Goal: Task Accomplishment & Management: Manage account settings

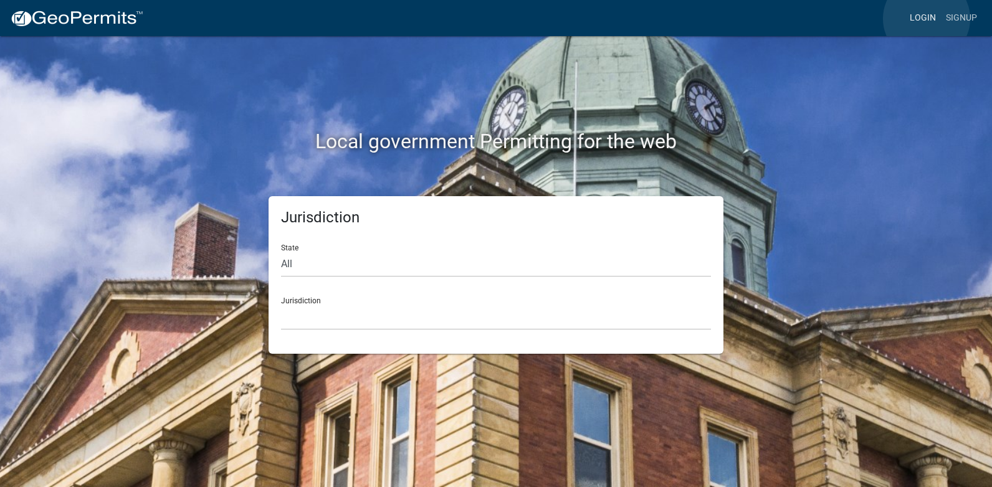
click at [926, 19] on link "Login" at bounding box center [923, 18] width 36 height 24
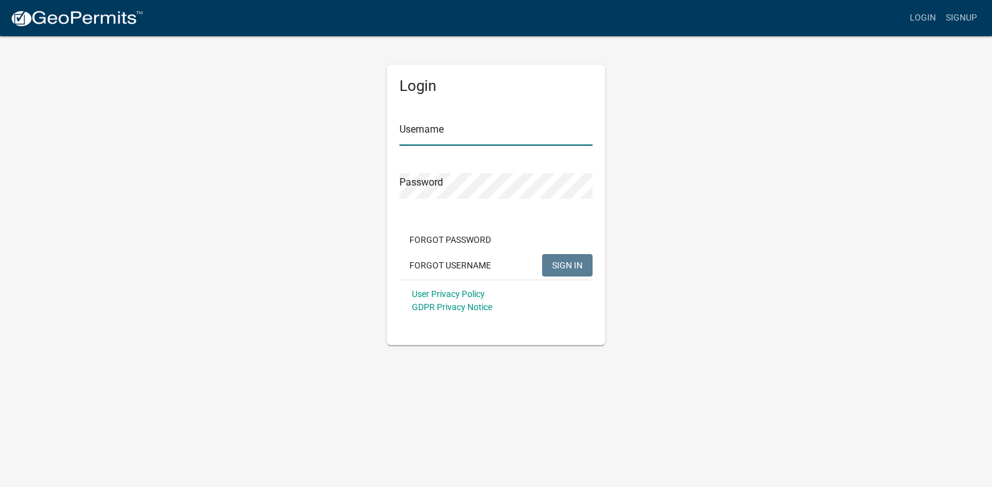
type input "ricktryon"
click at [562, 272] on button "SIGN IN" at bounding box center [567, 265] width 50 height 22
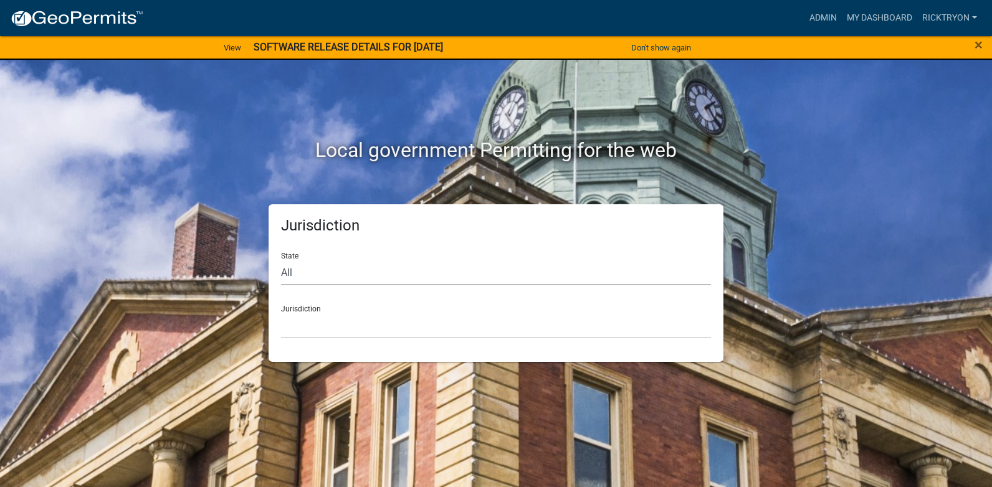
click at [364, 269] on select "All [US_STATE] [US_STATE] [US_STATE] [US_STATE] [US_STATE] [US_STATE] [US_STATE…" at bounding box center [496, 273] width 430 height 26
select select "[US_STATE]"
click at [281, 260] on select "All [US_STATE] [US_STATE] [US_STATE] [US_STATE] [US_STATE] [US_STATE] [US_STATE…" at bounding box center [496, 273] width 430 height 26
click at [328, 315] on select "City of [GEOGRAPHIC_DATA], [US_STATE] City of [GEOGRAPHIC_DATA], [US_STATE] Cit…" at bounding box center [496, 326] width 430 height 26
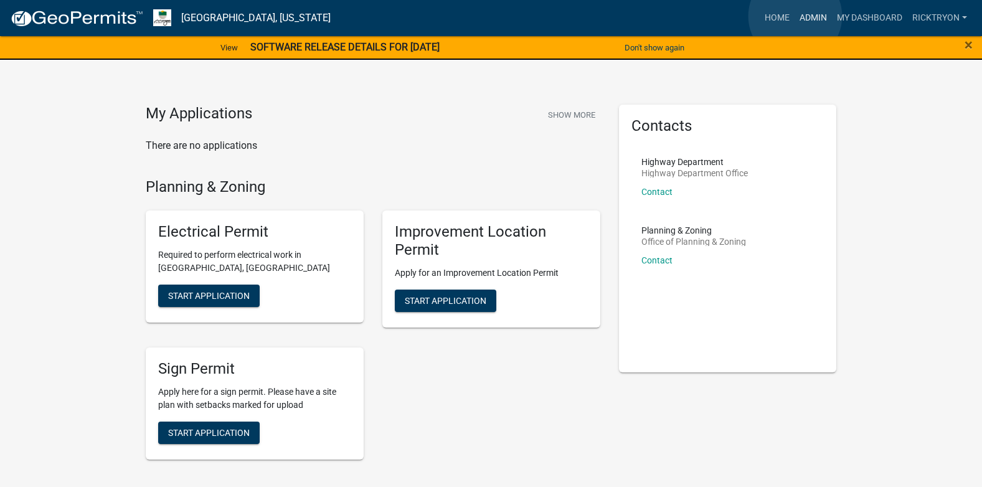
click at [796, 16] on link "Admin" at bounding box center [813, 18] width 37 height 24
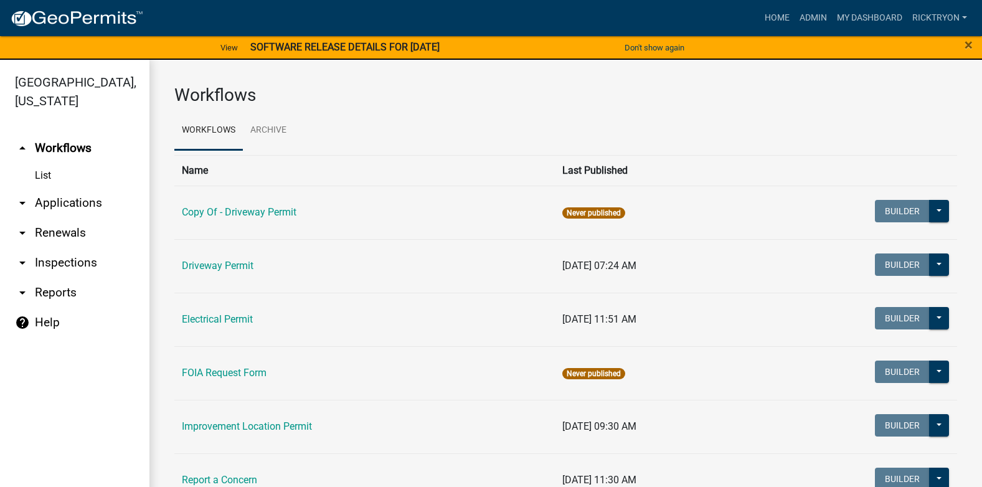
click at [52, 201] on link "arrow_drop_down Applications" at bounding box center [75, 203] width 150 height 30
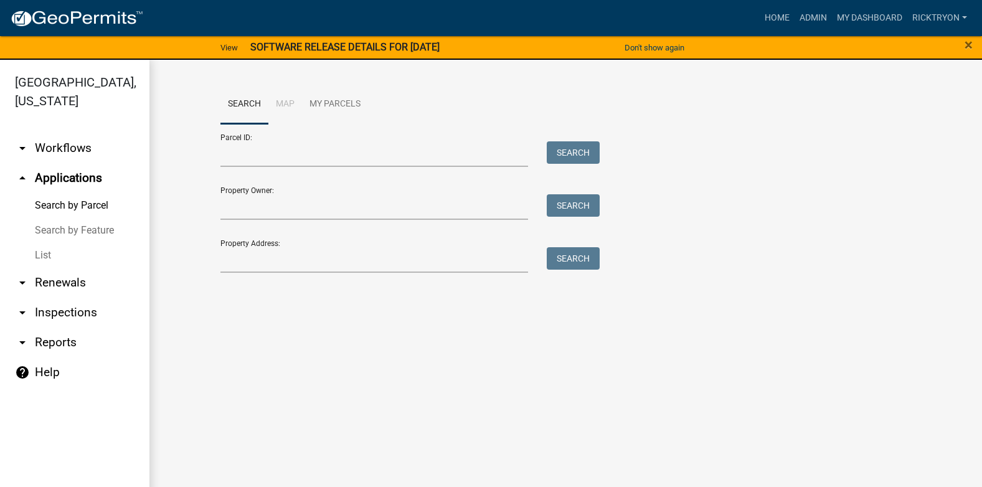
click at [40, 257] on link "List" at bounding box center [75, 255] width 150 height 25
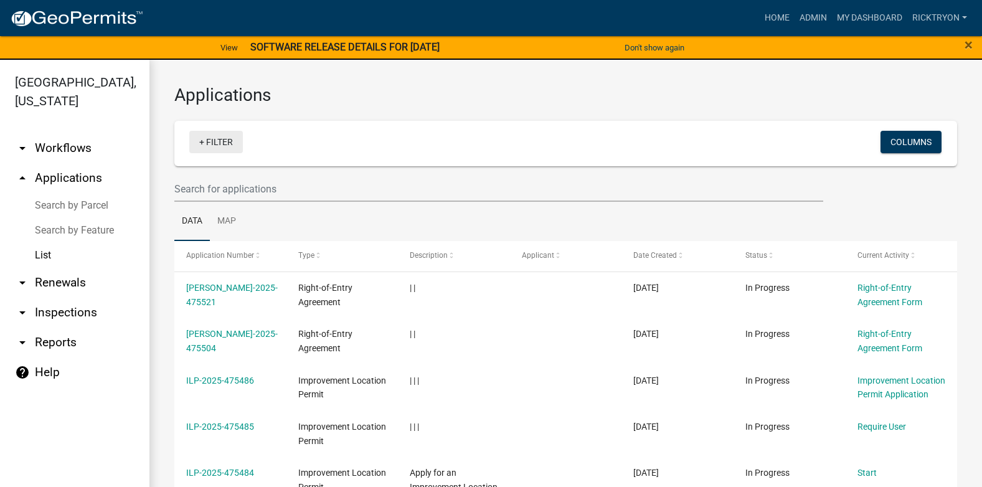
click at [212, 143] on link "+ Filter" at bounding box center [216, 142] width 54 height 22
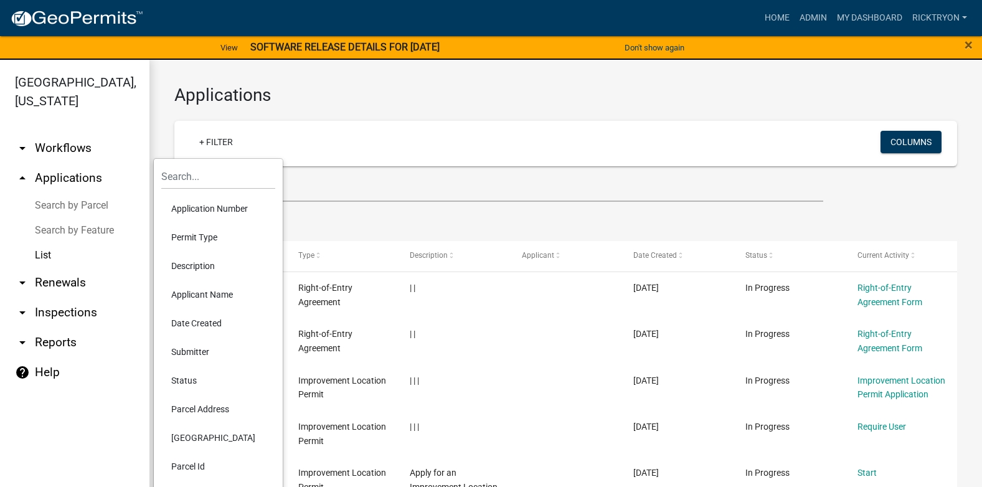
click at [202, 204] on li "Application Number" at bounding box center [218, 208] width 114 height 29
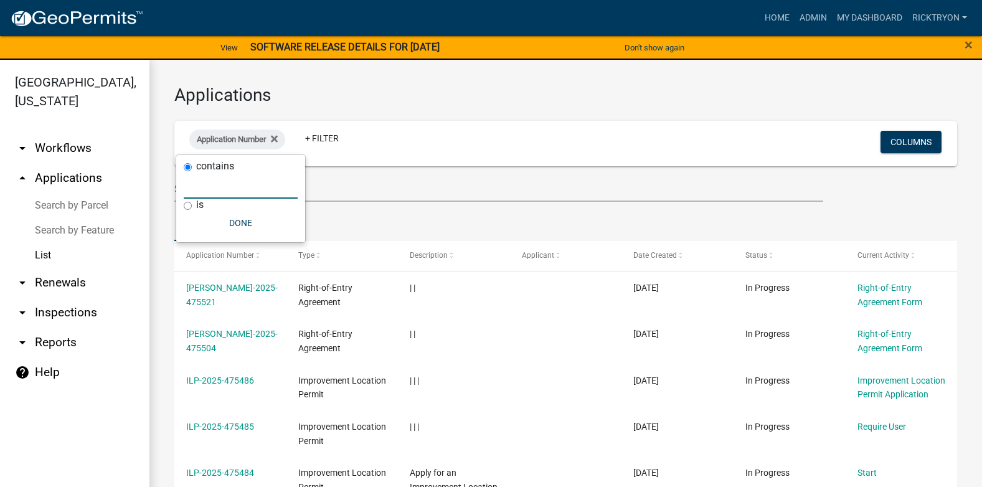
click at [212, 189] on input "text" at bounding box center [241, 186] width 114 height 26
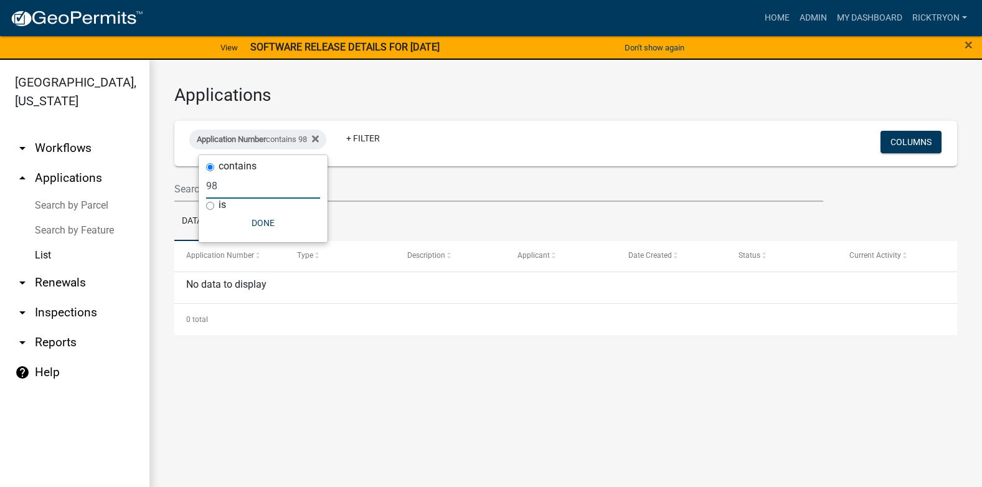
type input "9"
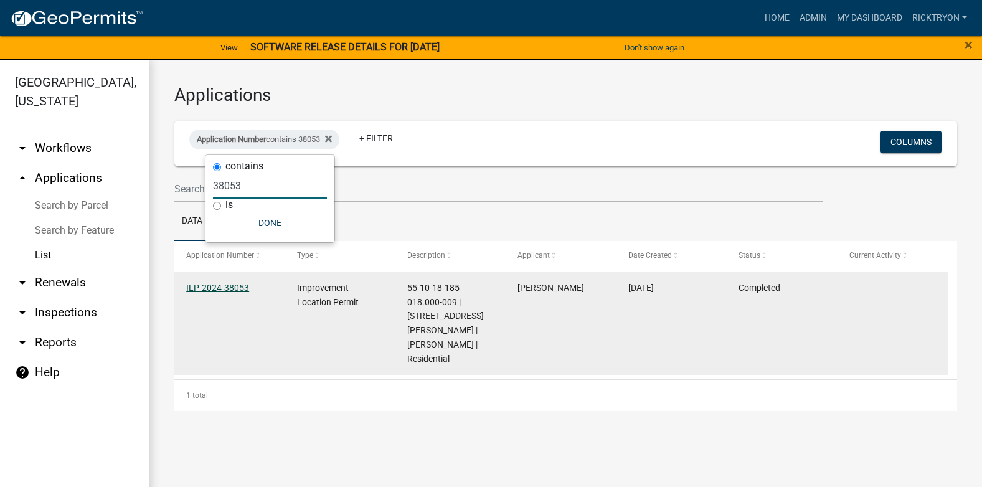
type input "38053"
click at [226, 283] on link "ILP-2024-38053" at bounding box center [217, 288] width 63 height 10
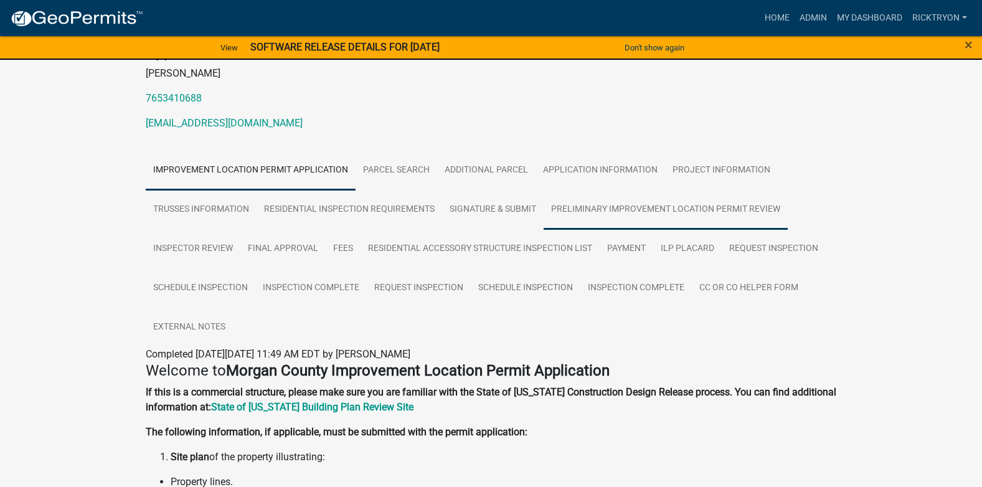
scroll to position [125, 0]
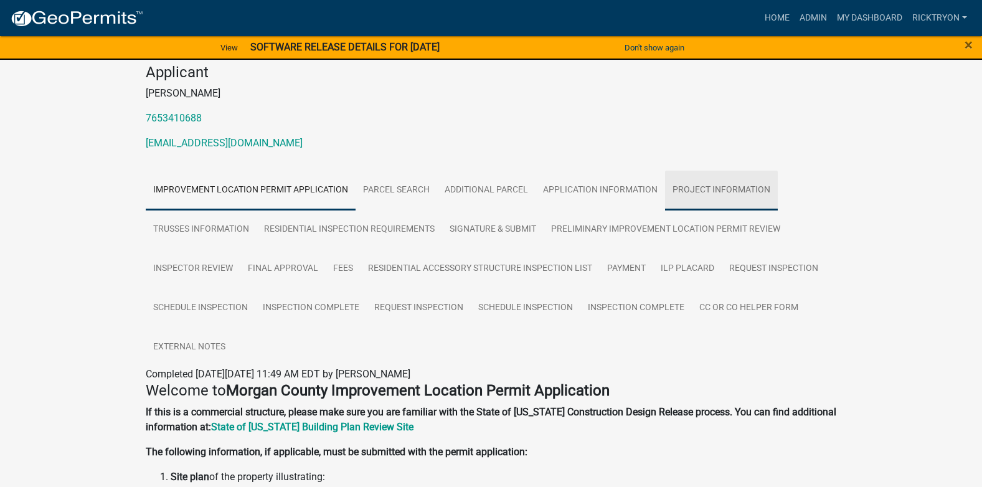
click at [718, 196] on link "Project Information" at bounding box center [721, 191] width 113 height 40
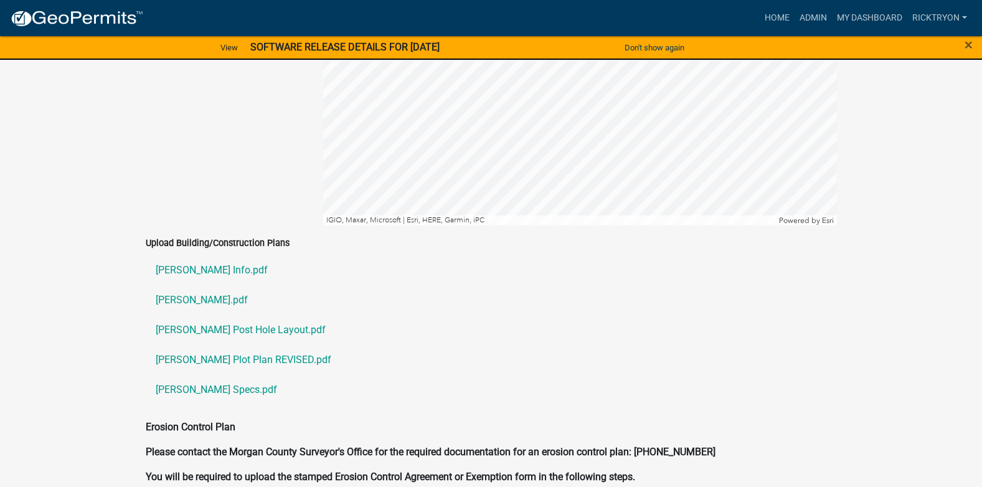
scroll to position [2617, 0]
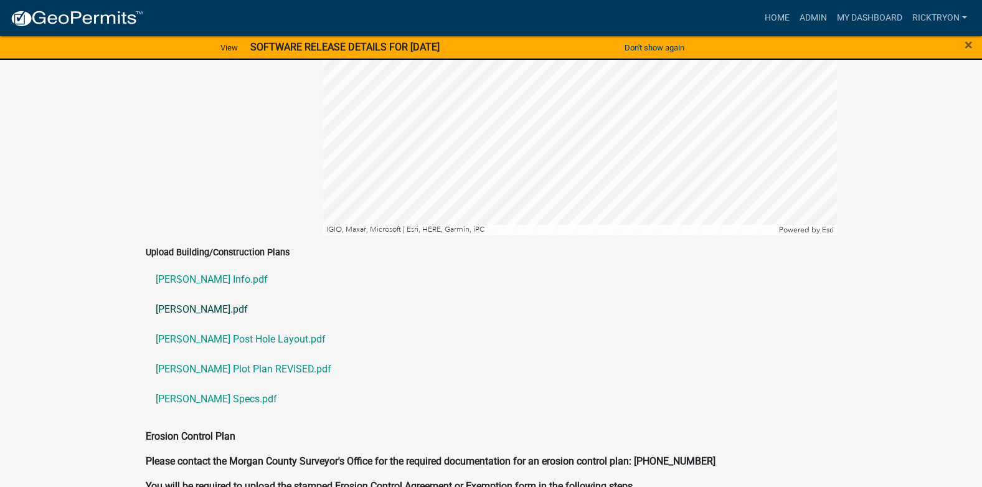
click at [196, 299] on link "[PERSON_NAME].pdf" at bounding box center [492, 310] width 692 height 30
click at [181, 359] on link "[PERSON_NAME] Plot Plan REVISED.pdf" at bounding box center [492, 369] width 692 height 30
click at [184, 268] on link "[PERSON_NAME] Info.pdf" at bounding box center [492, 280] width 692 height 30
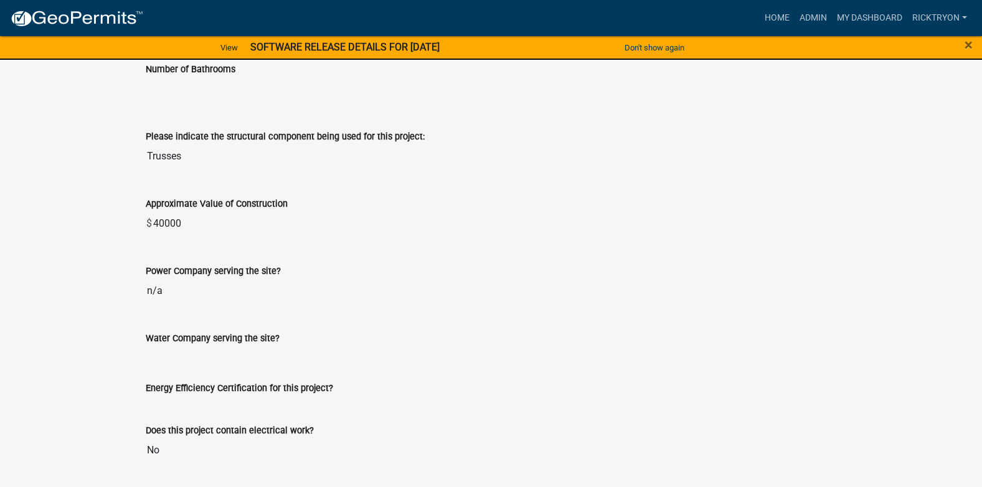
scroll to position [1495, 0]
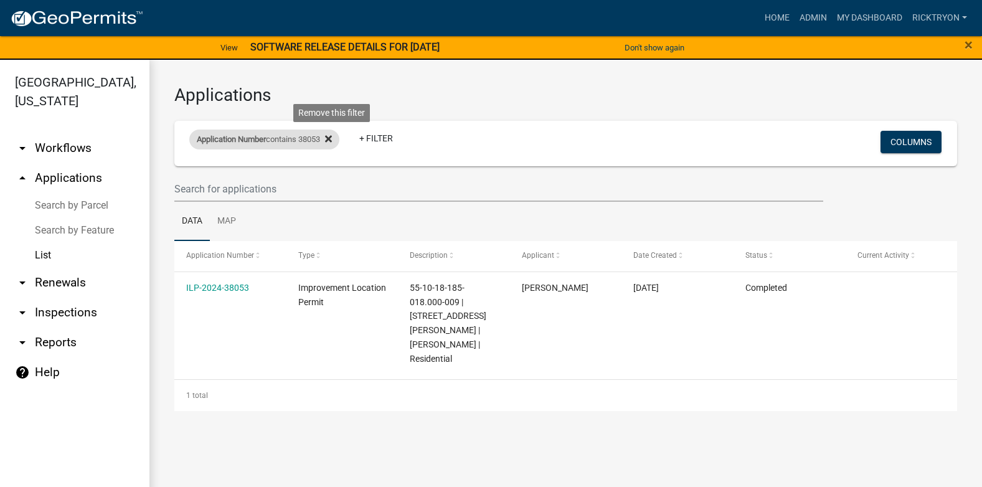
click at [332, 136] on icon at bounding box center [328, 139] width 7 height 7
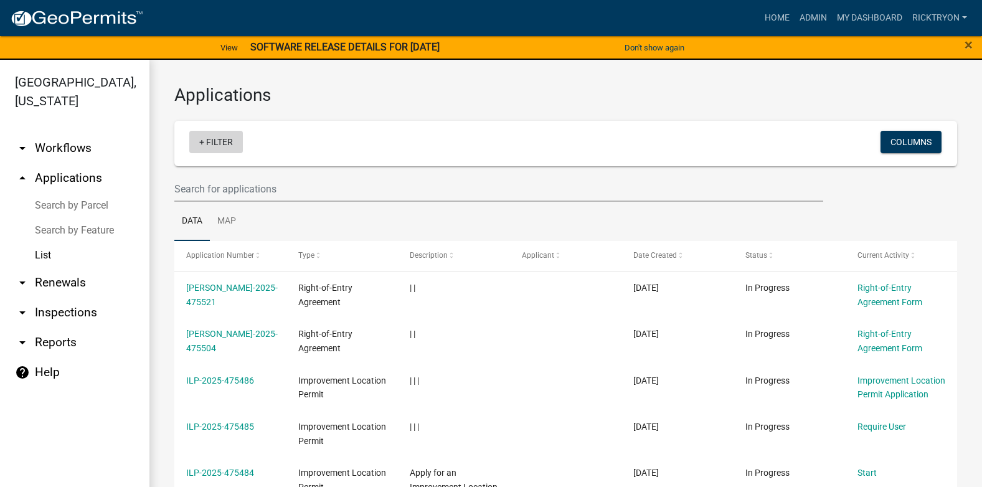
click at [215, 138] on link "+ Filter" at bounding box center [216, 142] width 54 height 22
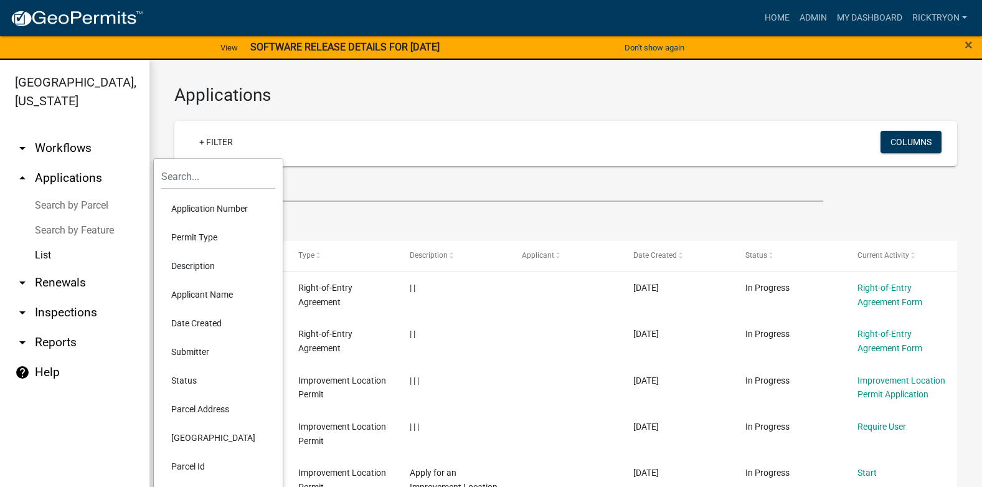
click at [216, 214] on li "Application Number" at bounding box center [218, 208] width 114 height 29
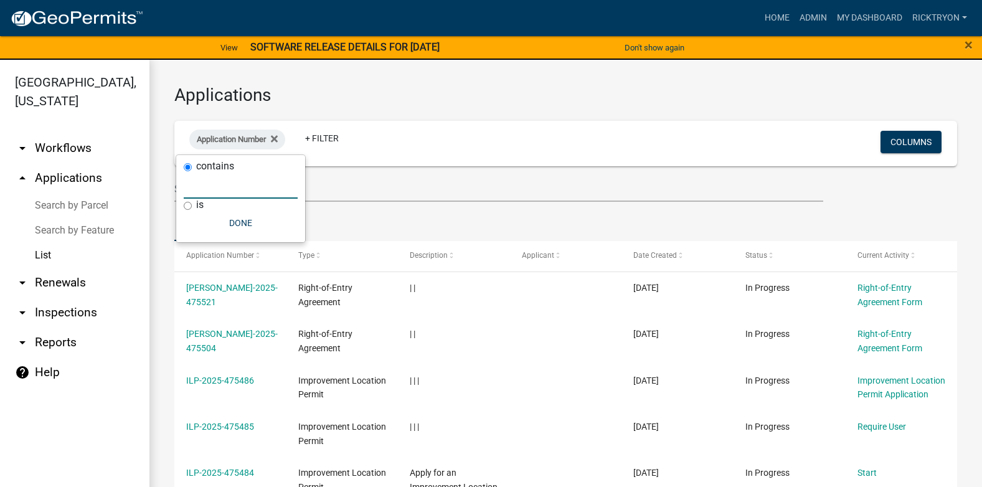
click at [211, 194] on input "text" at bounding box center [241, 186] width 114 height 26
click at [198, 182] on input "text" at bounding box center [241, 186] width 114 height 26
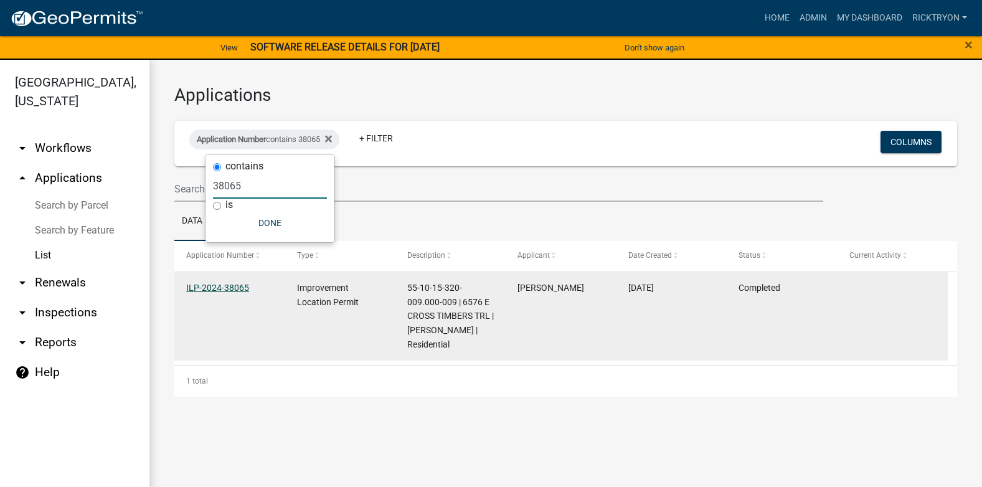
type input "38065"
click at [235, 290] on link "ILP-2024-38065" at bounding box center [217, 288] width 63 height 10
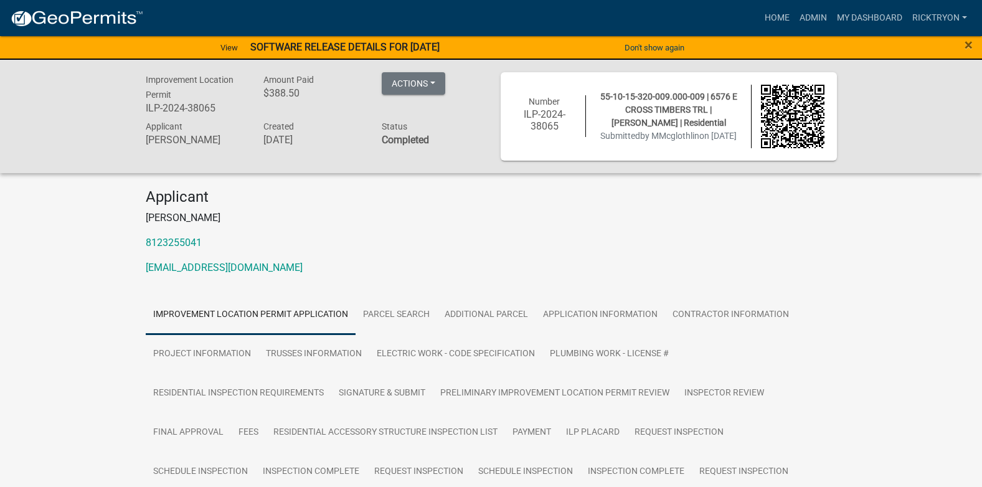
scroll to position [125, 0]
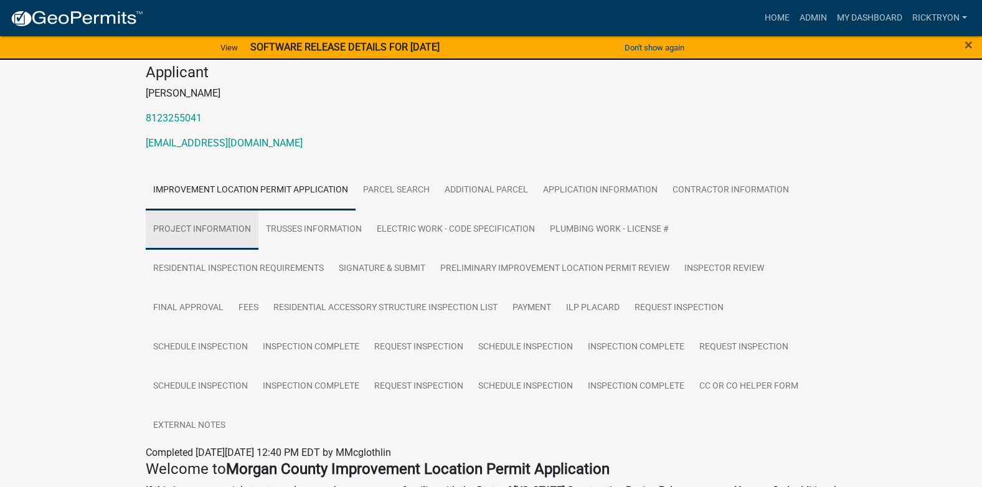
click at [199, 230] on link "Project Information" at bounding box center [202, 230] width 113 height 40
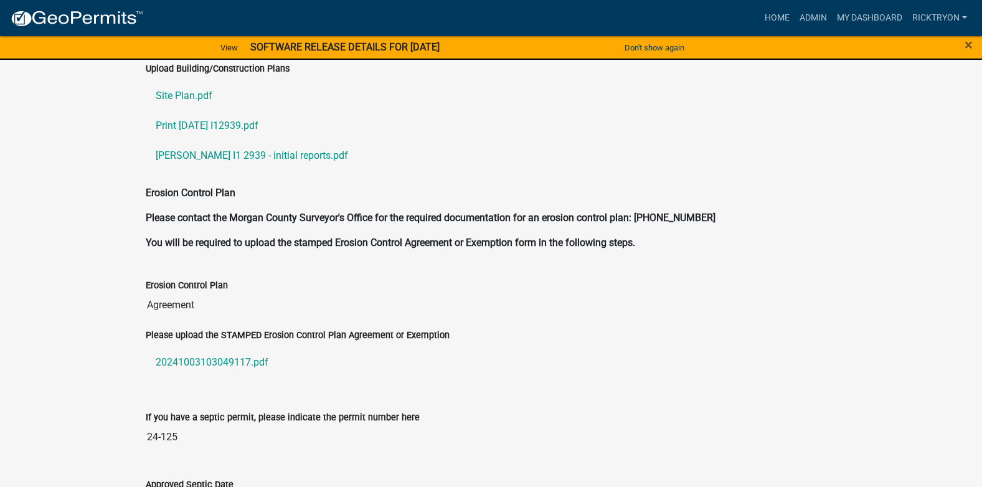
scroll to position [2734, 0]
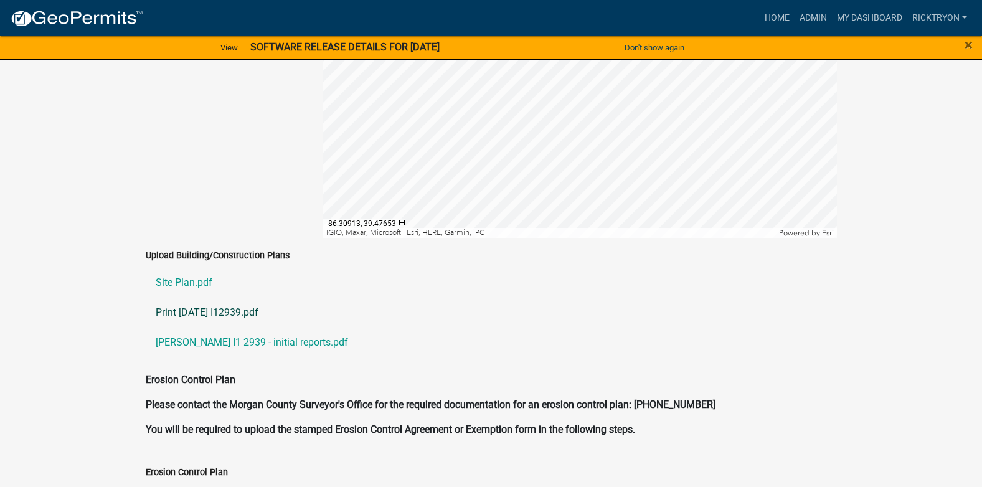
click at [191, 300] on link "Print [DATE] I12939.pdf" at bounding box center [492, 313] width 692 height 30
click at [189, 298] on link "Print [DATE] I12939.pdf" at bounding box center [492, 313] width 692 height 30
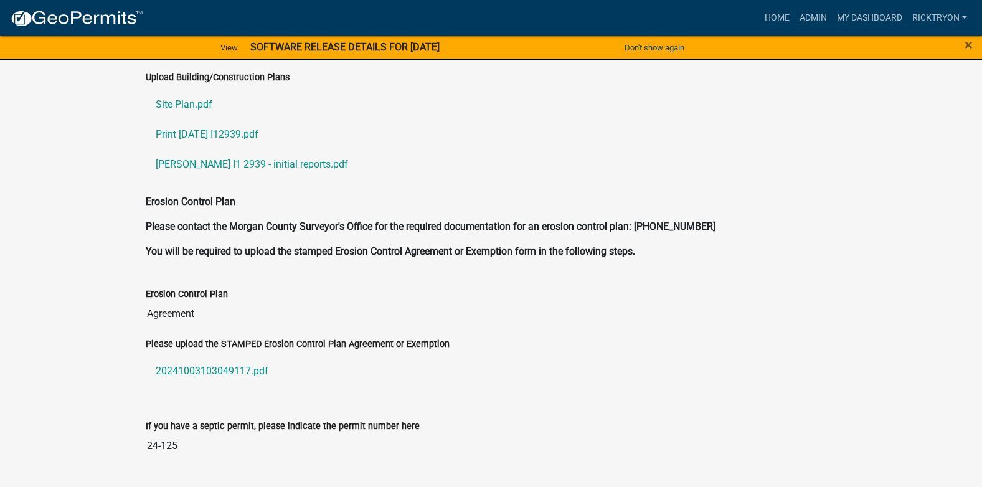
scroll to position [2797, 0]
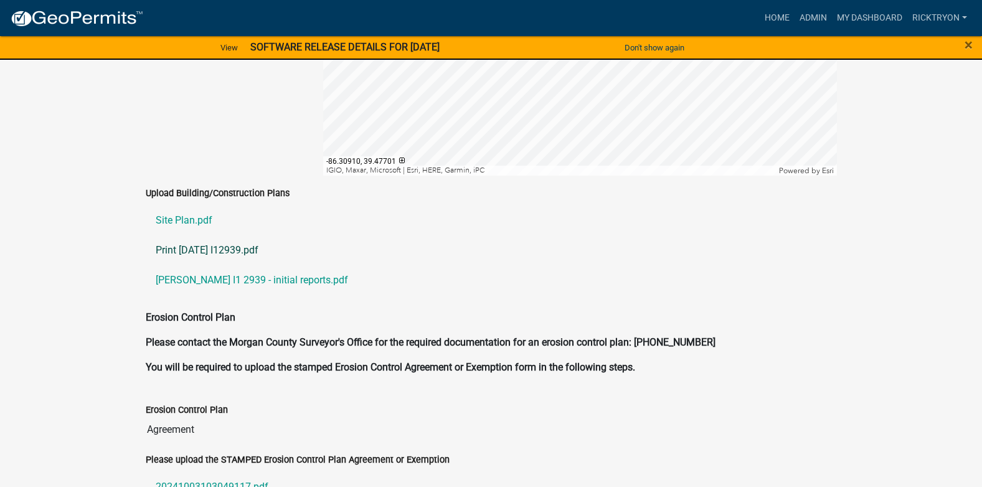
click at [185, 237] on link "Print [DATE] I12939.pdf" at bounding box center [492, 250] width 692 height 30
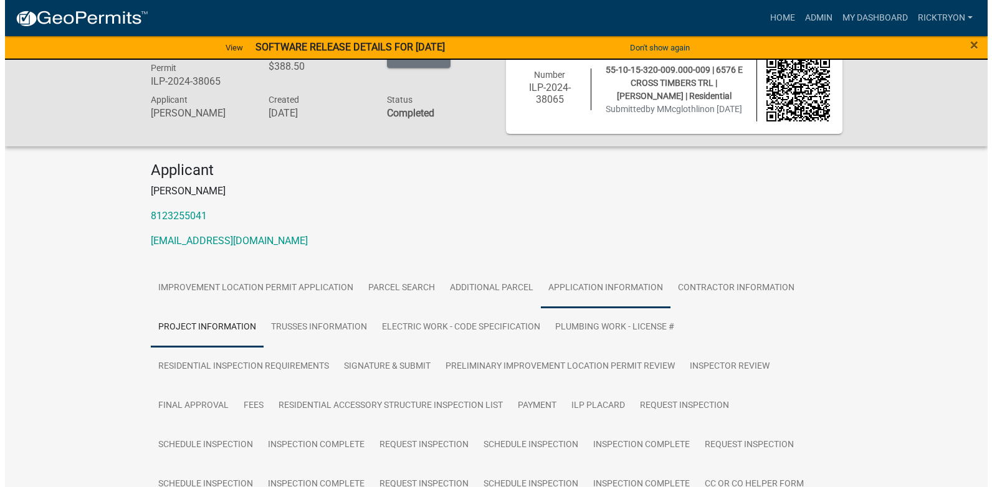
scroll to position [0, 0]
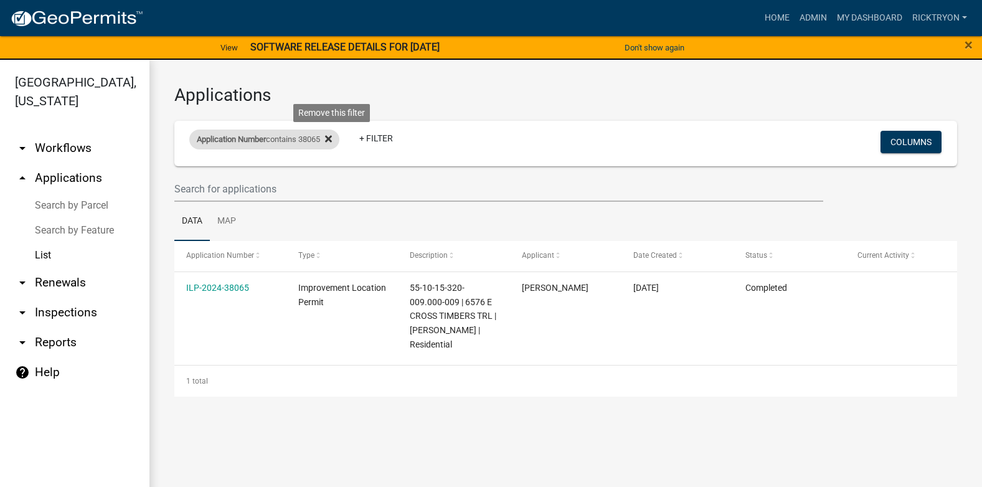
click at [332, 138] on icon at bounding box center [328, 139] width 7 height 7
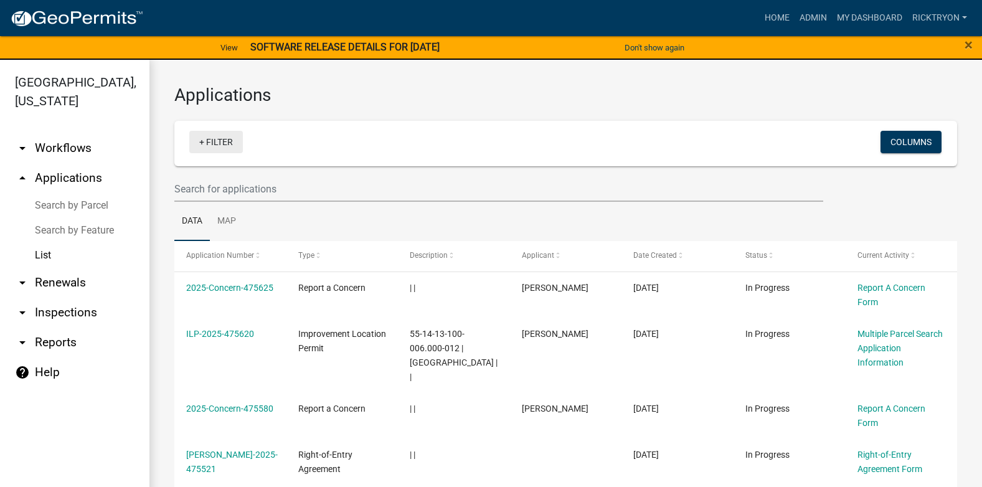
click at [209, 145] on link "+ Filter" at bounding box center [216, 142] width 54 height 22
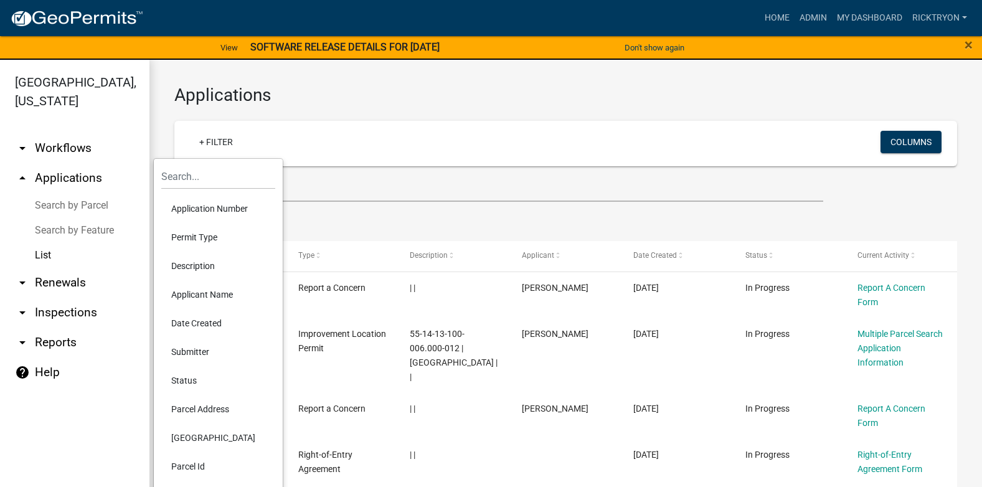
click at [197, 210] on li "Application Number" at bounding box center [218, 208] width 114 height 29
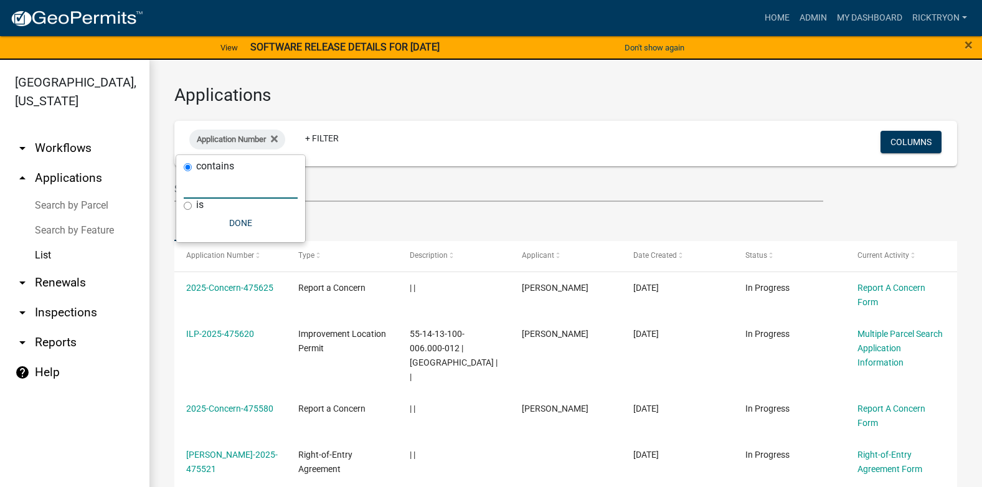
click at [201, 193] on input "text" at bounding box center [241, 186] width 114 height 26
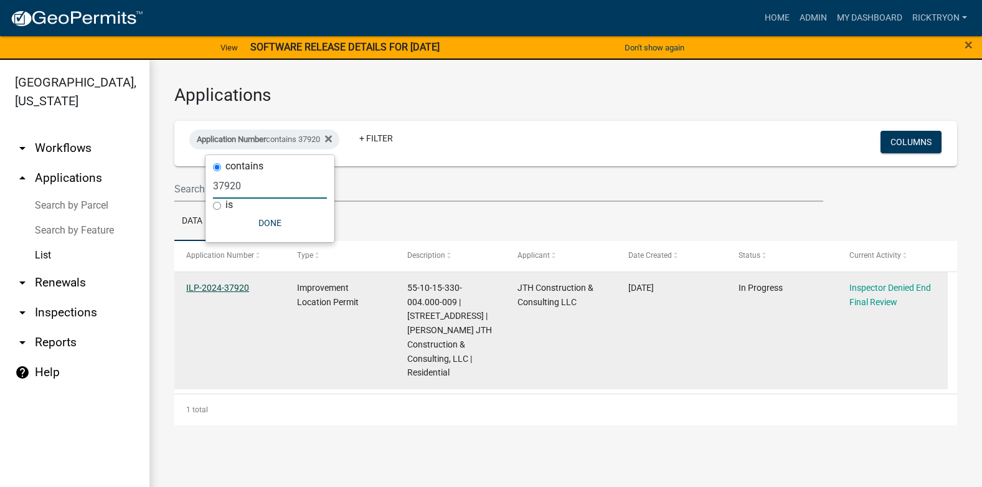
type input "37920"
click at [232, 290] on link "ILP-2024-37920" at bounding box center [217, 288] width 63 height 10
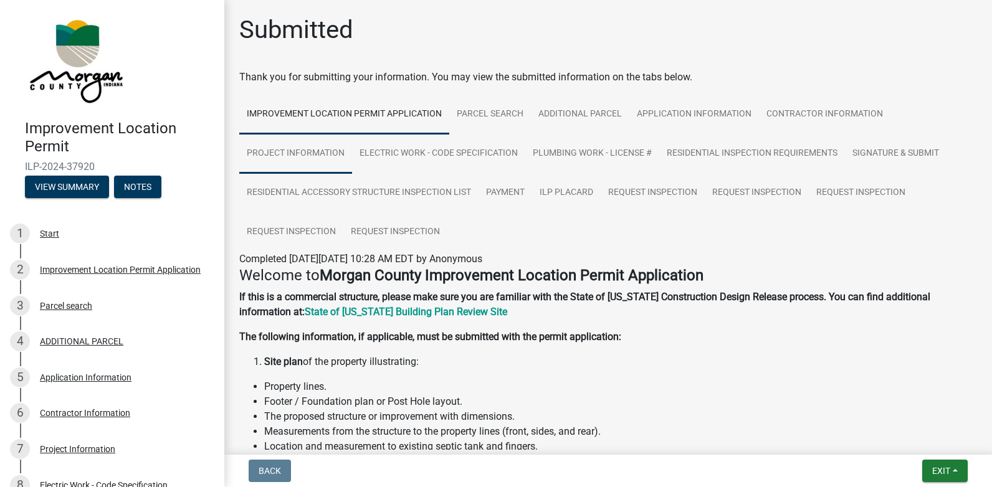
click at [284, 150] on link "Project Information" at bounding box center [295, 154] width 113 height 40
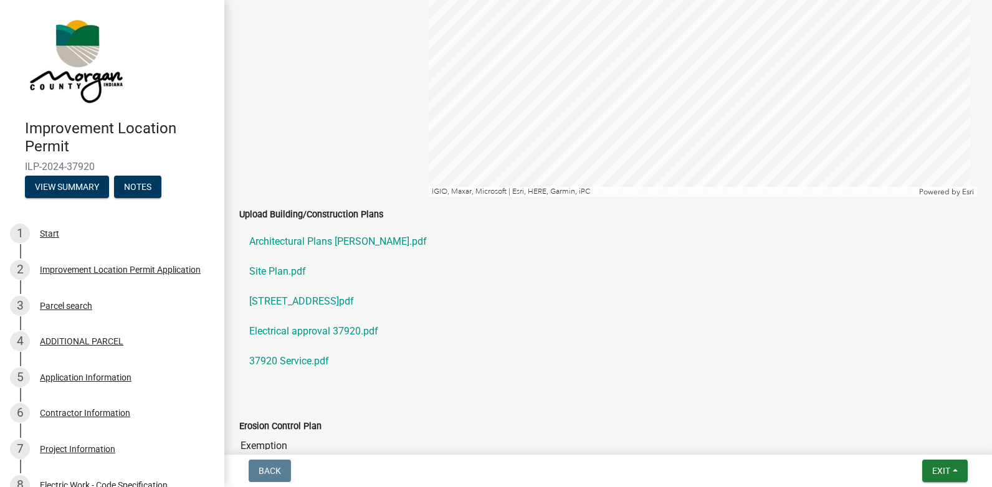
scroll to position [2056, 0]
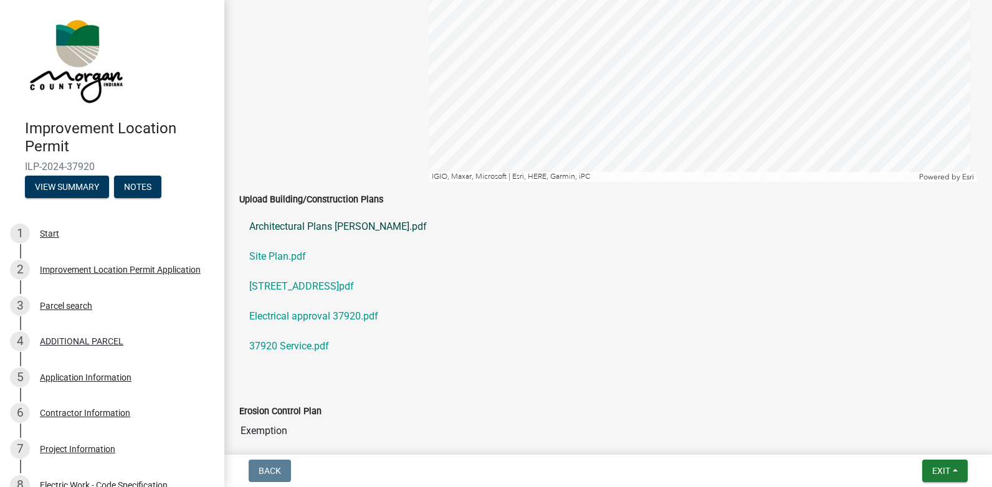
click at [260, 229] on link "Architectural Plans [PERSON_NAME].pdf" at bounding box center [608, 227] width 738 height 30
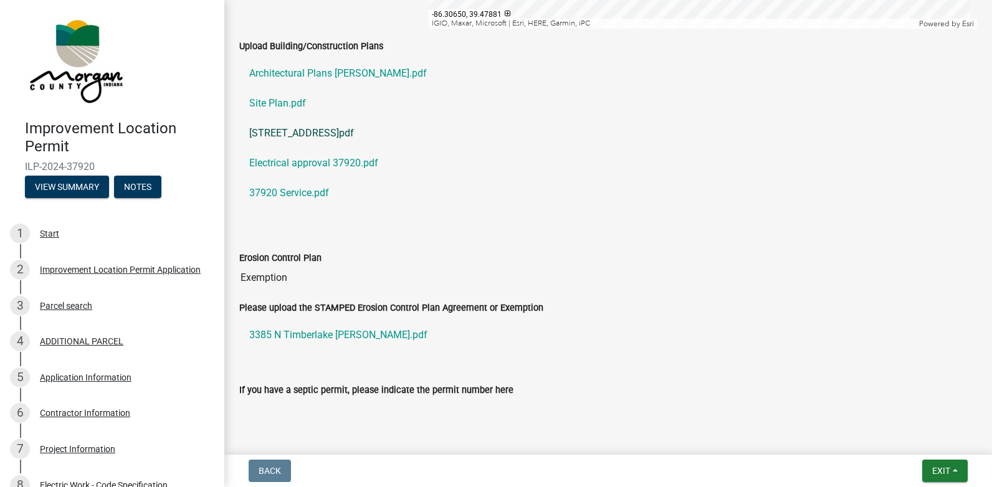
scroll to position [2118, 0]
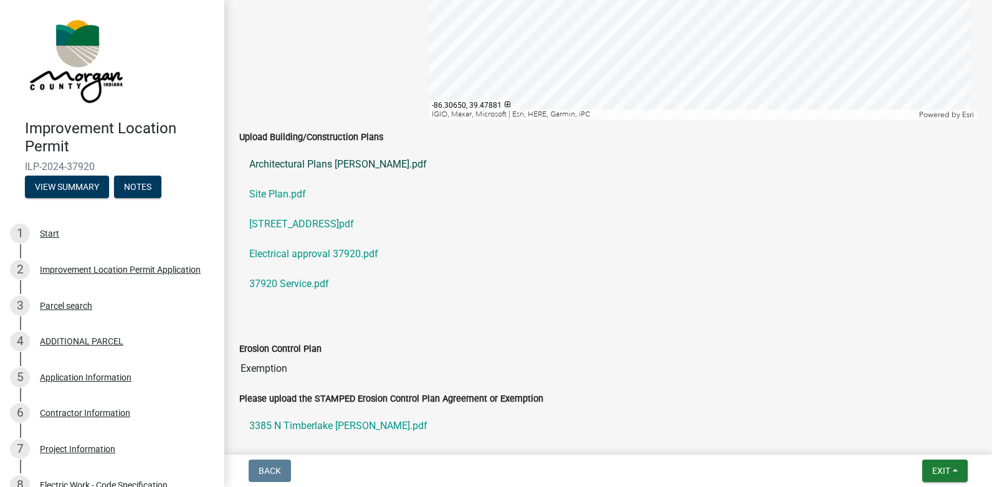
click at [280, 163] on link "Architectural Plans [PERSON_NAME].pdf" at bounding box center [608, 165] width 738 height 30
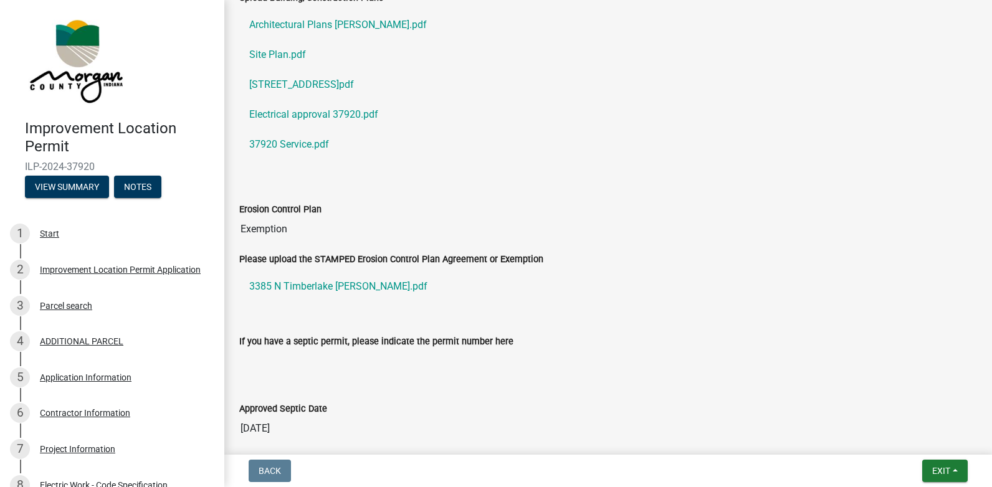
scroll to position [2073, 0]
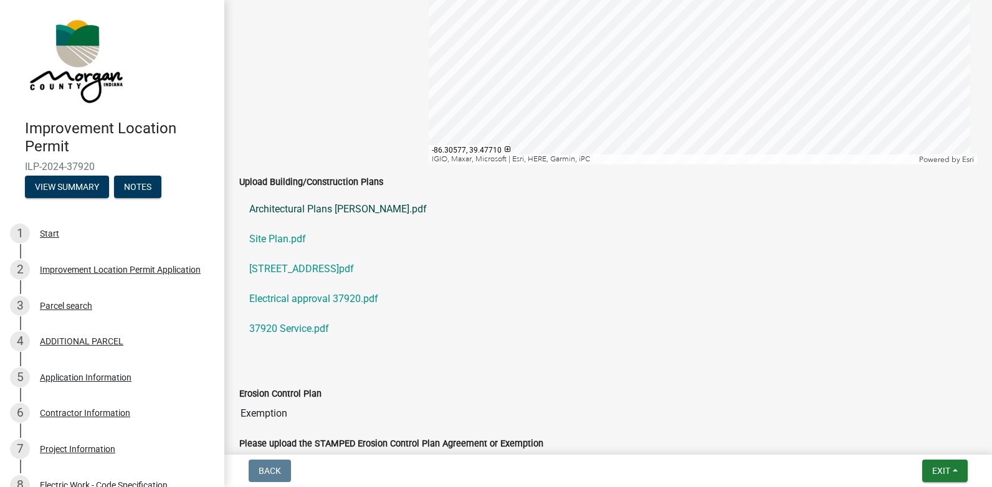
click at [287, 211] on link "Architectural Plans [PERSON_NAME].pdf" at bounding box center [608, 209] width 738 height 30
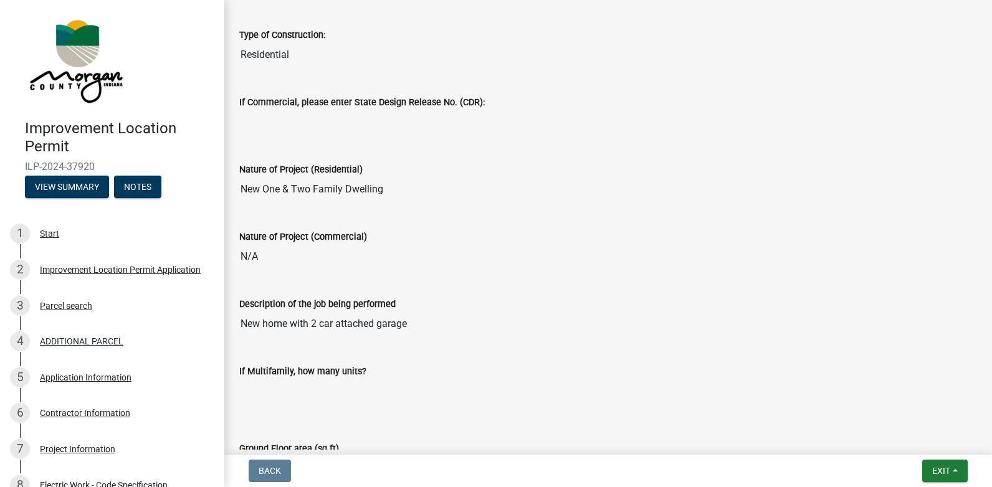
scroll to position [0, 0]
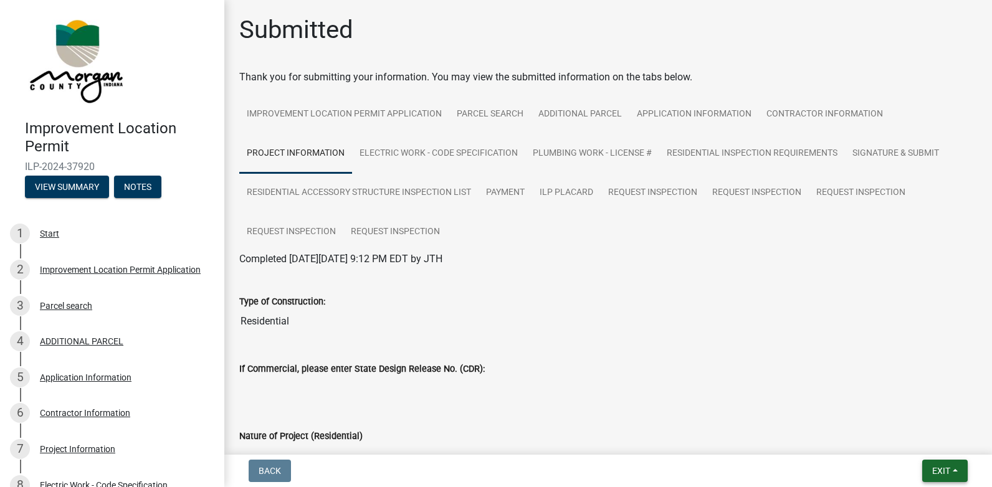
click at [938, 474] on span "Exit" at bounding box center [941, 471] width 18 height 10
click at [935, 472] on span "Exit" at bounding box center [941, 471] width 18 height 10
click at [935, 464] on button "Exit" at bounding box center [944, 471] width 45 height 22
click at [921, 441] on button "Save & Exit" at bounding box center [918, 439] width 100 height 30
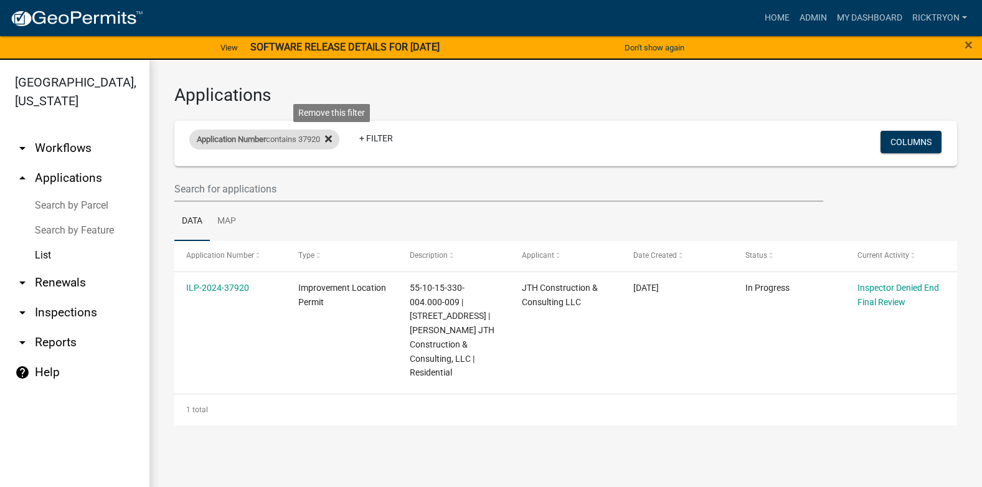
click at [332, 135] on icon at bounding box center [328, 139] width 7 height 10
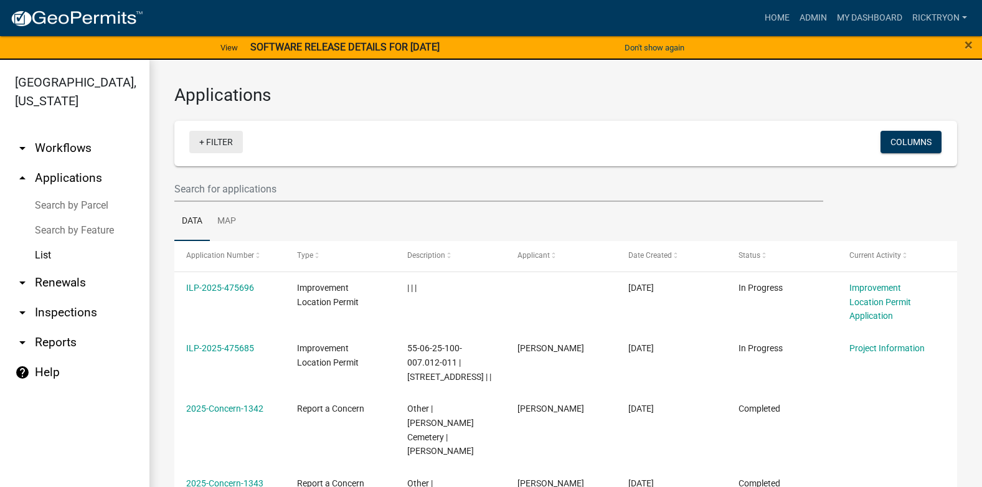
click at [204, 138] on link "+ Filter" at bounding box center [216, 142] width 54 height 22
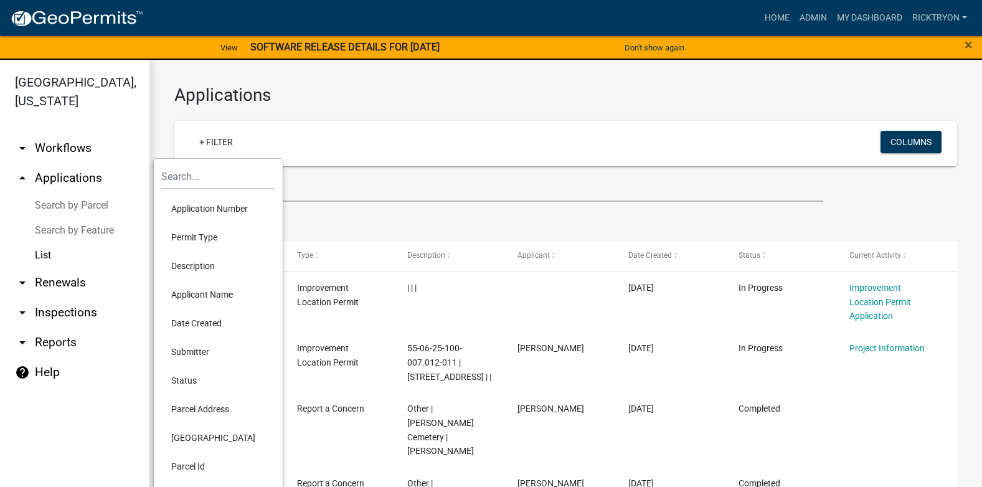
click at [206, 210] on li "Application Number" at bounding box center [218, 208] width 114 height 29
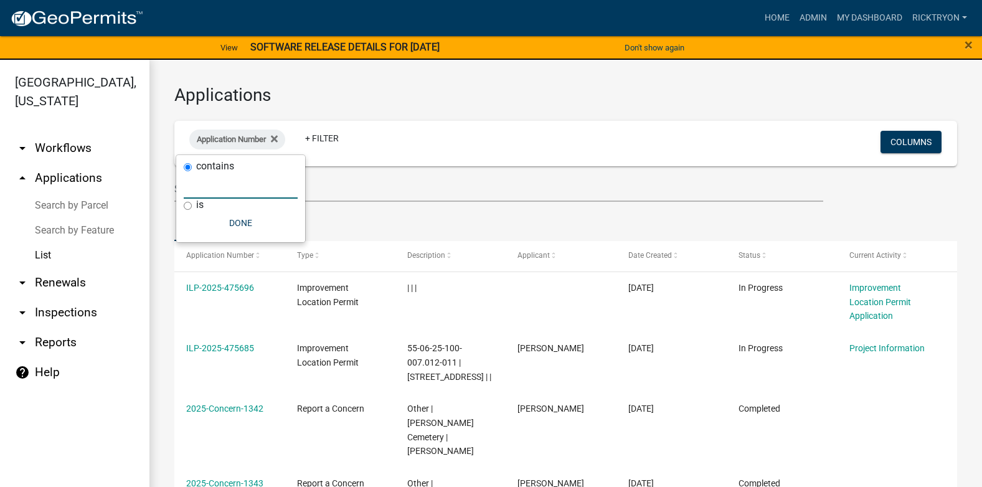
click at [211, 195] on input "text" at bounding box center [241, 186] width 114 height 26
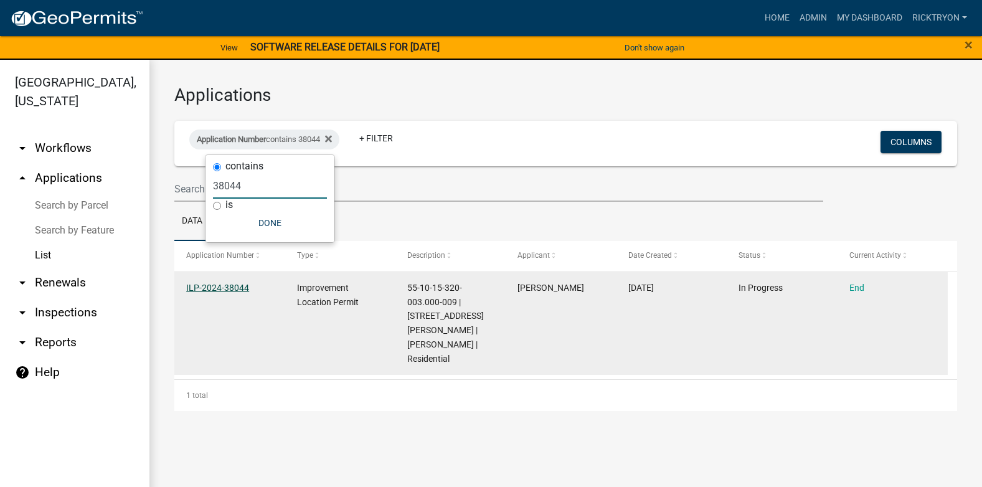
type input "38044"
click at [222, 290] on link "ILP-2024-38044" at bounding box center [217, 288] width 63 height 10
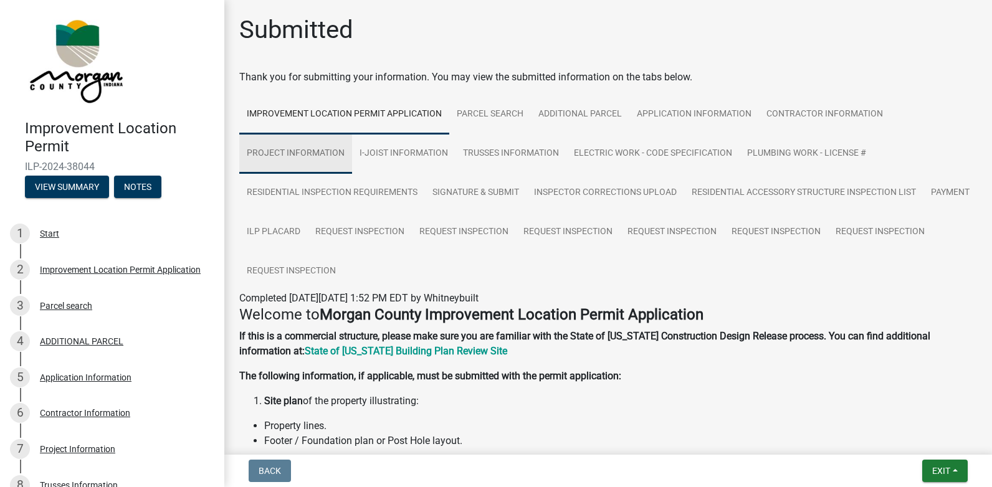
click at [278, 154] on link "Project Information" at bounding box center [295, 154] width 113 height 40
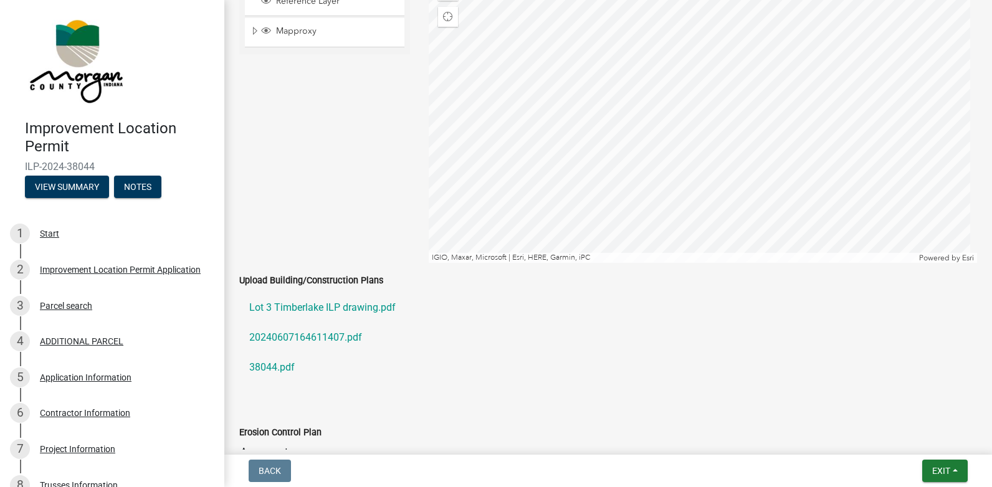
scroll to position [2118, 0]
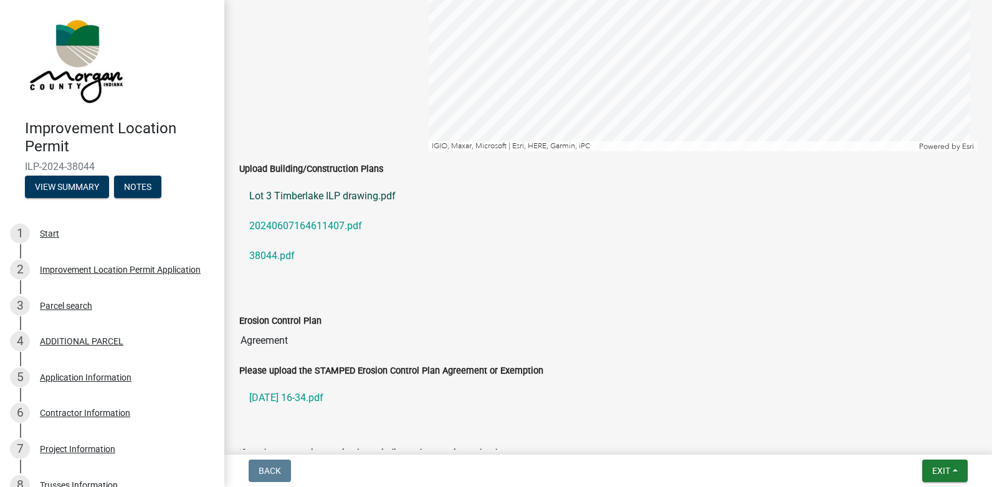
click at [316, 195] on link "Lot 3 Timberlake ILP drawing.pdf" at bounding box center [608, 196] width 738 height 30
click at [303, 229] on link "20240607164611407.pdf" at bounding box center [608, 226] width 738 height 30
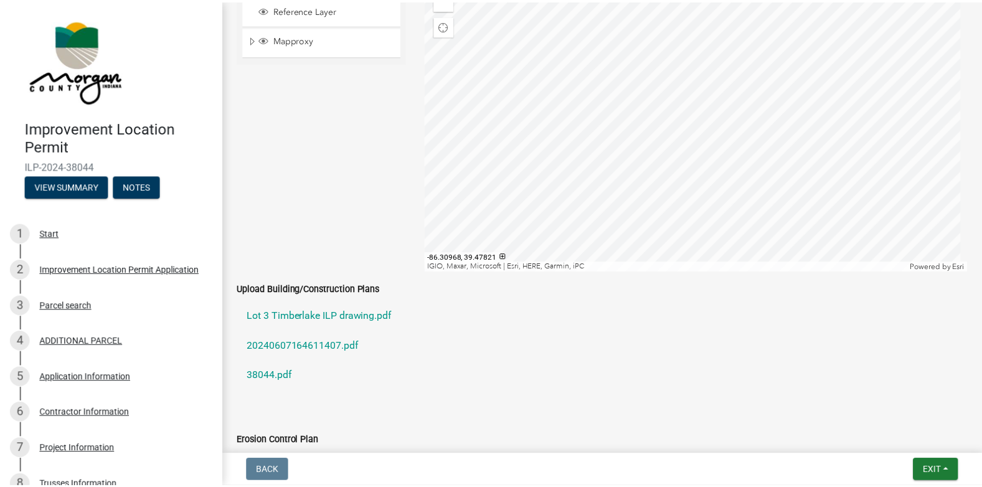
scroll to position [1869, 0]
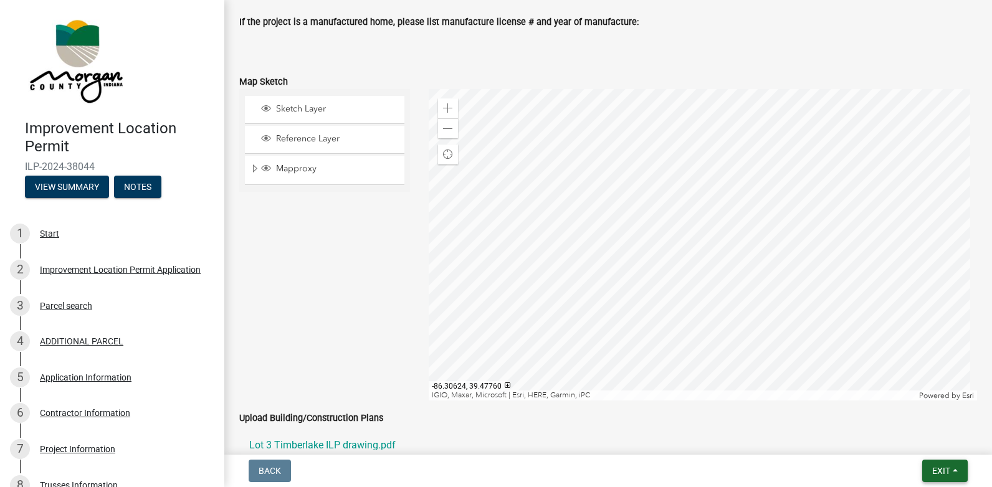
click at [932, 473] on span "Exit" at bounding box center [941, 471] width 18 height 10
click at [920, 441] on button "Save & Exit" at bounding box center [918, 439] width 100 height 30
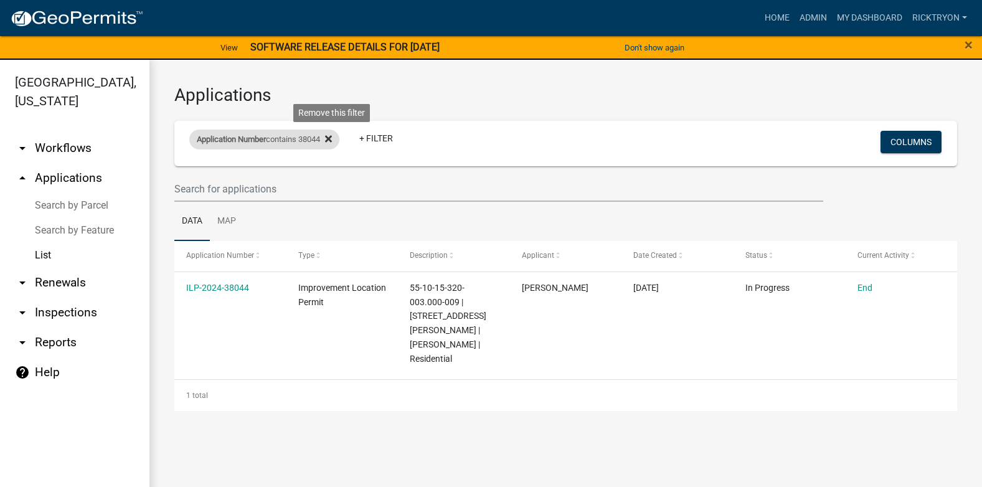
click at [331, 140] on icon at bounding box center [328, 139] width 7 height 10
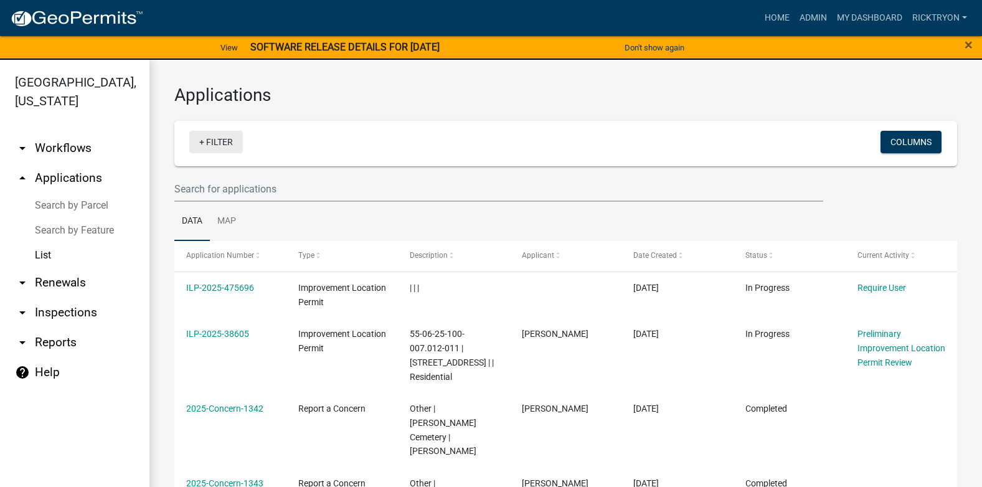
click at [214, 143] on link "+ Filter" at bounding box center [216, 142] width 54 height 22
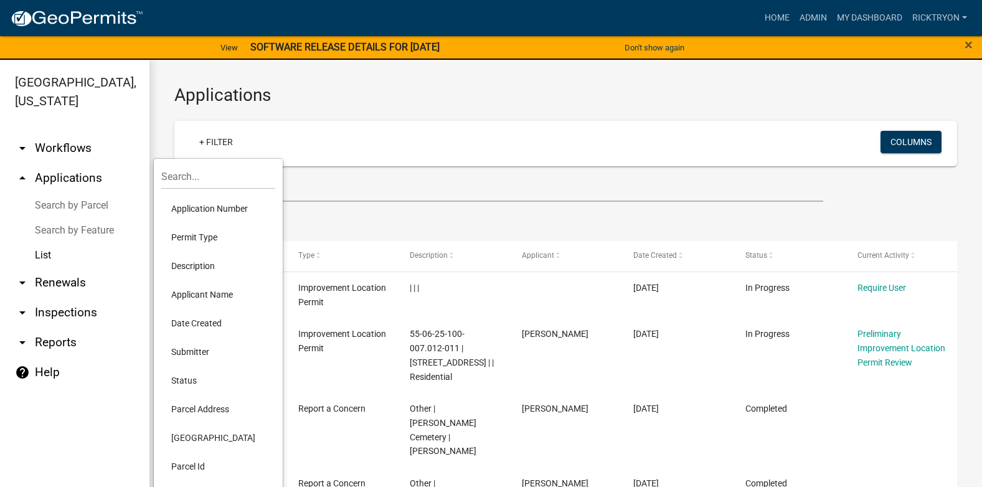
click at [202, 205] on li "Application Number" at bounding box center [218, 208] width 114 height 29
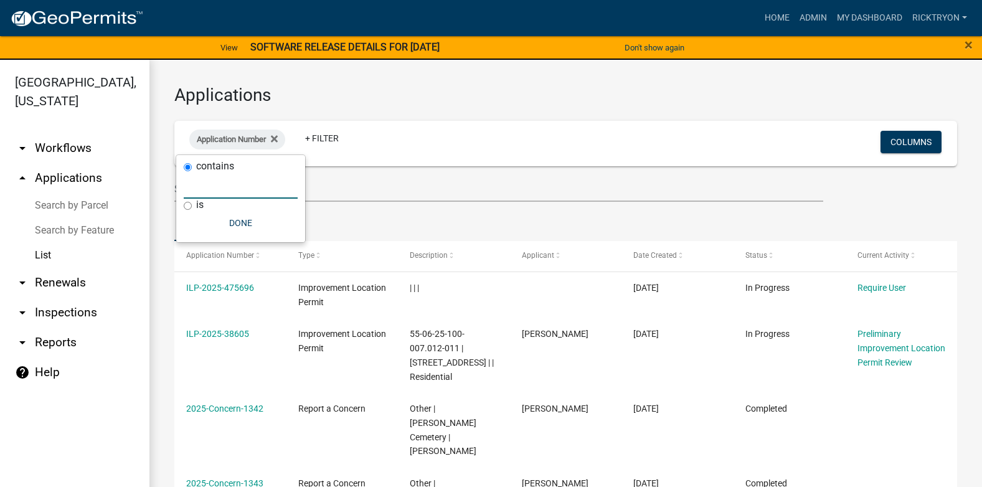
click at [206, 193] on input "text" at bounding box center [241, 186] width 114 height 26
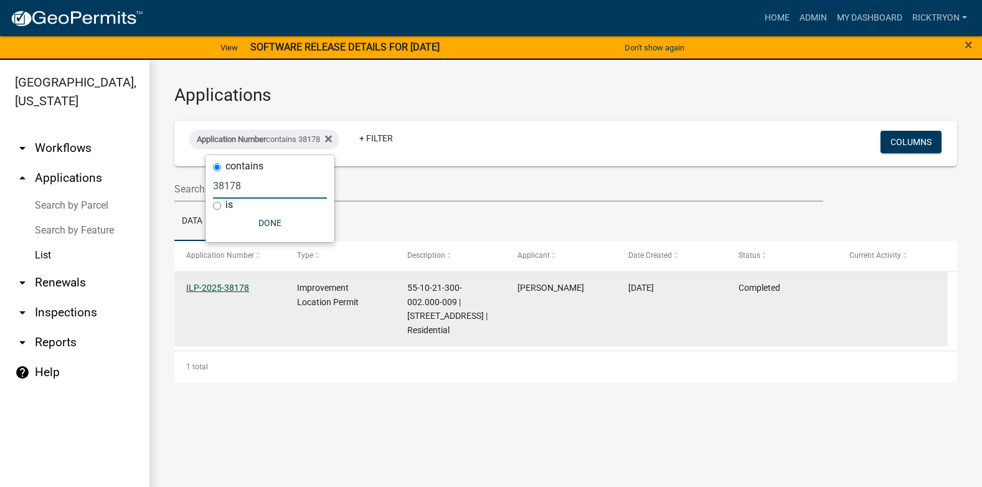
type input "38178"
click at [224, 288] on link "ILP-2025-38178" at bounding box center [217, 288] width 63 height 10
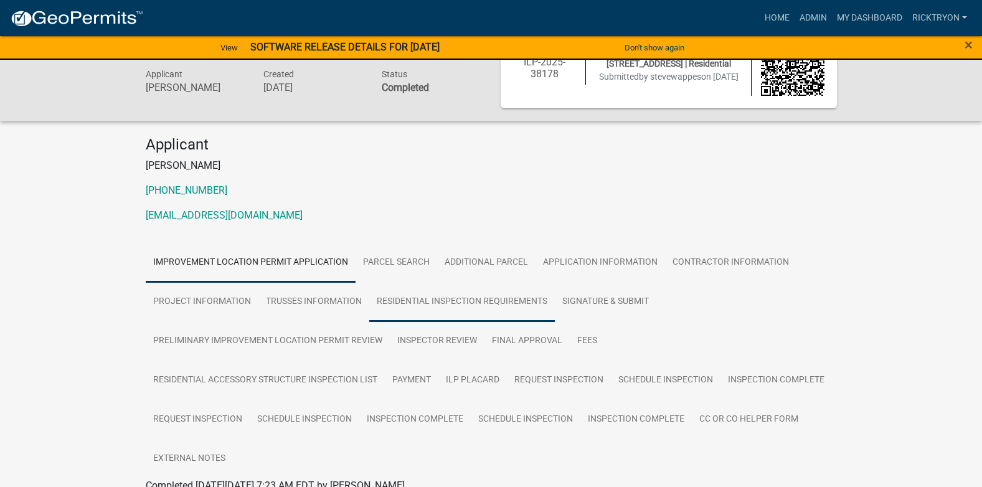
scroll to position [125, 0]
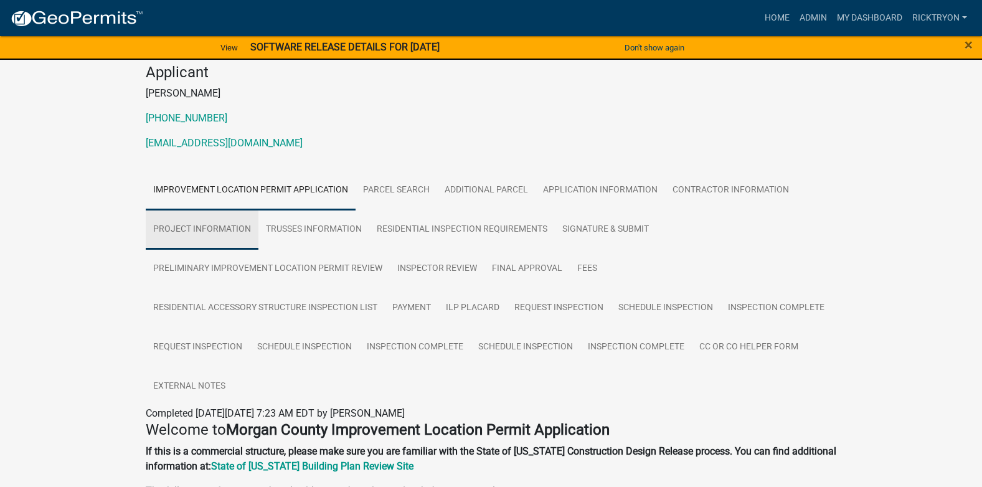
click at [224, 229] on link "Project Information" at bounding box center [202, 230] width 113 height 40
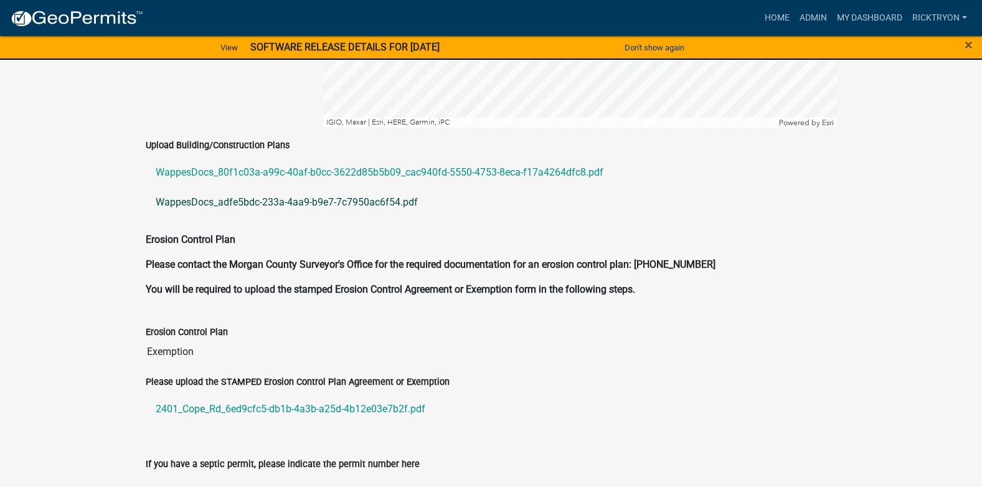
scroll to position [2741, 0]
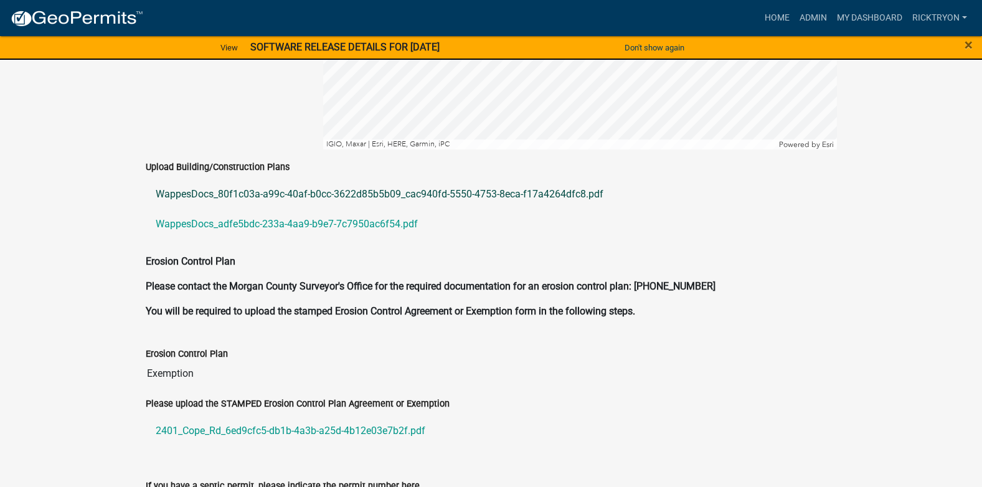
click at [196, 180] on link "WappesDocs_80f1c03a-a99c-40af-b0cc-3622d85b5b09_cac940fd-5550-4753-8eca-f17a426…" at bounding box center [492, 194] width 692 height 30
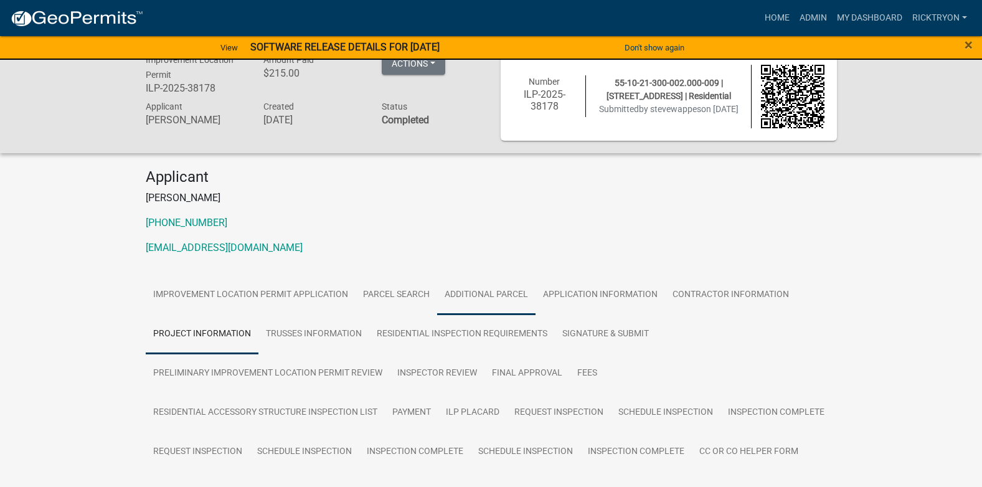
scroll to position [0, 0]
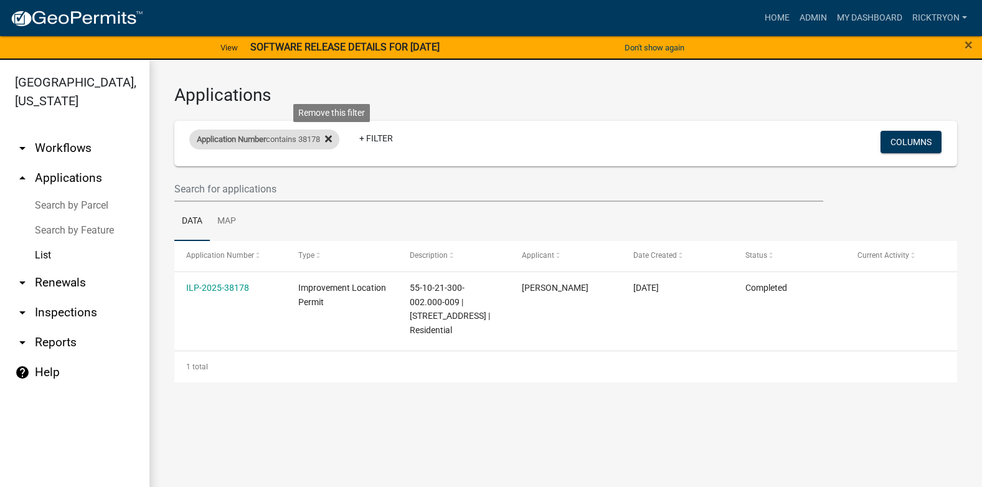
click at [332, 137] on icon at bounding box center [328, 139] width 7 height 7
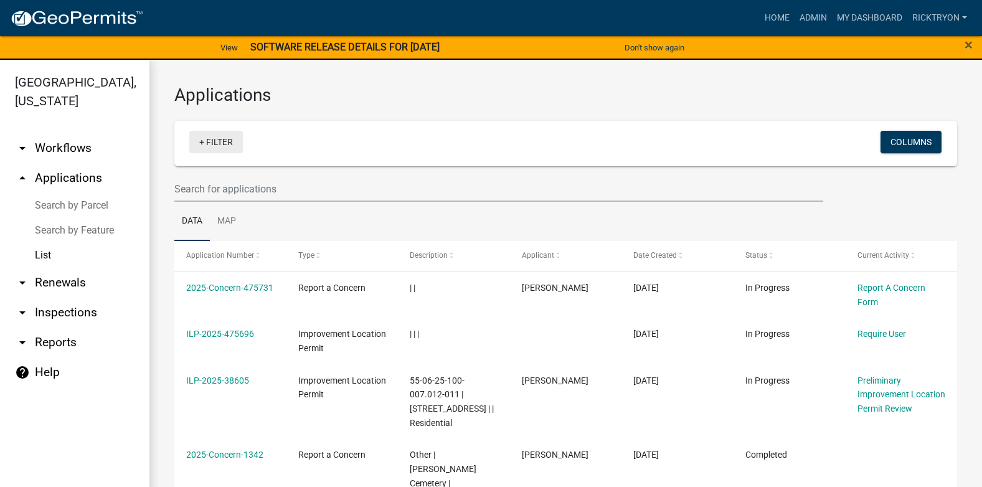
click at [217, 148] on link "+ Filter" at bounding box center [216, 142] width 54 height 22
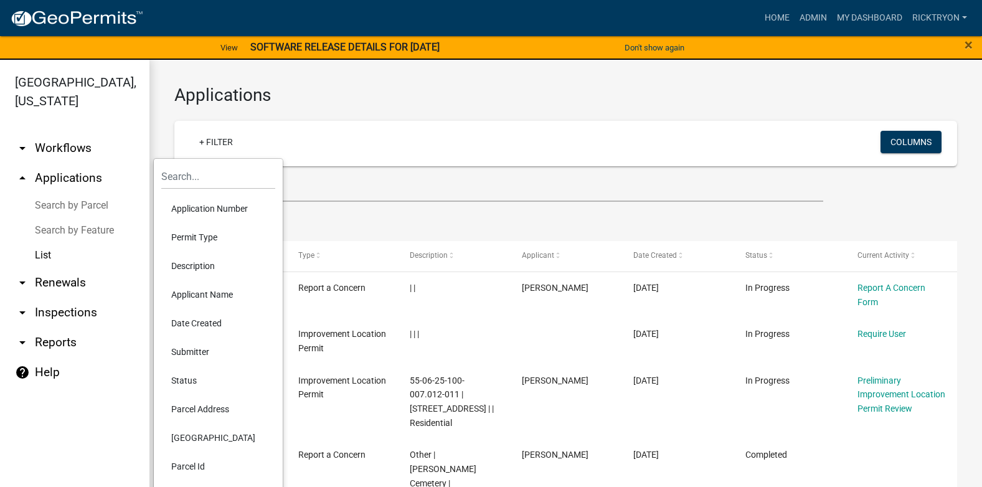
click at [194, 201] on li "Application Number" at bounding box center [218, 208] width 114 height 29
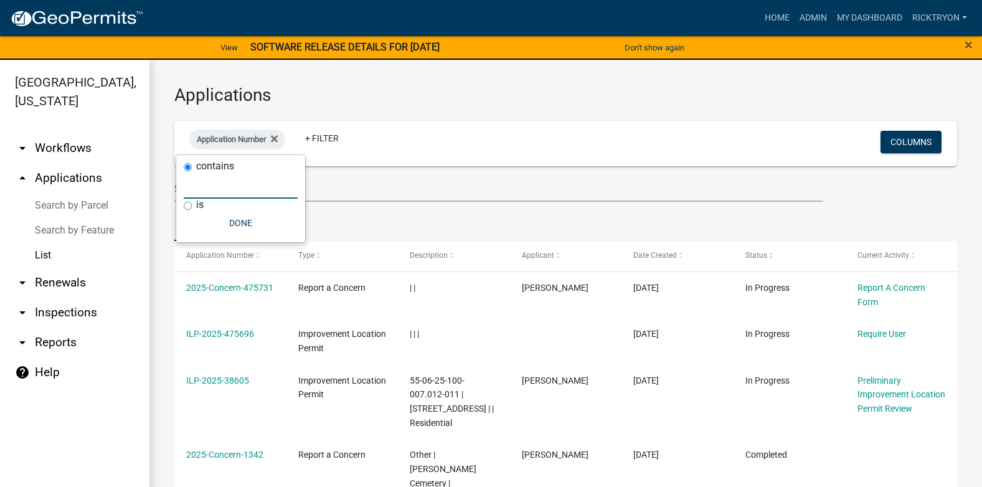
click at [207, 187] on input "text" at bounding box center [241, 186] width 114 height 26
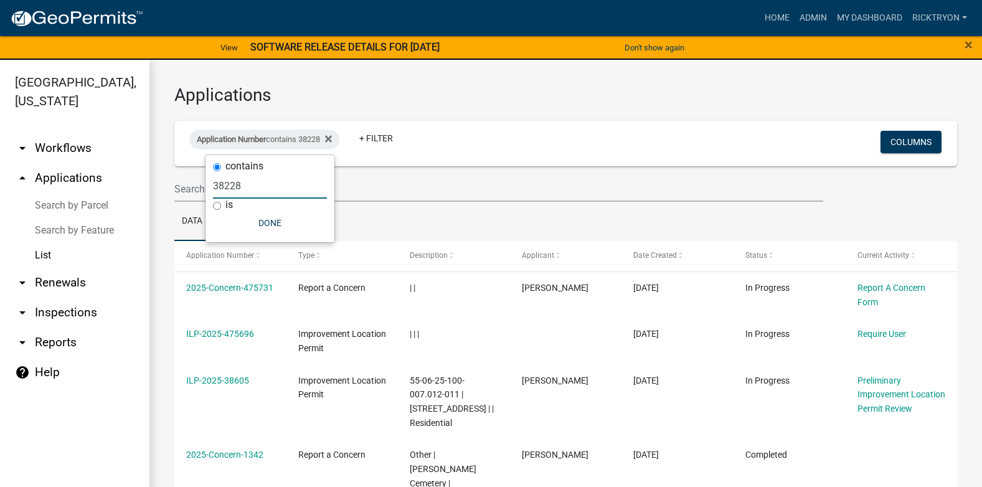
type input "38228"
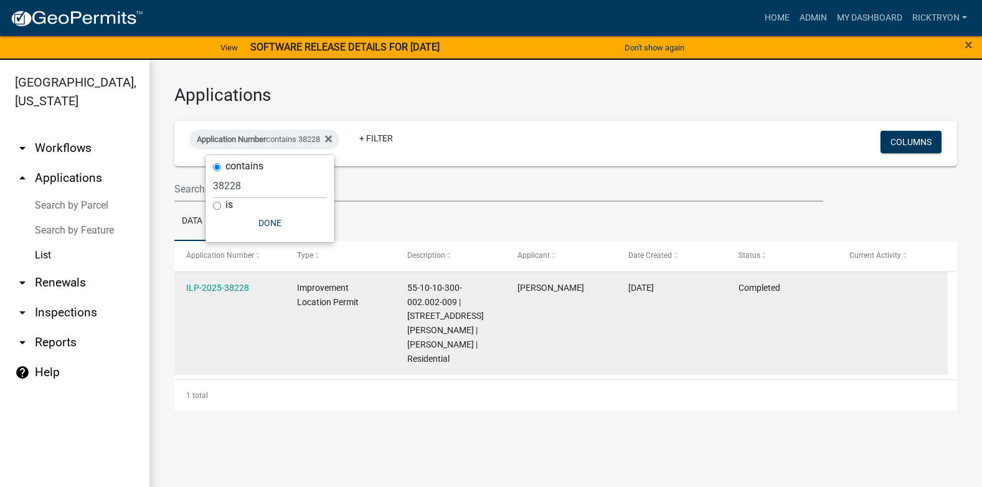
click at [216, 279] on datatable-body-cell "ILP-2025-38228" at bounding box center [229, 323] width 110 height 103
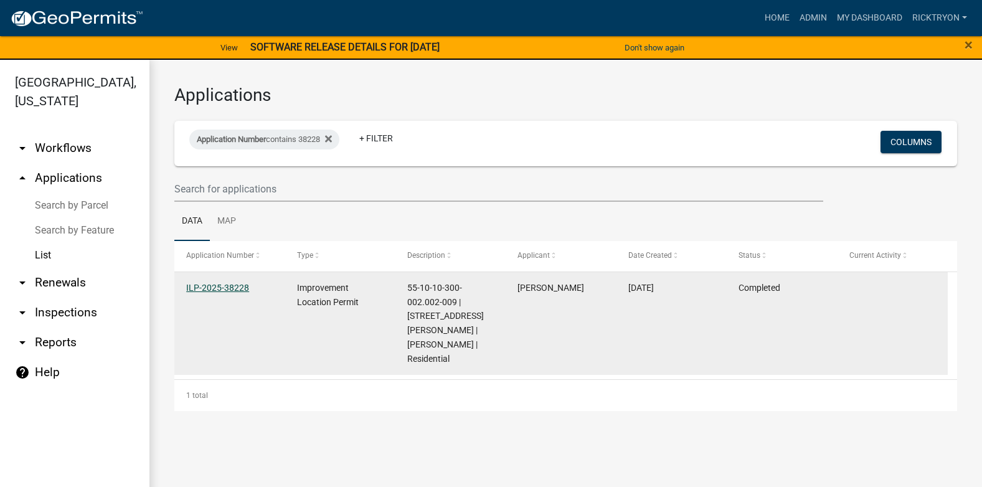
click at [225, 287] on link "ILP-2025-38228" at bounding box center [217, 288] width 63 height 10
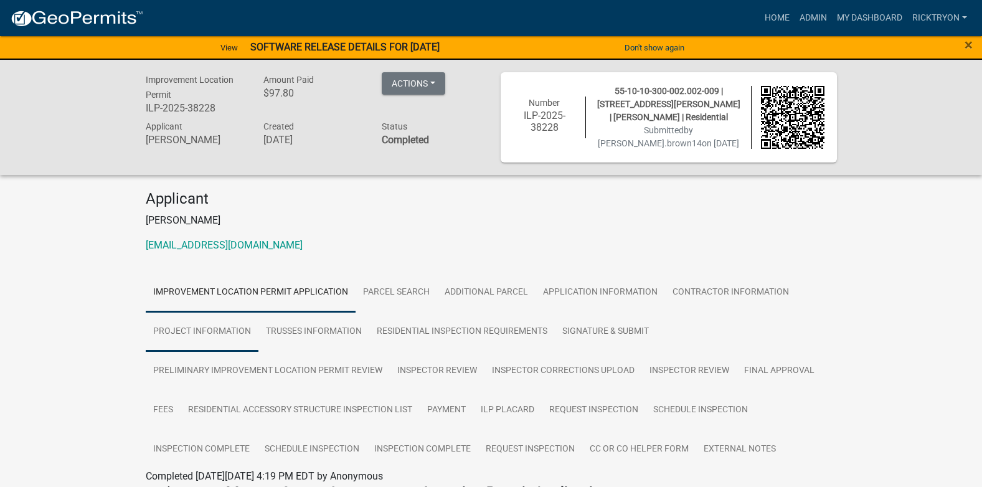
click at [190, 330] on link "Project Information" at bounding box center [202, 332] width 113 height 40
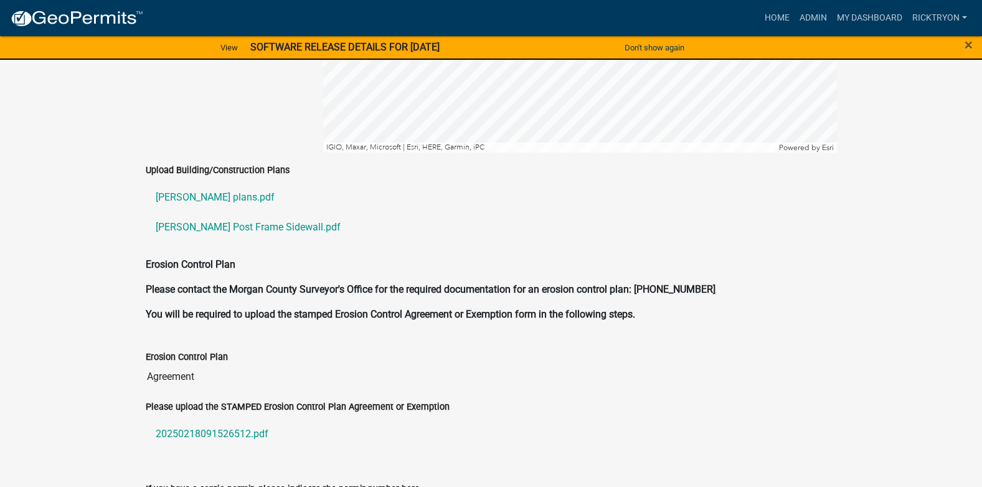
scroll to position [2679, 0]
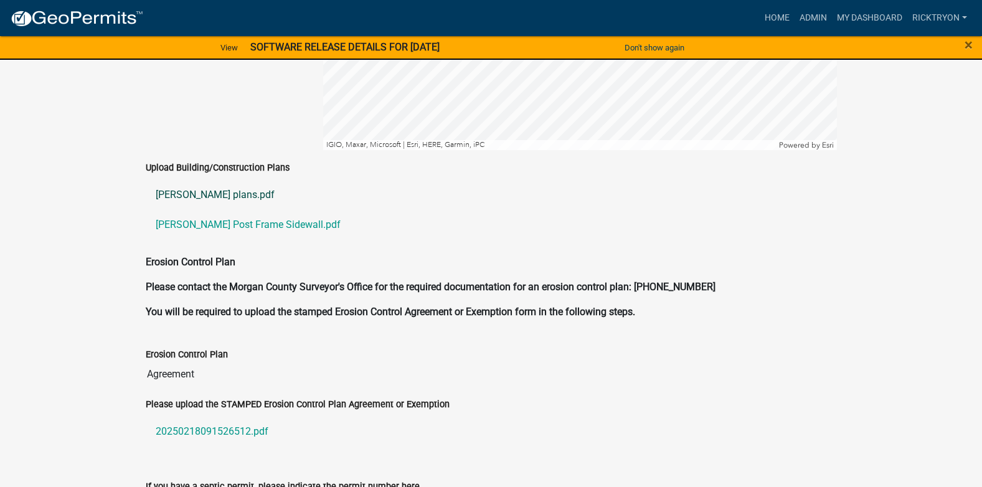
click at [218, 180] on link "[PERSON_NAME] plans.pdf" at bounding box center [492, 195] width 692 height 30
click at [213, 214] on link "[PERSON_NAME] Post Frame Sidewall.pdf" at bounding box center [492, 225] width 692 height 30
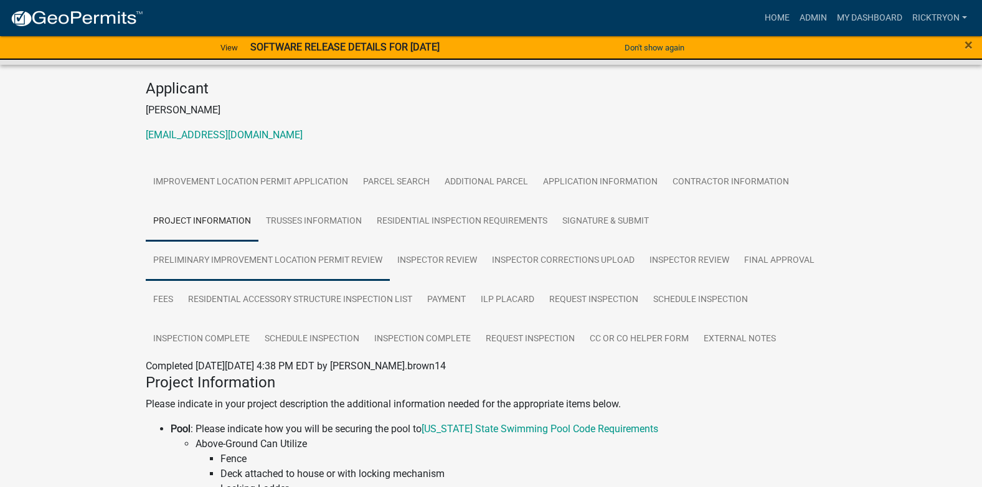
scroll to position [0, 0]
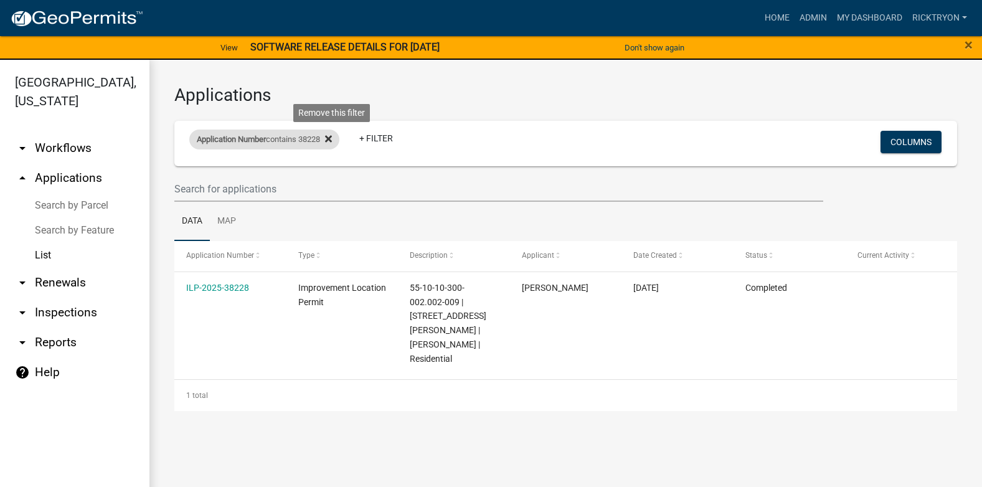
click at [332, 139] on icon at bounding box center [328, 139] width 7 height 7
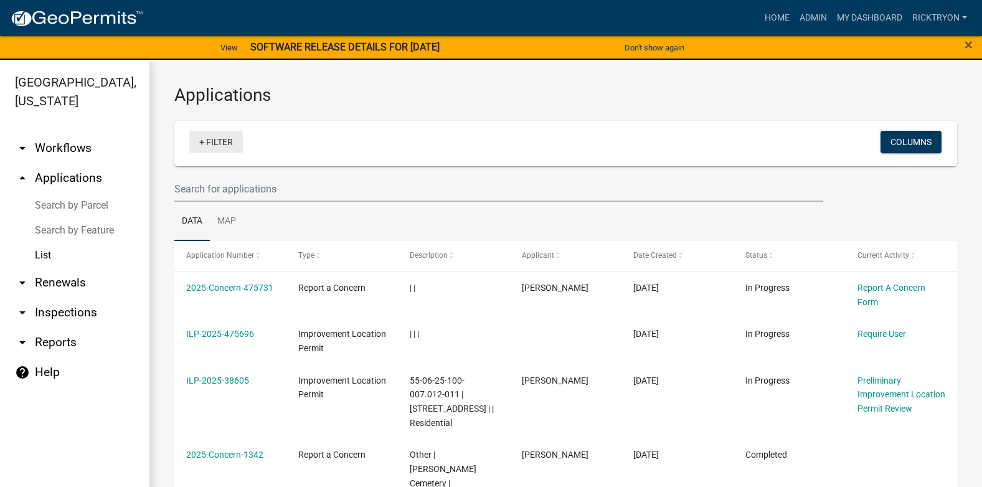
click at [211, 144] on link "+ Filter" at bounding box center [216, 142] width 54 height 22
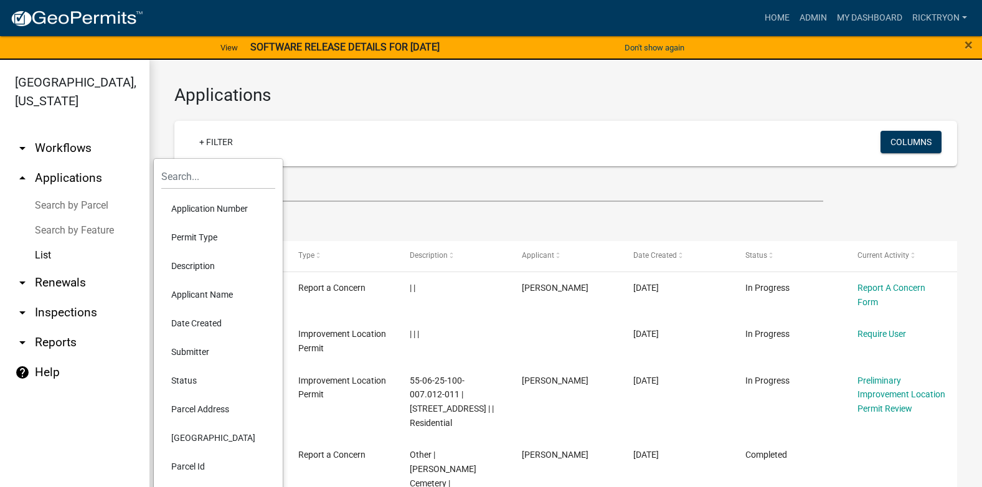
click at [181, 206] on li "Application Number" at bounding box center [218, 208] width 114 height 29
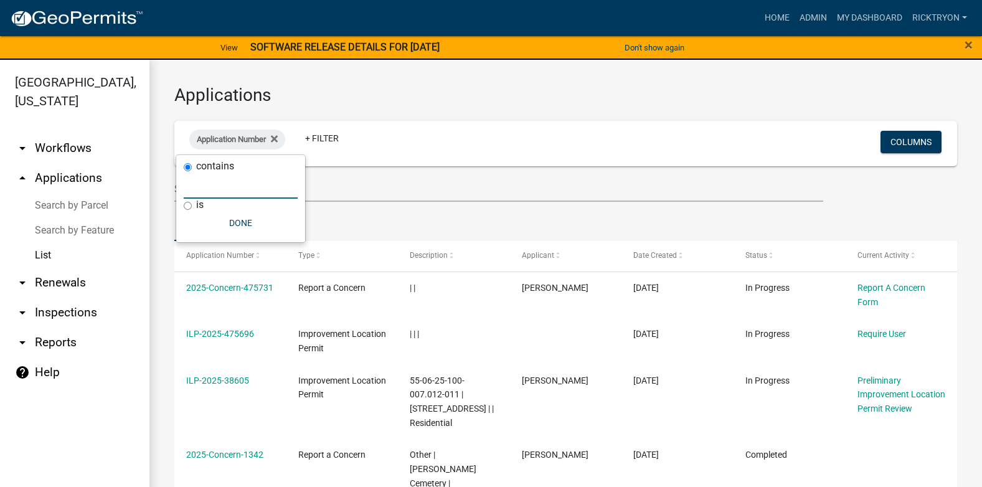
click at [209, 183] on input "text" at bounding box center [241, 186] width 114 height 26
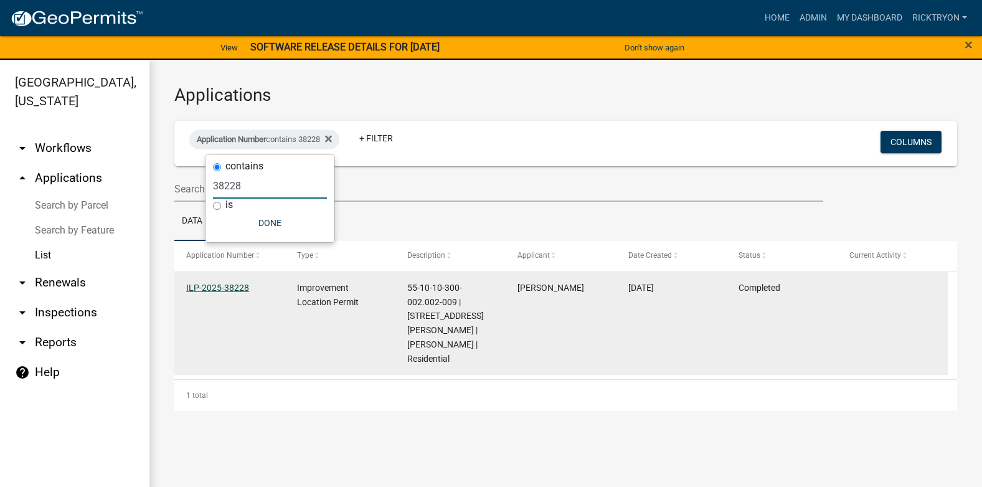
type input "38228"
drag, startPoint x: 232, startPoint y: 284, endPoint x: 239, endPoint y: 278, distance: 9.3
click at [232, 283] on link "ILP-2025-38228" at bounding box center [217, 288] width 63 height 10
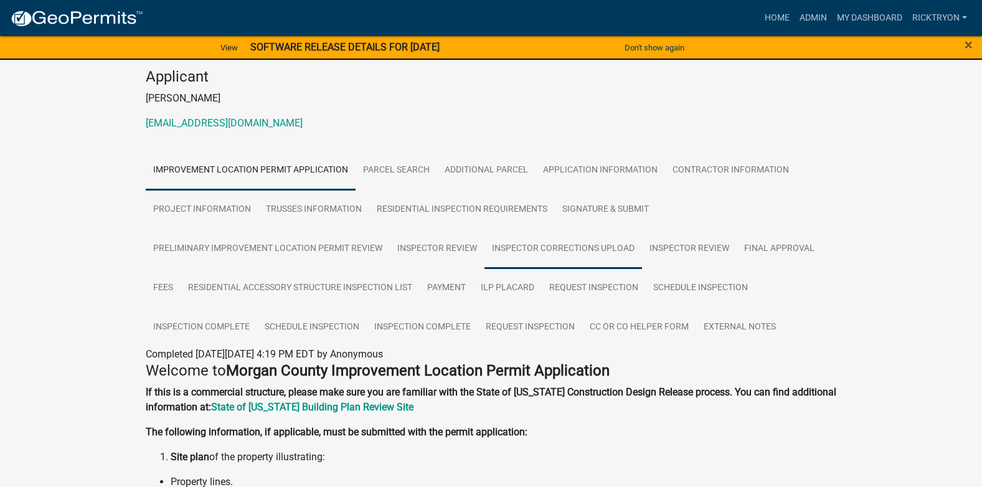
scroll to position [125, 0]
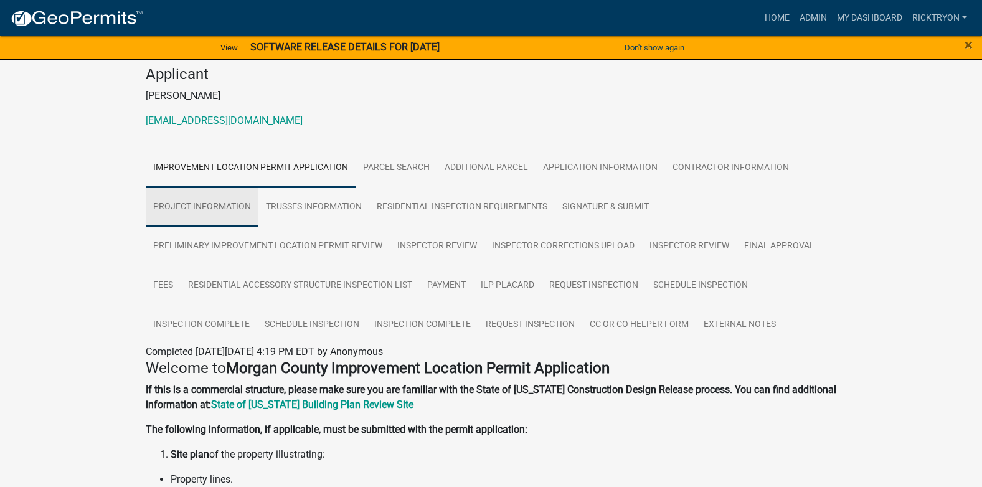
click at [235, 213] on link "Project Information" at bounding box center [202, 208] width 113 height 40
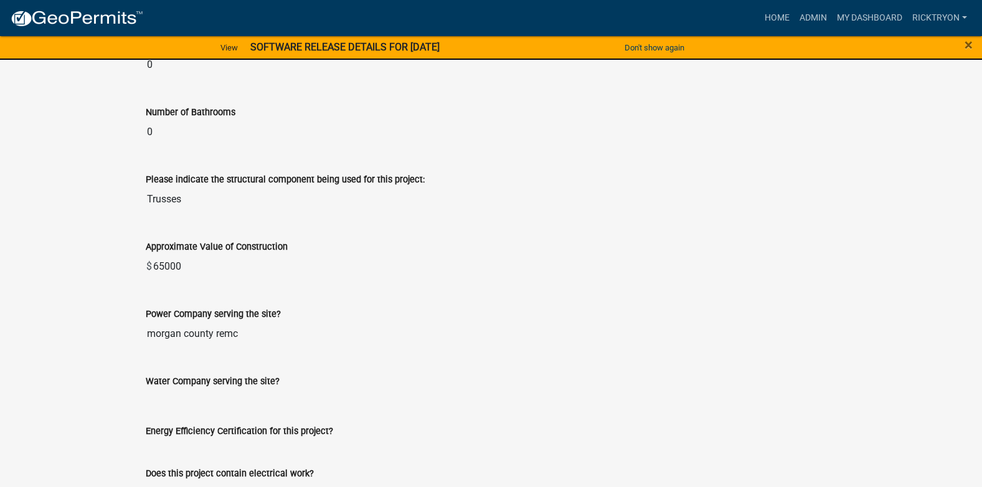
scroll to position [1558, 0]
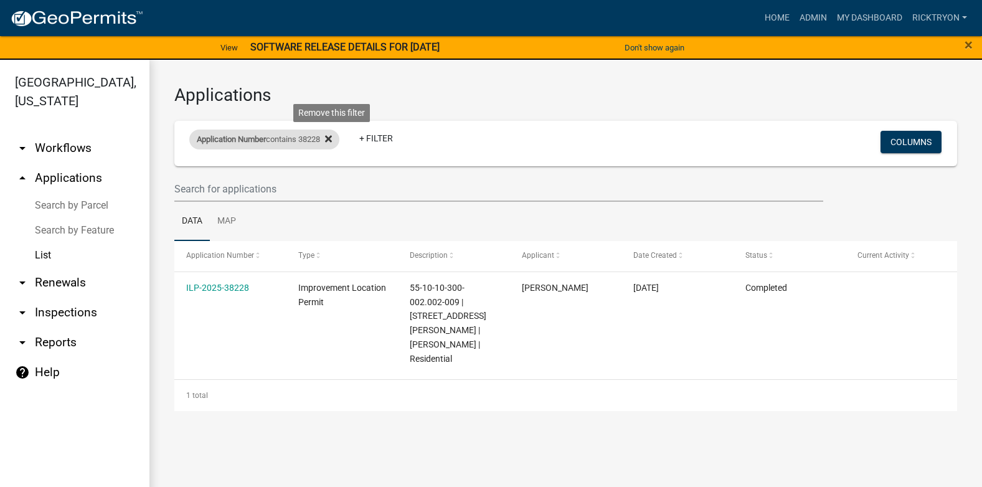
click at [332, 140] on icon at bounding box center [328, 139] width 7 height 10
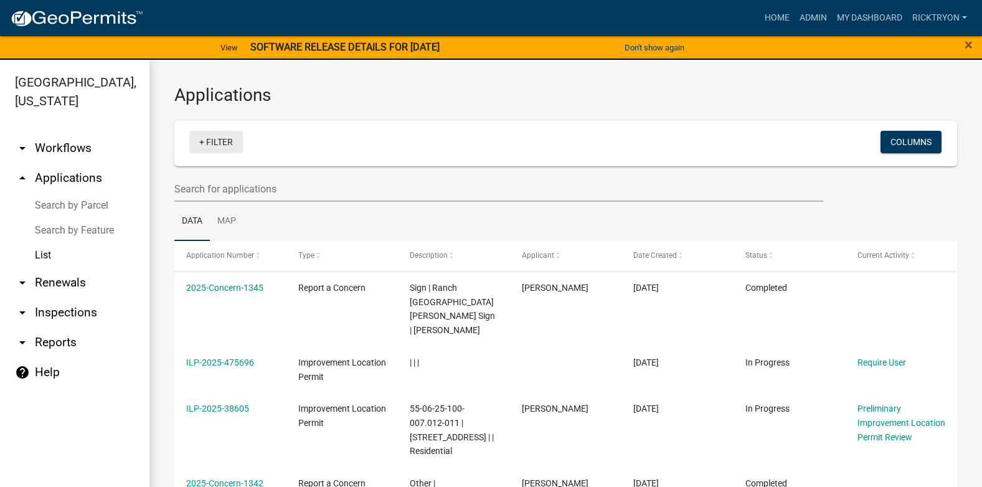
click at [216, 142] on link "+ Filter" at bounding box center [216, 142] width 54 height 22
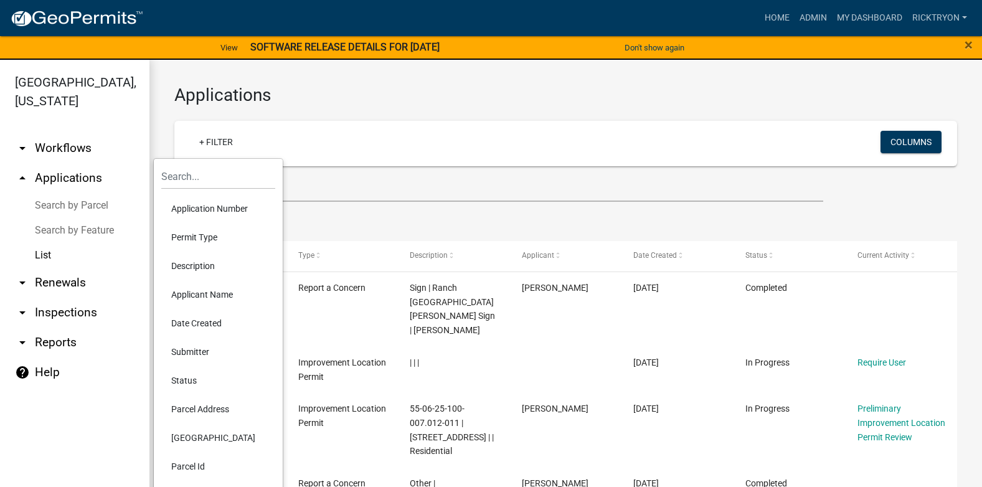
click at [213, 211] on li "Application Number" at bounding box center [218, 208] width 114 height 29
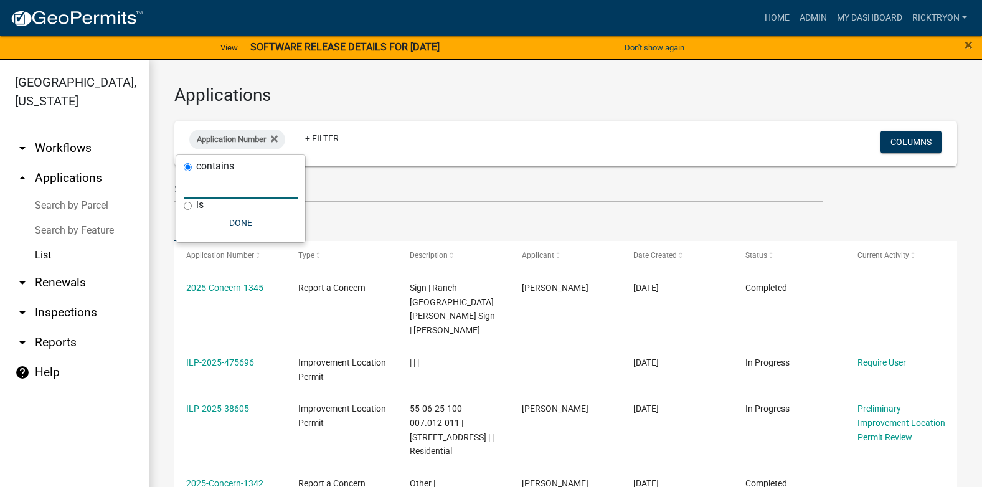
click at [218, 191] on input "text" at bounding box center [241, 186] width 114 height 26
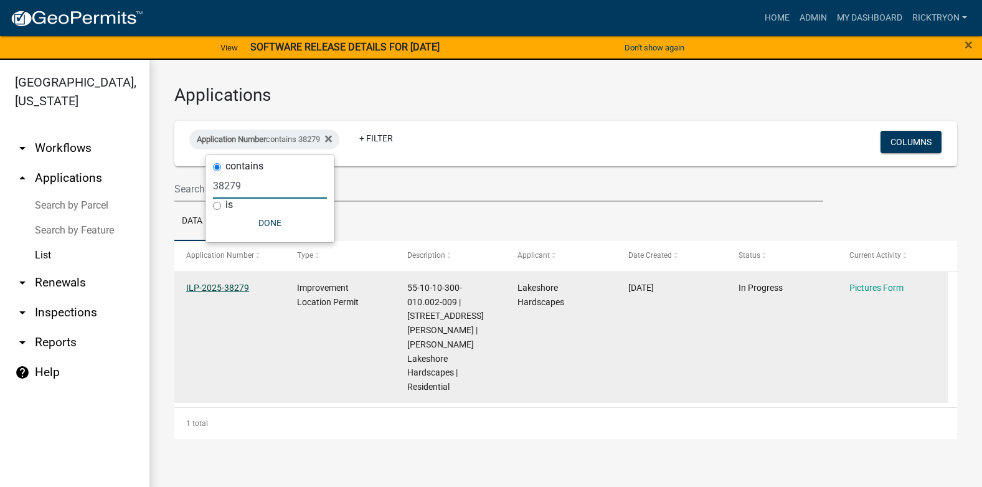
type input "38279"
click at [235, 287] on link "ILP-2025-38279" at bounding box center [217, 288] width 63 height 10
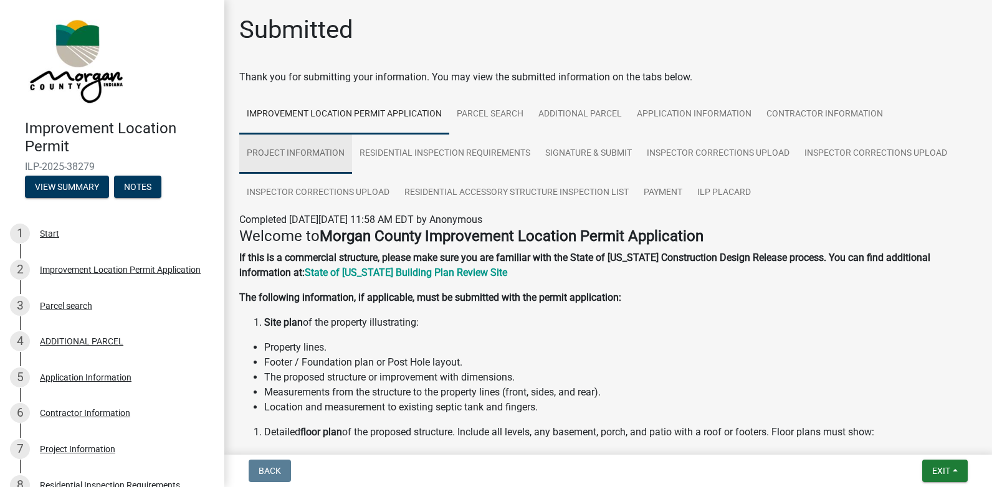
click at [309, 153] on link "Project Information" at bounding box center [295, 154] width 113 height 40
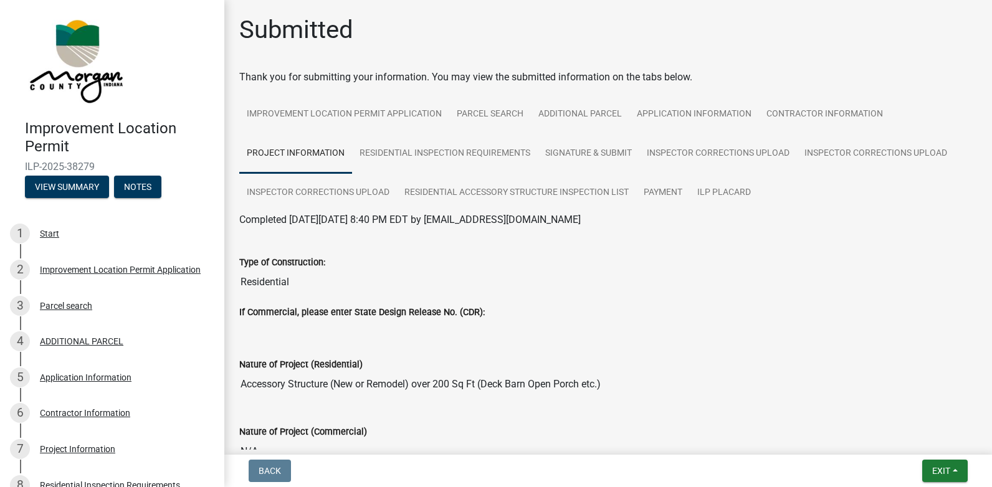
click at [295, 156] on link "Project Information" at bounding box center [295, 154] width 113 height 40
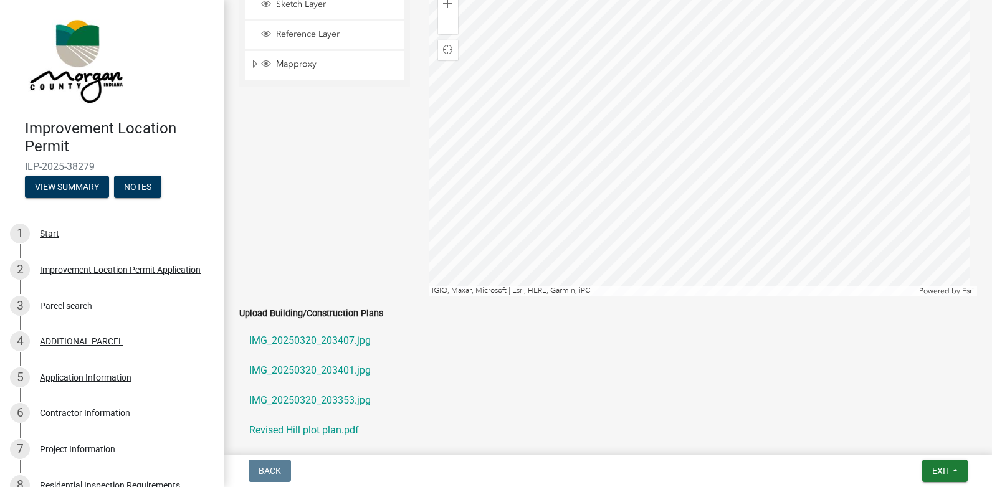
scroll to position [1994, 0]
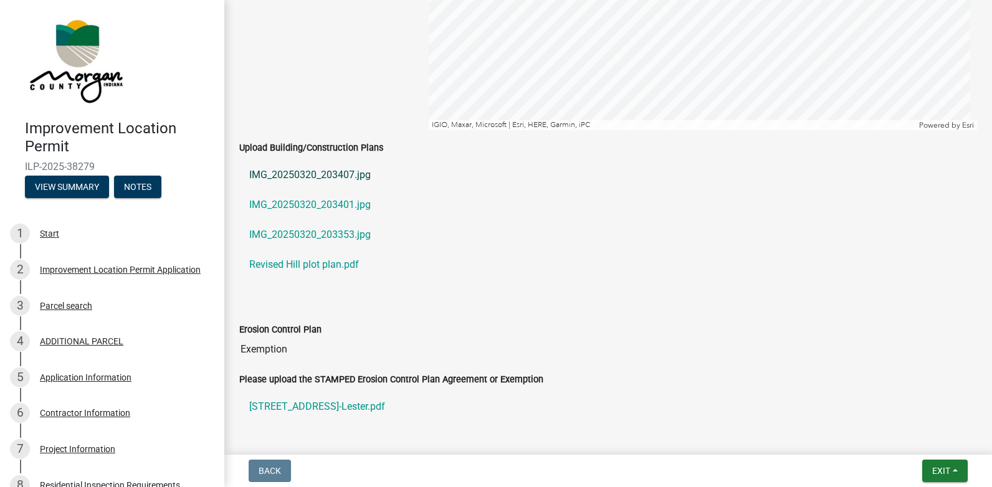
click at [289, 173] on link "IMG_20250320_203407.jpg" at bounding box center [608, 175] width 738 height 30
click at [313, 203] on link "IMG_20250320_203401.jpg" at bounding box center [608, 205] width 738 height 30
click at [288, 235] on link "IMG_20250320_203353.jpg" at bounding box center [608, 235] width 738 height 30
click at [293, 266] on link "Revised Hill plot plan.pdf" at bounding box center [608, 265] width 738 height 30
click at [308, 232] on link "IMG_20250320_203353.jpg" at bounding box center [608, 235] width 738 height 30
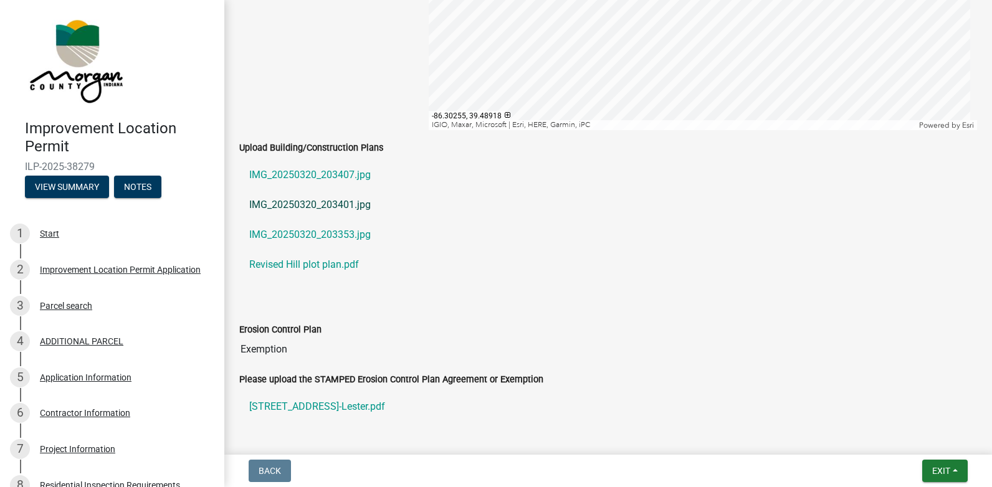
click at [325, 203] on link "IMG_20250320_203401.jpg" at bounding box center [608, 205] width 738 height 30
click at [290, 175] on link "IMG_20250320_203407.jpg" at bounding box center [608, 175] width 738 height 30
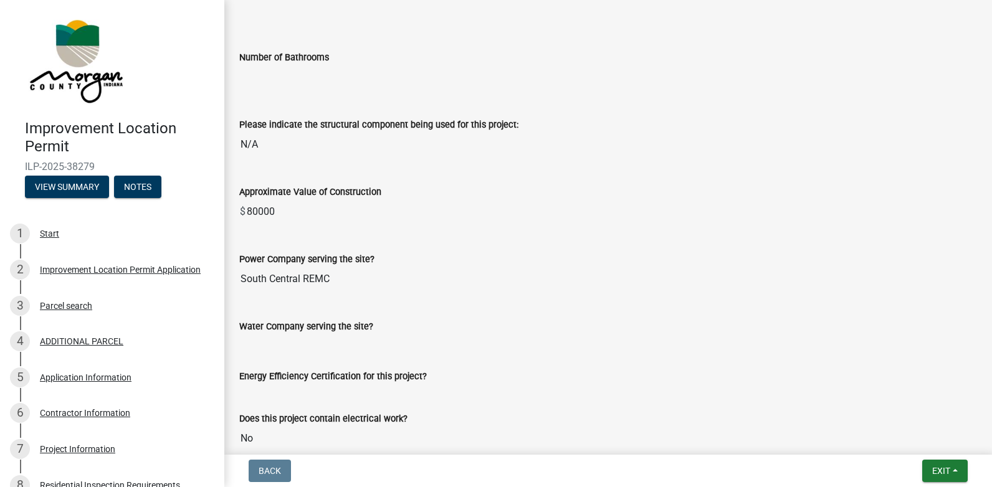
scroll to position [1121, 0]
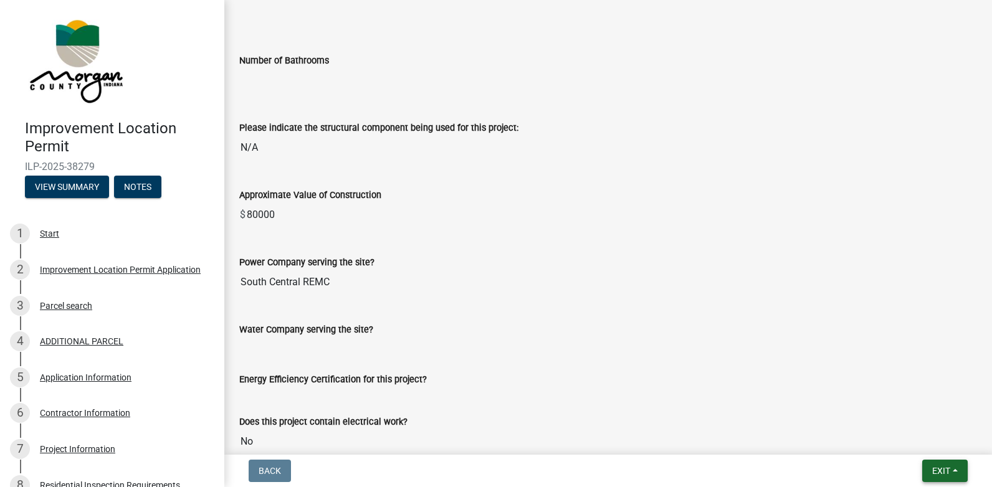
click at [940, 472] on span "Exit" at bounding box center [941, 471] width 18 height 10
click at [908, 432] on button "Save & Exit" at bounding box center [918, 439] width 100 height 30
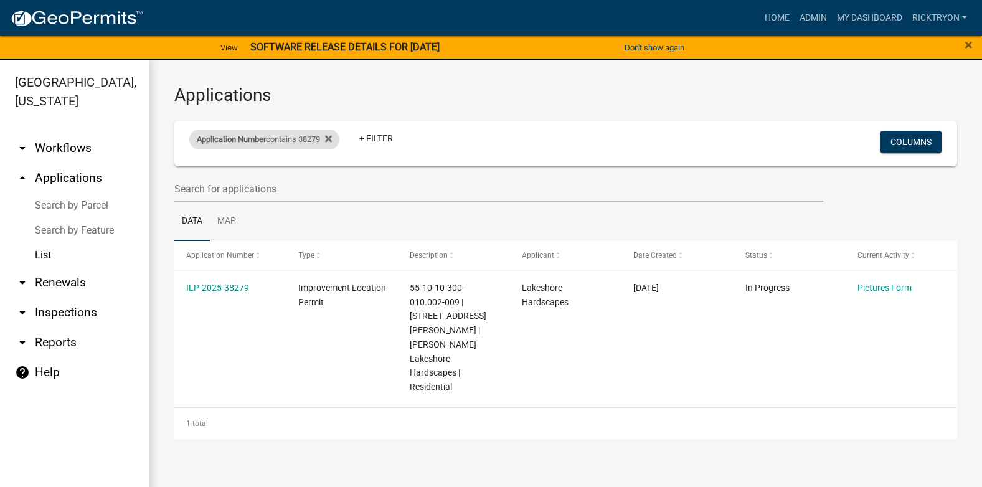
click at [338, 139] on div "Application Number contains 38279" at bounding box center [264, 140] width 150 height 20
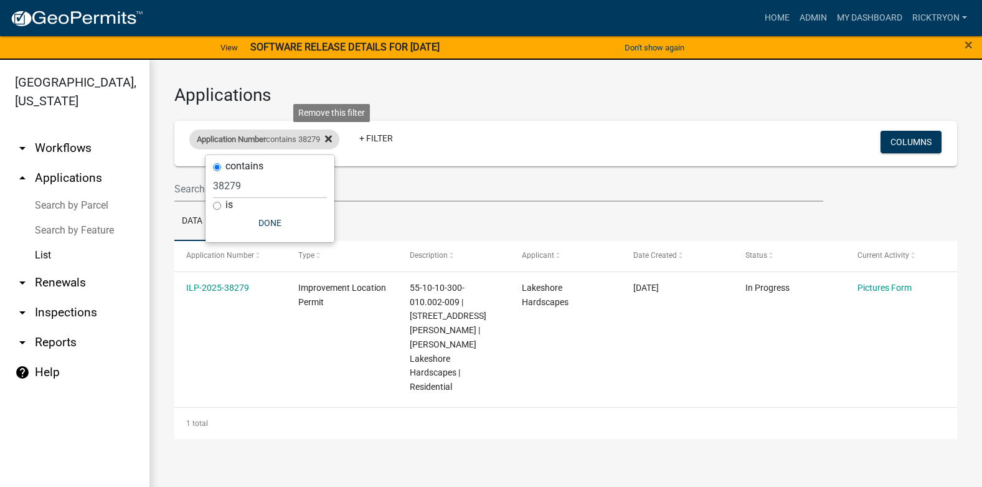
click at [330, 138] on fa-icon at bounding box center [326, 140] width 12 height 20
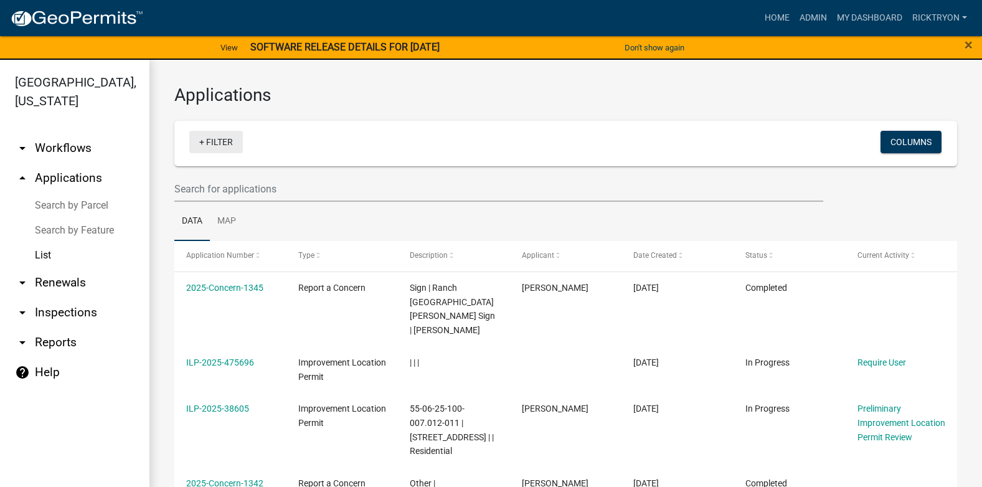
click at [220, 143] on link "+ Filter" at bounding box center [216, 142] width 54 height 22
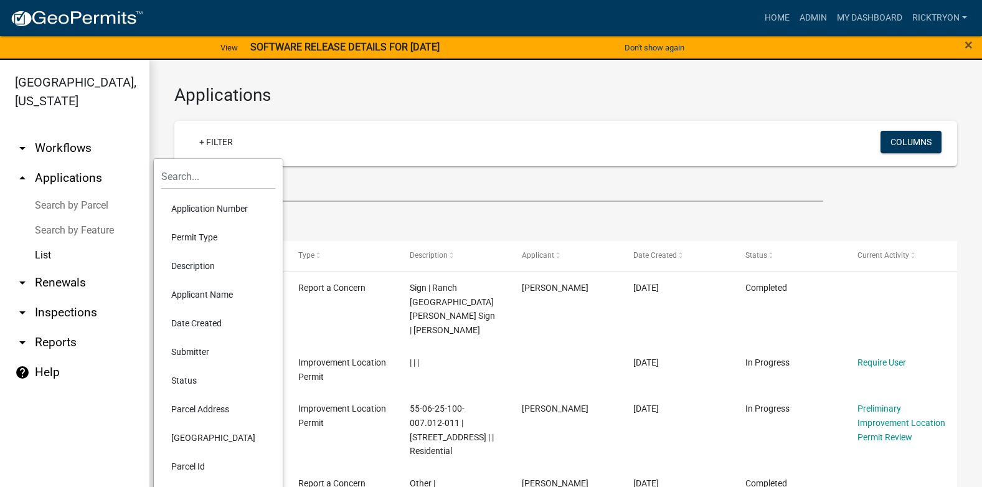
click at [220, 211] on li "Application Number" at bounding box center [218, 208] width 114 height 29
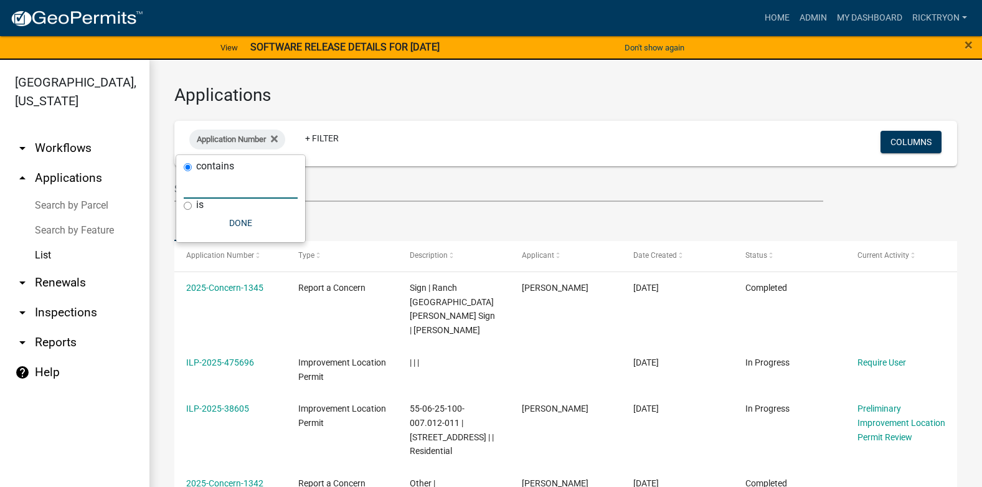
click at [217, 194] on input "text" at bounding box center [241, 186] width 114 height 26
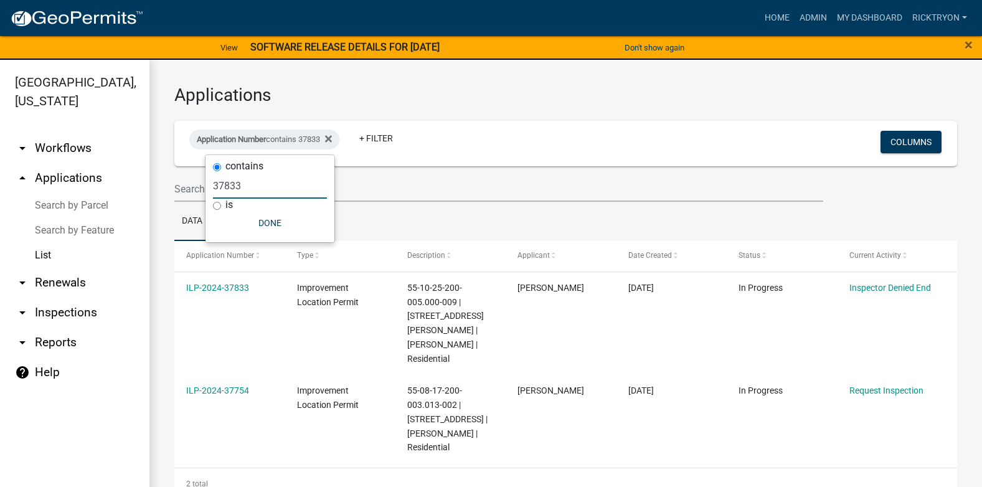
type input "37833"
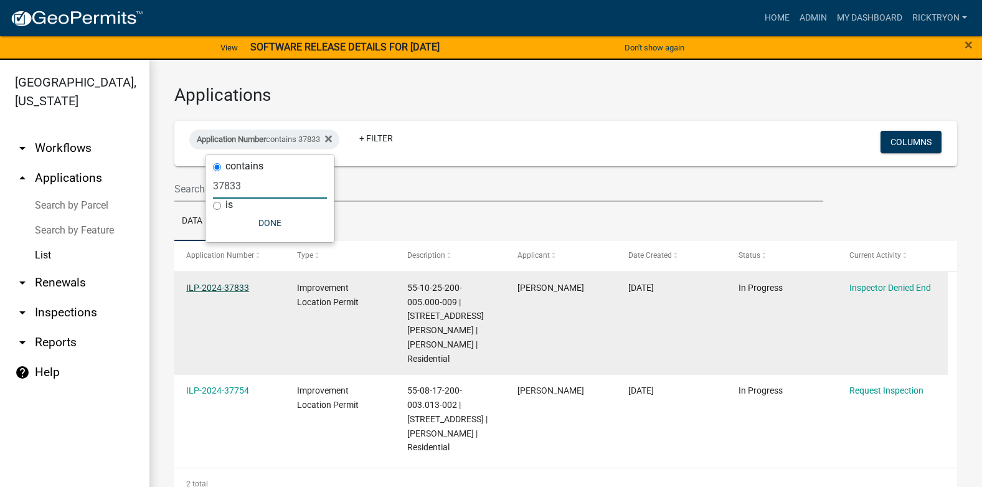
click at [218, 287] on link "ILP-2024-37833" at bounding box center [217, 288] width 63 height 10
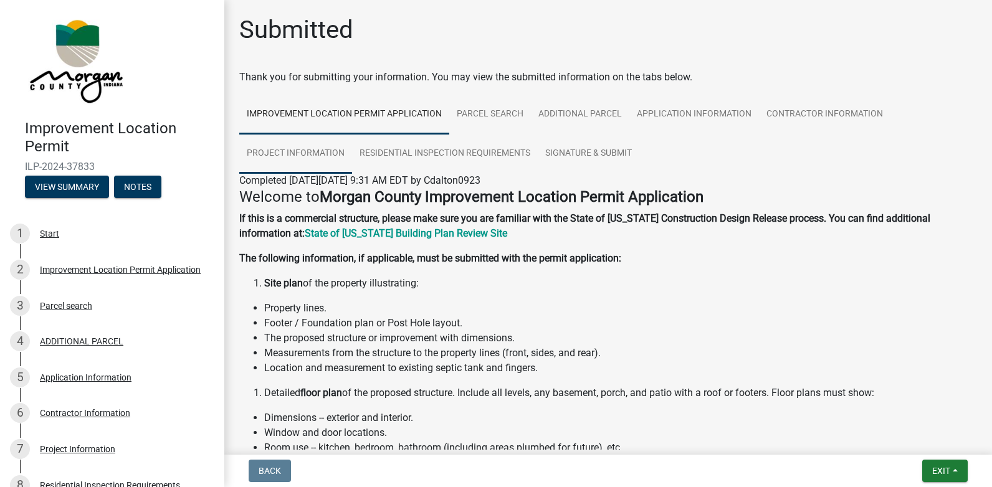
click at [290, 150] on link "Project Information" at bounding box center [295, 154] width 113 height 40
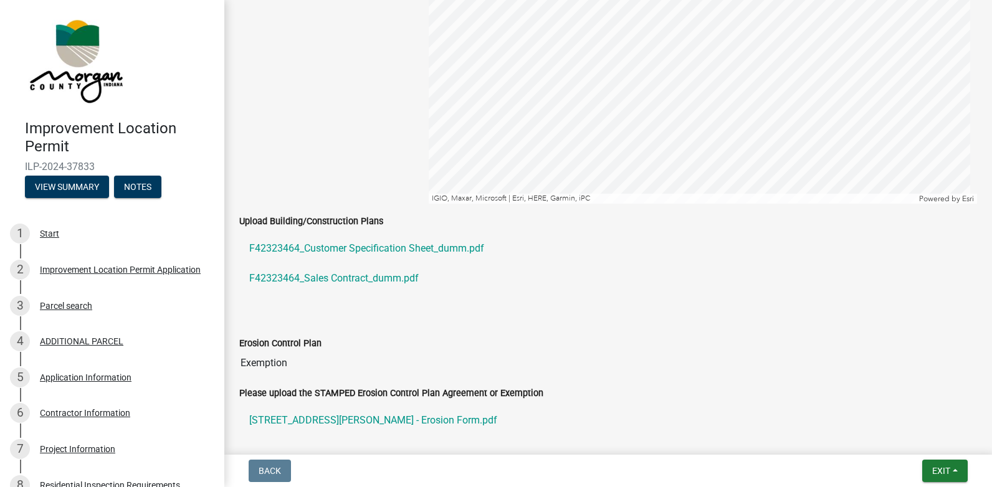
scroll to position [1931, 0]
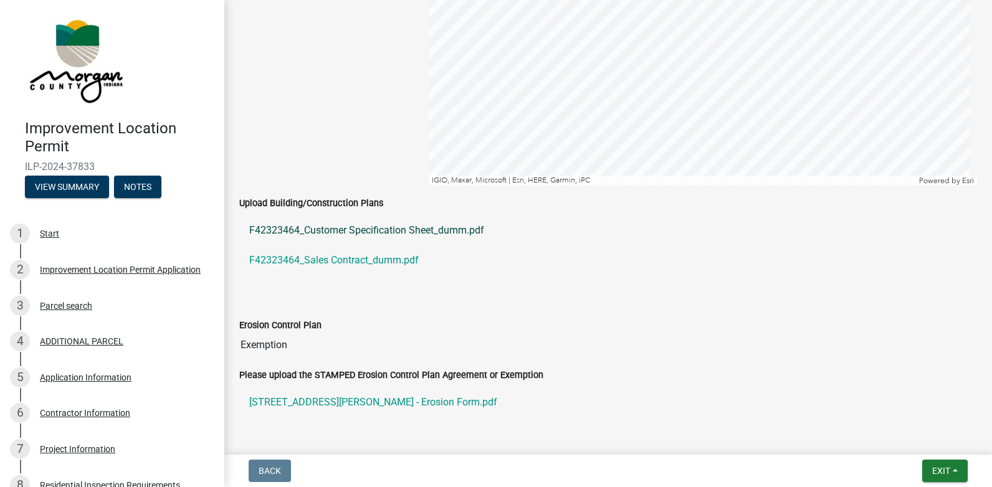
click at [335, 229] on link "F42323464_Customer Specification Sheet_dumm.pdf" at bounding box center [608, 231] width 738 height 30
click at [300, 257] on link "F42323464_Sales Contract_dumm.pdf" at bounding box center [608, 260] width 738 height 30
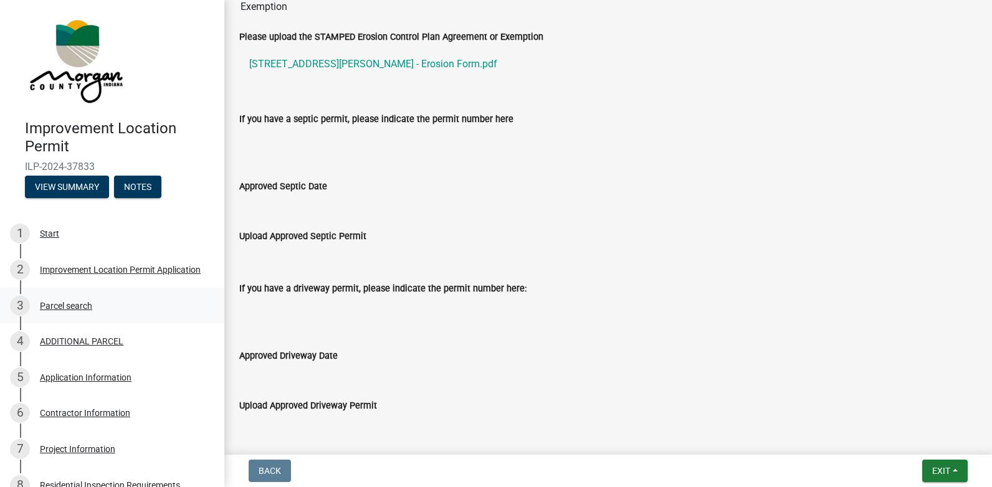
scroll to position [1957, 0]
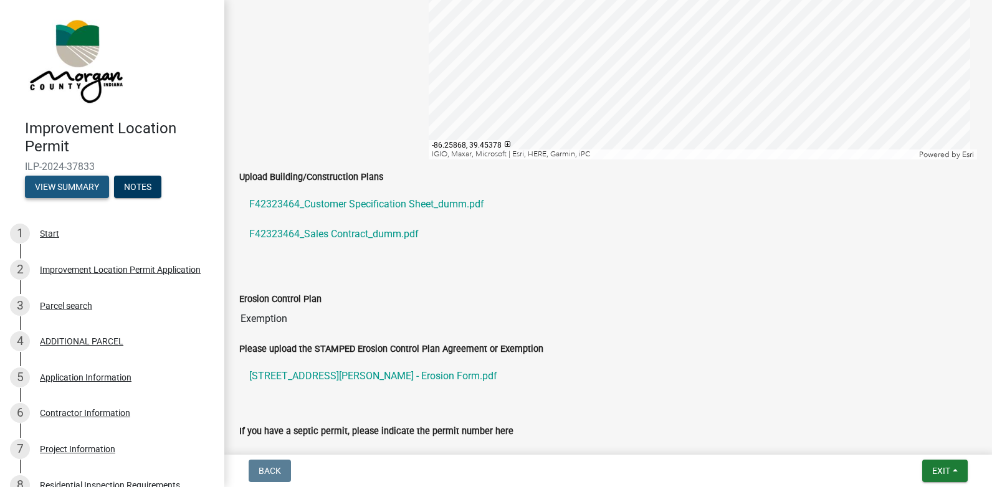
click at [60, 186] on button "View Summary" at bounding box center [67, 187] width 84 height 22
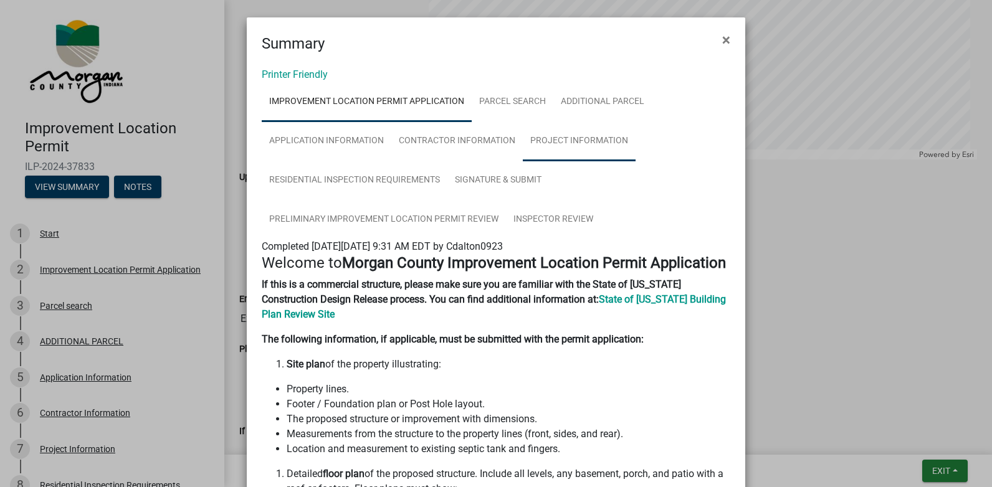
click at [581, 143] on link "Project Information" at bounding box center [579, 141] width 113 height 40
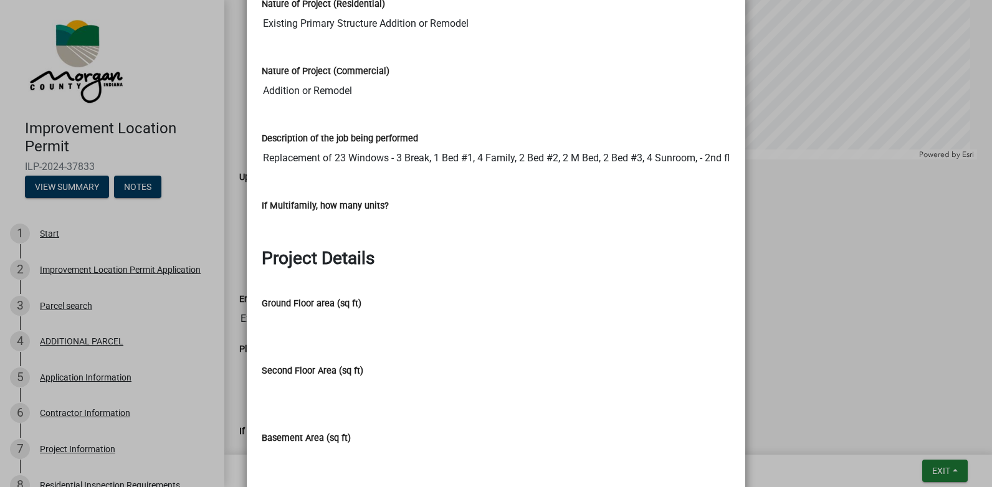
scroll to position [810, 0]
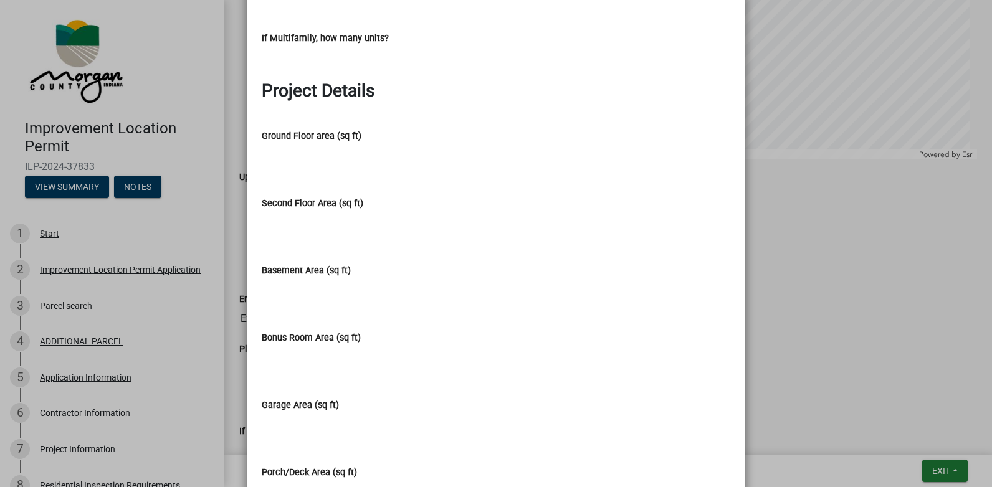
click at [945, 481] on ngb-modal-window "Summary × Printer Friendly Improvement Location Permit Application Parcel searc…" at bounding box center [496, 243] width 992 height 487
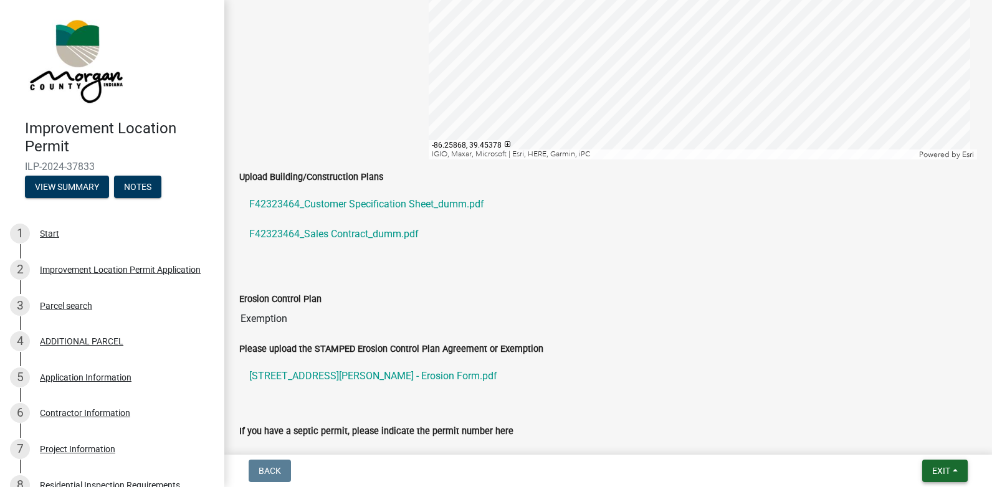
click at [941, 480] on button "Exit" at bounding box center [944, 471] width 45 height 22
click at [913, 439] on button "Save & Exit" at bounding box center [918, 439] width 100 height 30
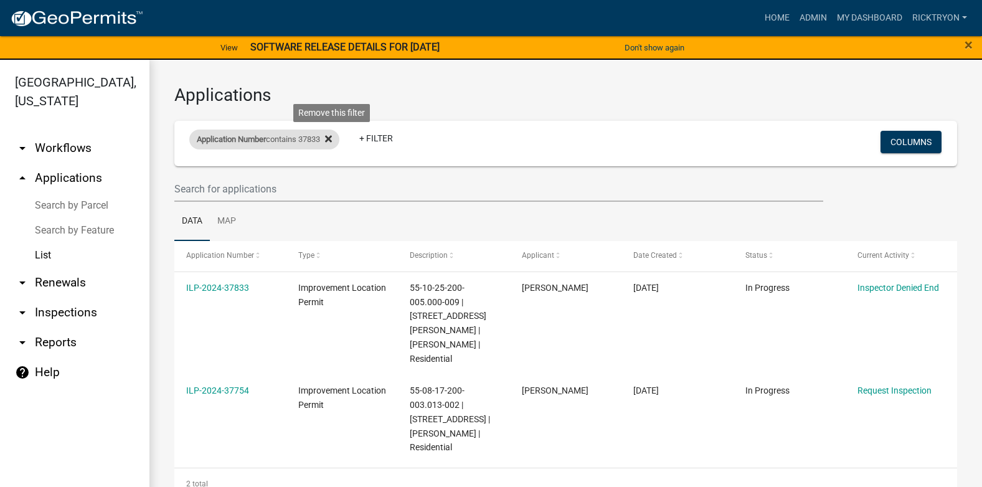
click at [332, 135] on icon at bounding box center [328, 139] width 7 height 10
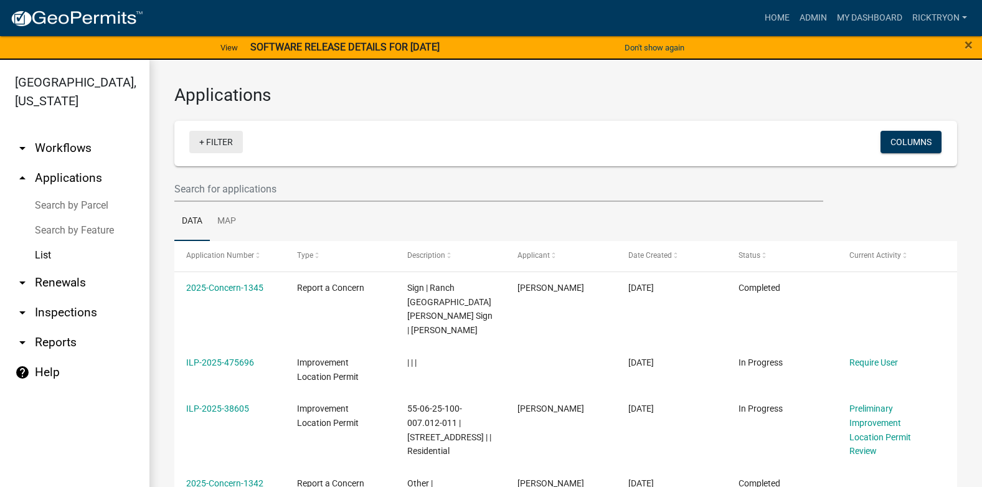
click at [229, 143] on link "+ Filter" at bounding box center [216, 142] width 54 height 22
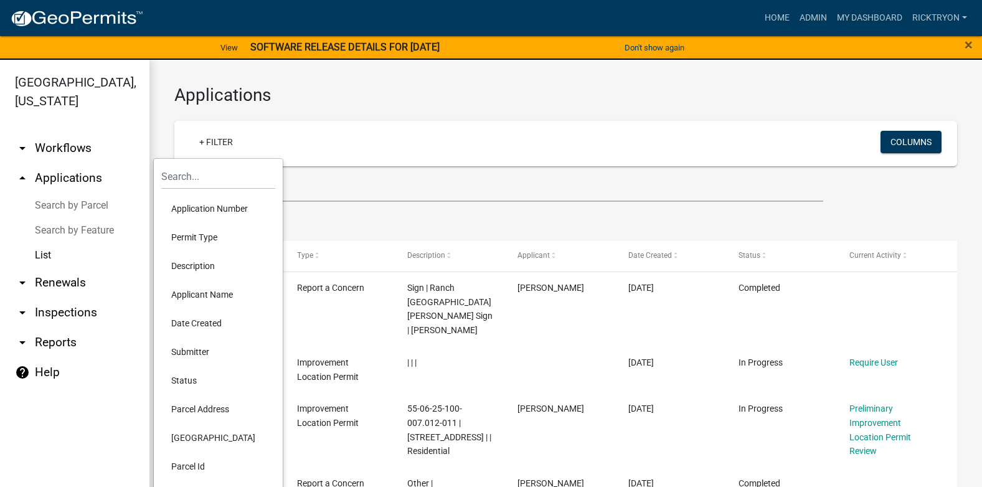
click at [202, 209] on li "Application Number" at bounding box center [218, 208] width 114 height 29
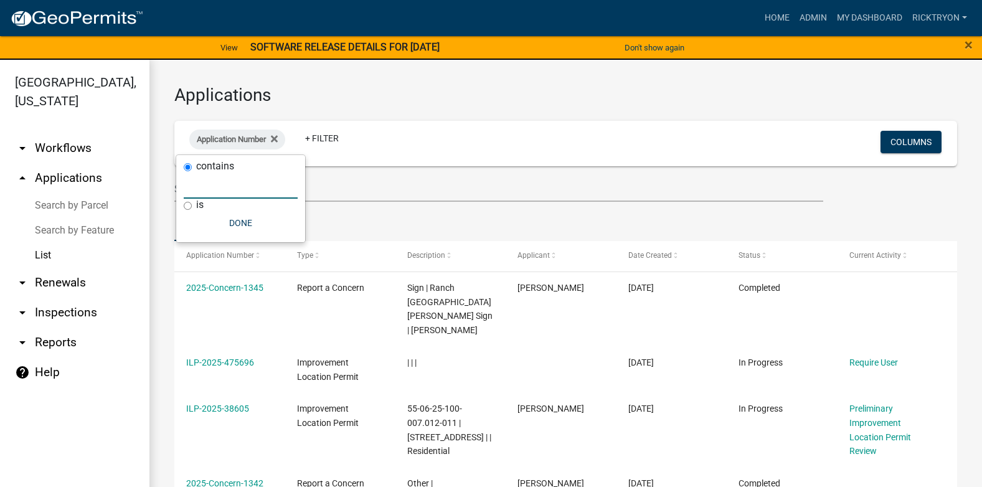
click at [204, 186] on input "text" at bounding box center [241, 186] width 114 height 26
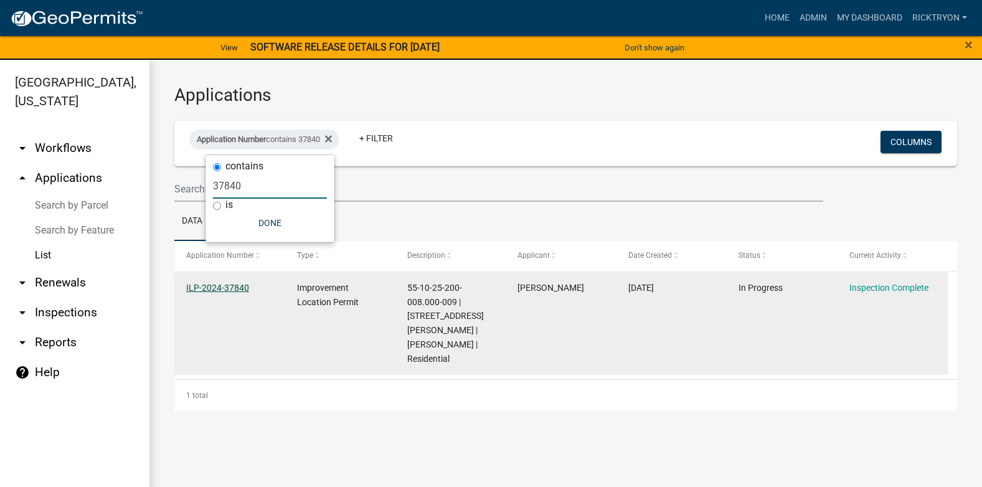
type input "37840"
click at [222, 287] on link "ILP-2024-37840" at bounding box center [217, 288] width 63 height 10
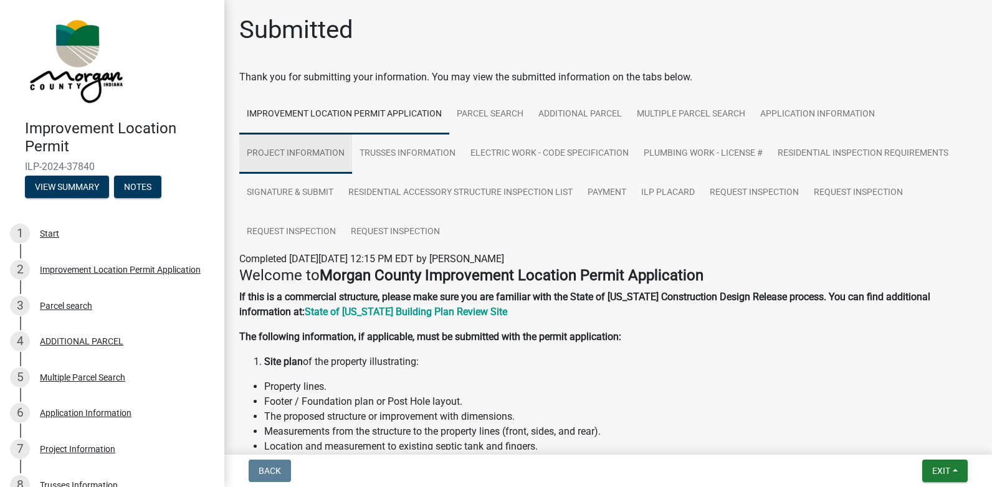
click at [306, 159] on link "Project Information" at bounding box center [295, 154] width 113 height 40
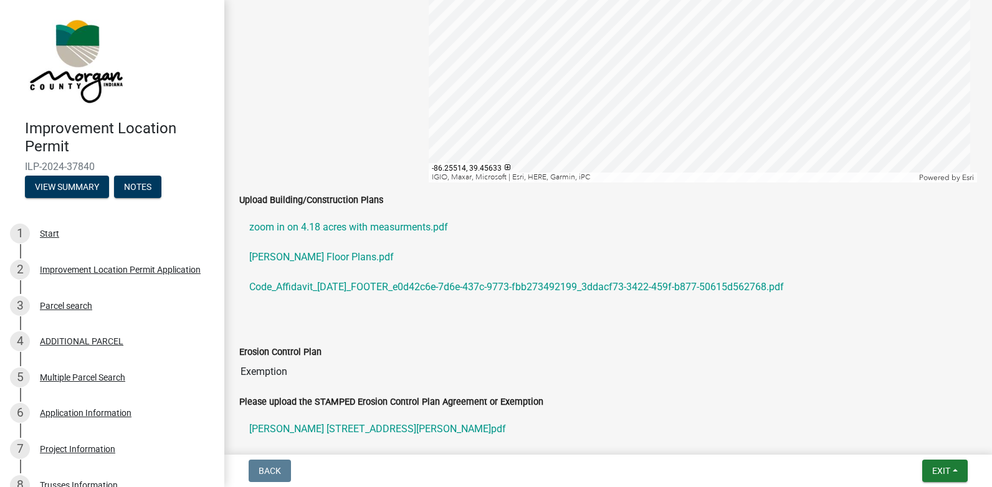
scroll to position [2056, 0]
click at [312, 255] on link "[PERSON_NAME] Floor Plans.pdf" at bounding box center [608, 257] width 738 height 30
click at [338, 226] on link "zoom in on 4.18 acres with measurments.pdf" at bounding box center [608, 227] width 738 height 30
click at [932, 472] on span "Exit" at bounding box center [941, 471] width 18 height 10
click at [901, 435] on button "Save & Exit" at bounding box center [918, 439] width 100 height 30
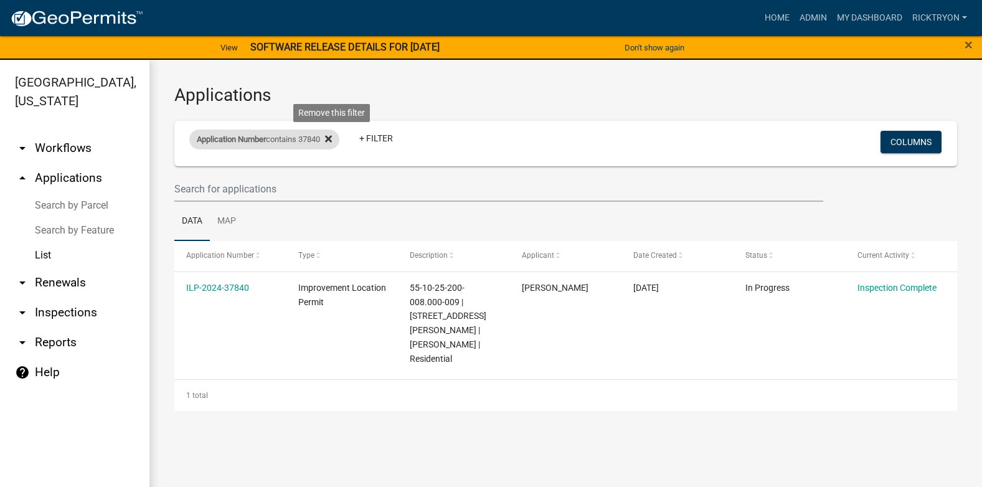
click at [332, 138] on icon at bounding box center [328, 139] width 7 height 7
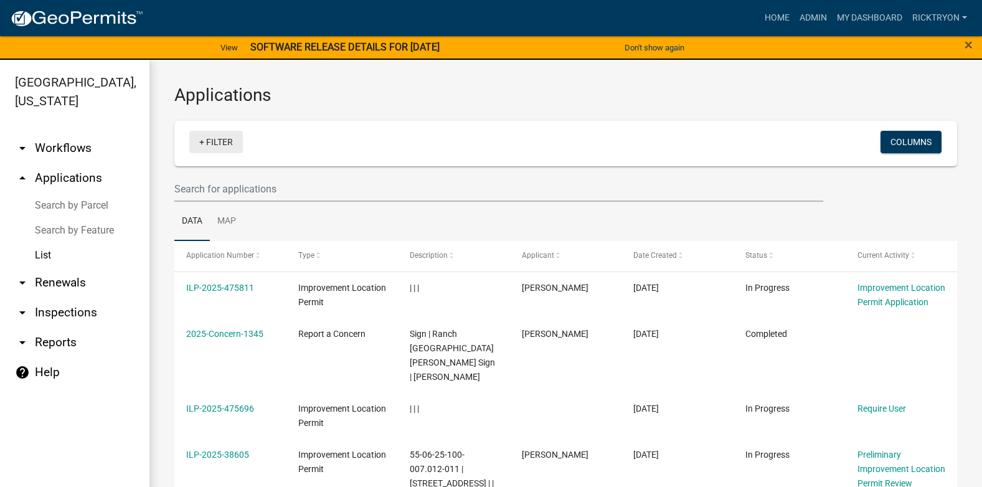
click at [223, 143] on link "+ Filter" at bounding box center [216, 142] width 54 height 22
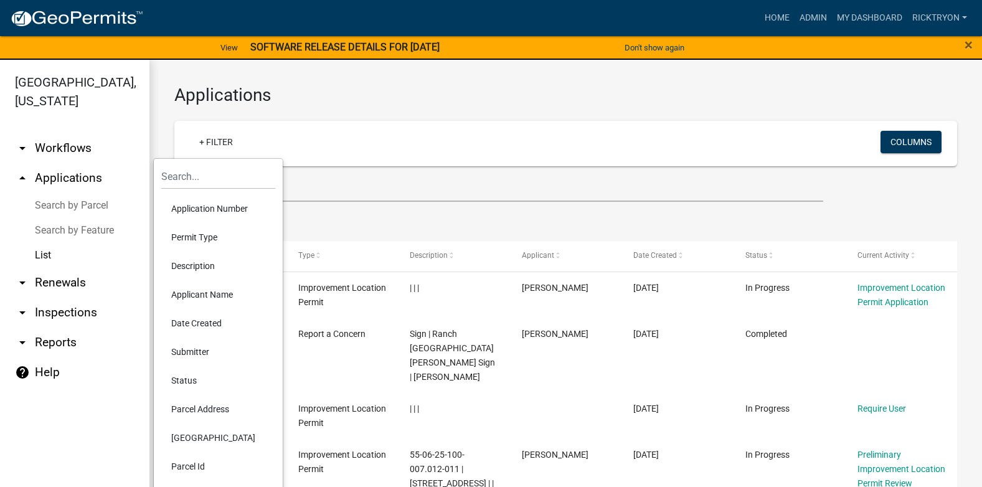
click at [203, 212] on li "Application Number" at bounding box center [218, 208] width 114 height 29
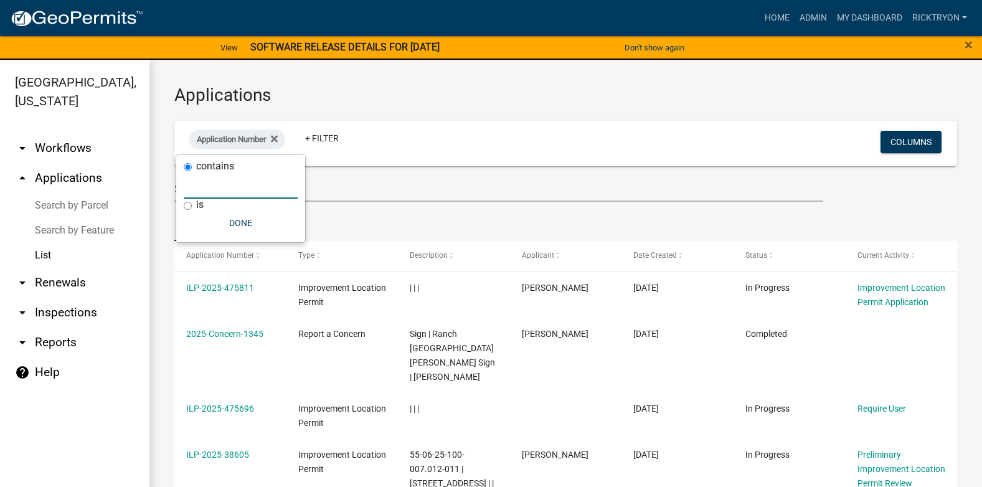
click at [210, 190] on input "text" at bounding box center [241, 186] width 114 height 26
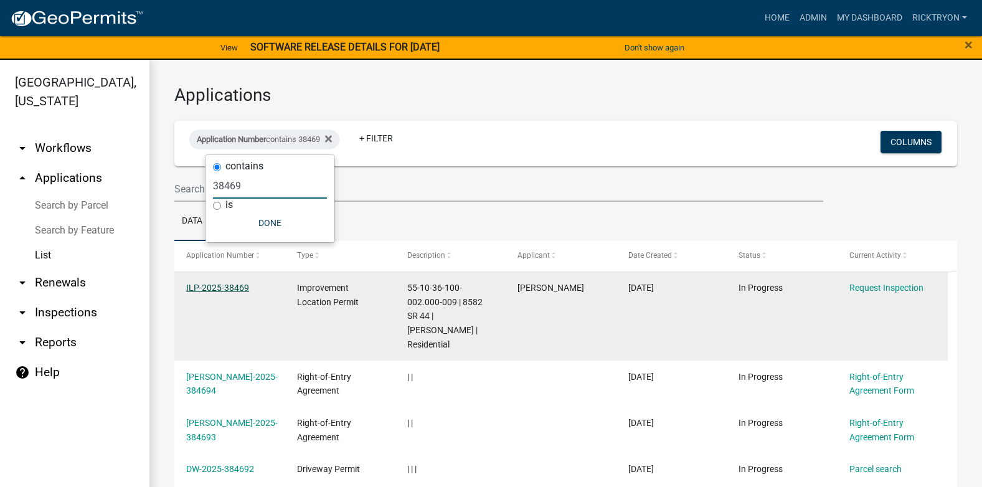
type input "38469"
click at [241, 283] on link "ILP-2025-38469" at bounding box center [217, 288] width 63 height 10
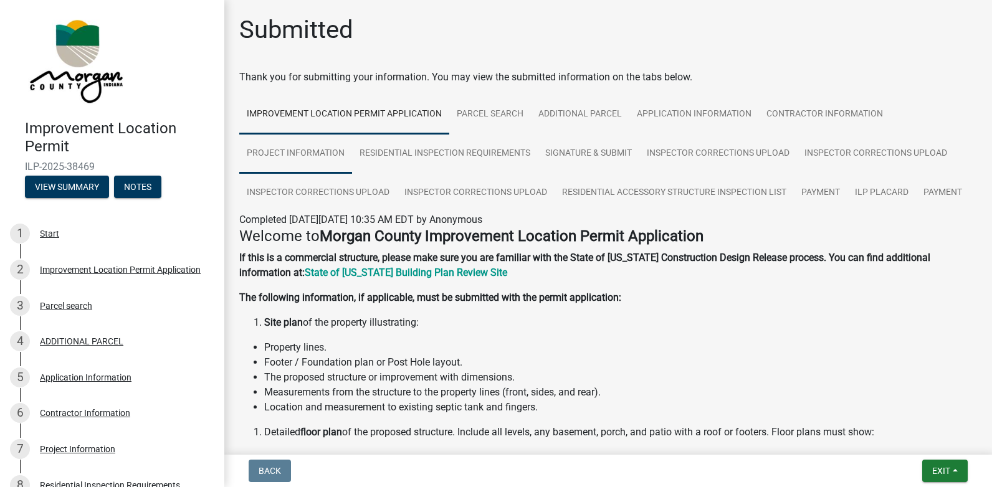
click at [297, 156] on link "Project Information" at bounding box center [295, 154] width 113 height 40
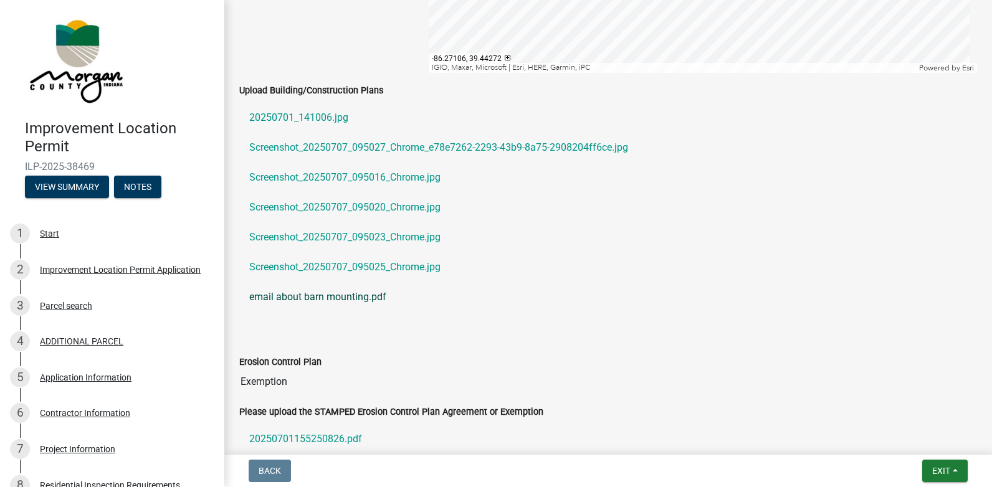
scroll to position [2118, 0]
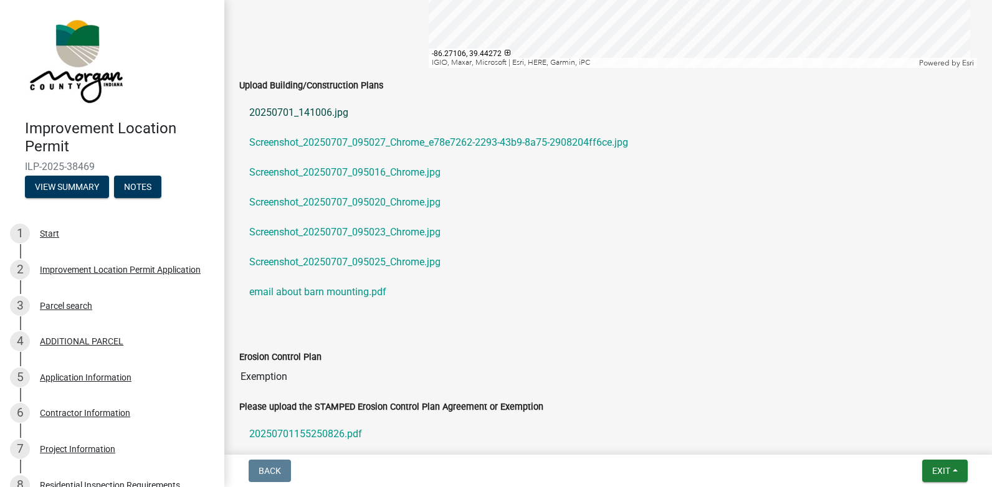
click at [290, 128] on link "20250701_141006.jpg" at bounding box center [608, 113] width 738 height 30
click at [320, 158] on link "Screenshot_20250707_095027_Chrome_e78e7262-2293-43b9-8a75-2908204ff6ce.jpg" at bounding box center [608, 143] width 738 height 30
click at [323, 188] on link "Screenshot_20250707_095016_Chrome.jpg" at bounding box center [608, 173] width 738 height 30
click at [312, 247] on link "Screenshot_20250707_095023_Chrome.jpg" at bounding box center [608, 232] width 738 height 30
click at [331, 217] on link "Screenshot_20250707_095020_Chrome.jpg" at bounding box center [608, 203] width 738 height 30
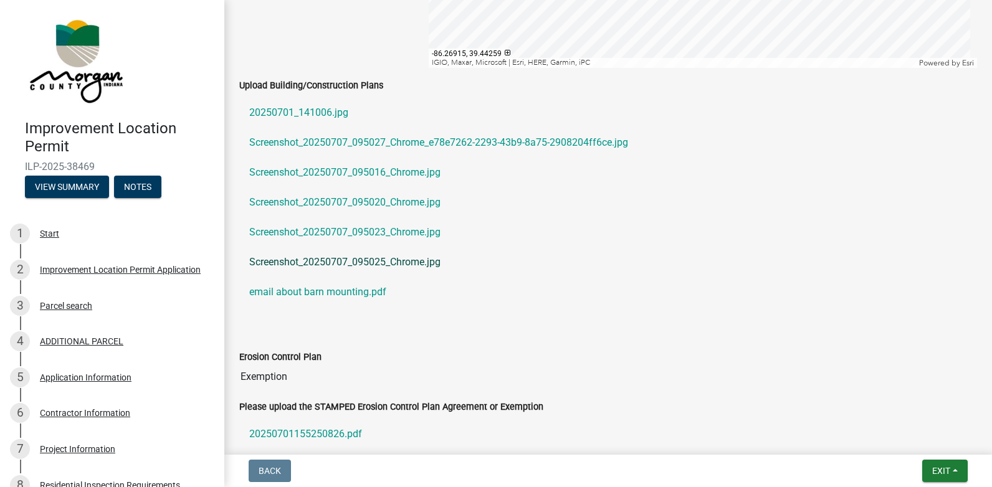
click at [330, 277] on link "Screenshot_20250707_095025_Chrome.jpg" at bounding box center [608, 262] width 738 height 30
click at [316, 307] on link "email about barn mounting.pdf" at bounding box center [608, 292] width 738 height 30
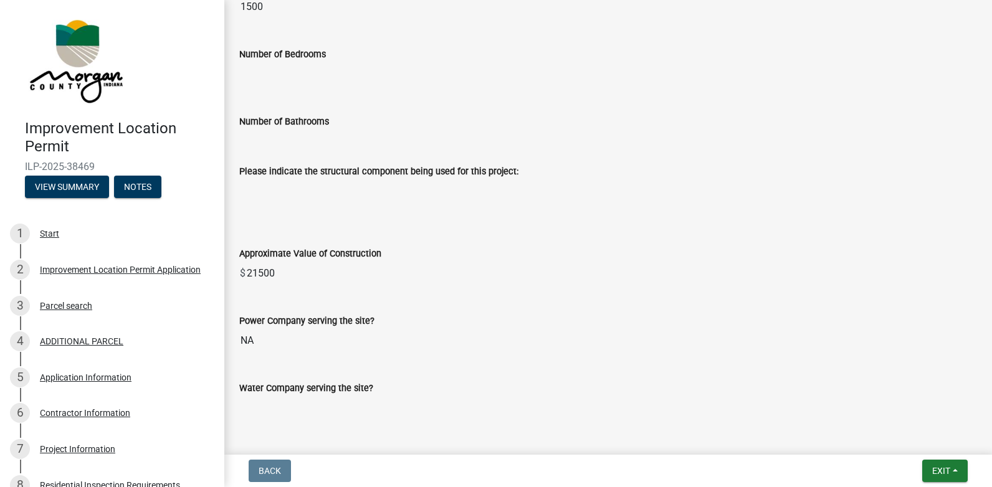
scroll to position [997, 0]
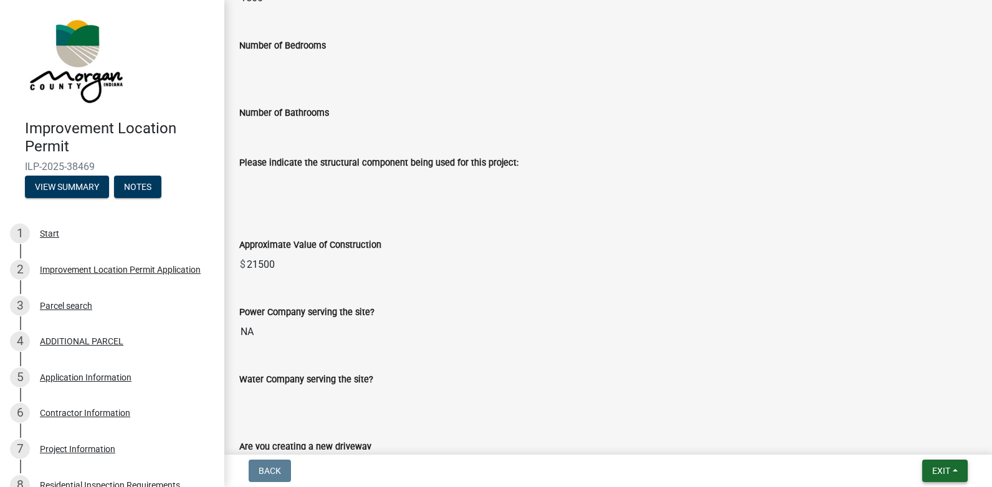
click at [941, 473] on span "Exit" at bounding box center [941, 471] width 18 height 10
click at [905, 438] on button "Save & Exit" at bounding box center [918, 439] width 100 height 30
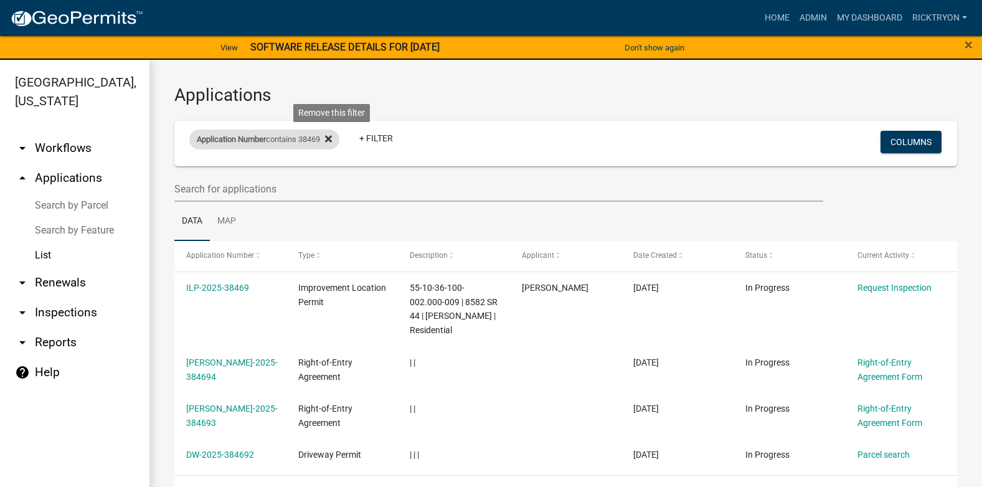
click at [332, 141] on icon at bounding box center [328, 139] width 7 height 7
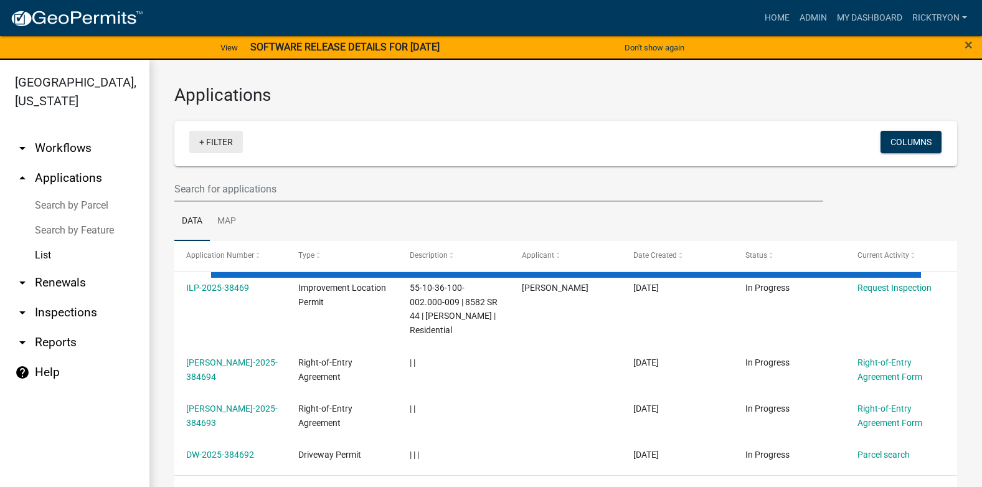
click at [221, 141] on link "+ Filter" at bounding box center [216, 142] width 54 height 22
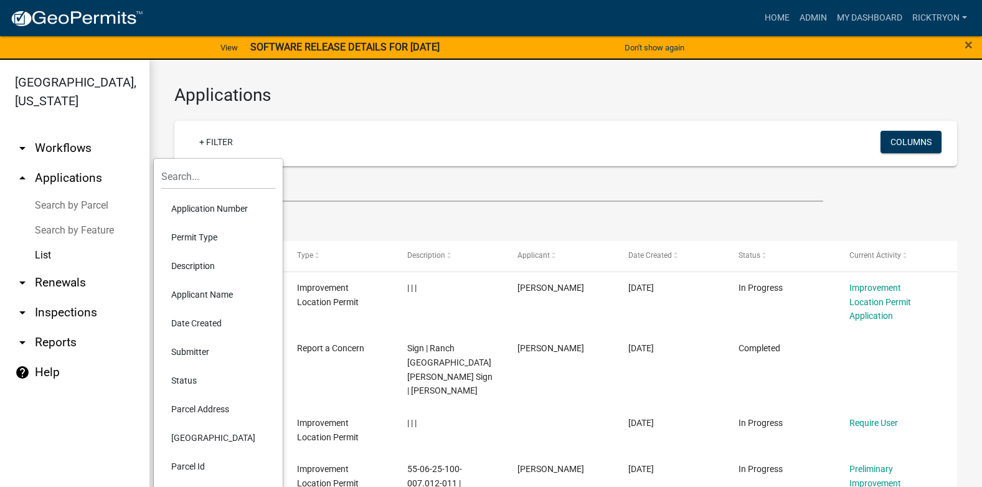
click at [212, 207] on li "Application Number" at bounding box center [218, 208] width 114 height 29
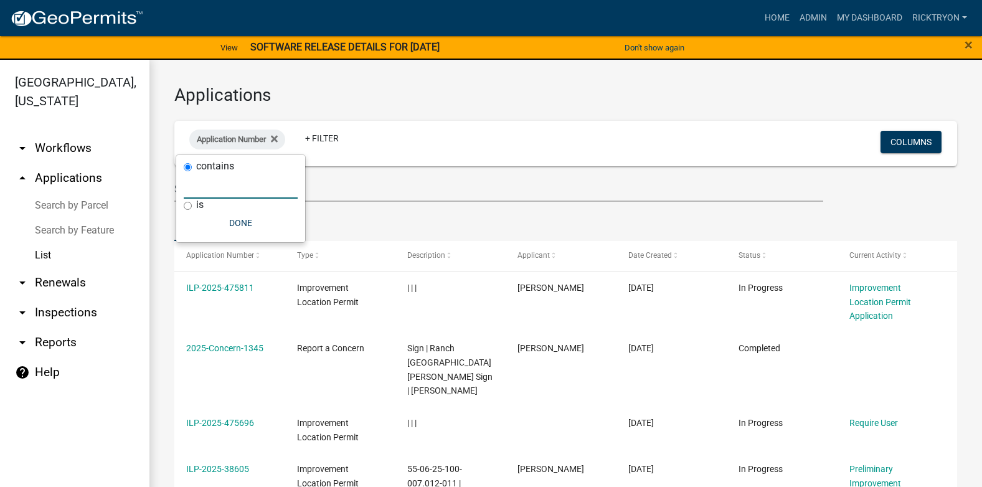
click at [220, 187] on input "text" at bounding box center [241, 186] width 114 height 26
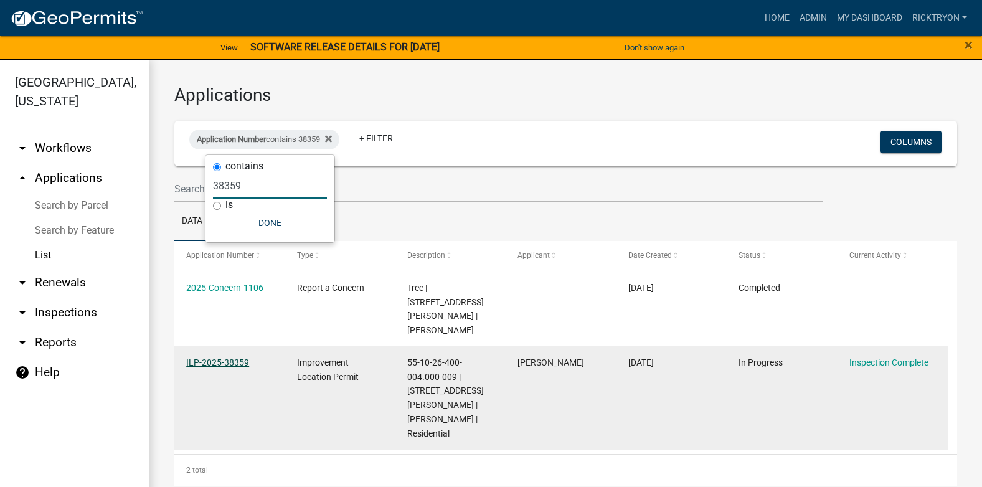
type input "38359"
click at [217, 358] on link "ILP-2025-38359" at bounding box center [217, 363] width 63 height 10
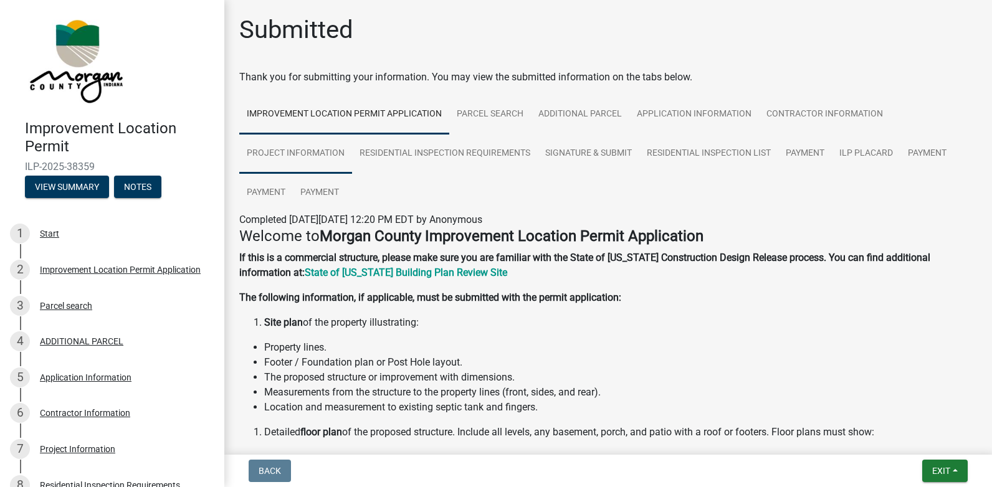
click at [298, 158] on link "Project Information" at bounding box center [295, 154] width 113 height 40
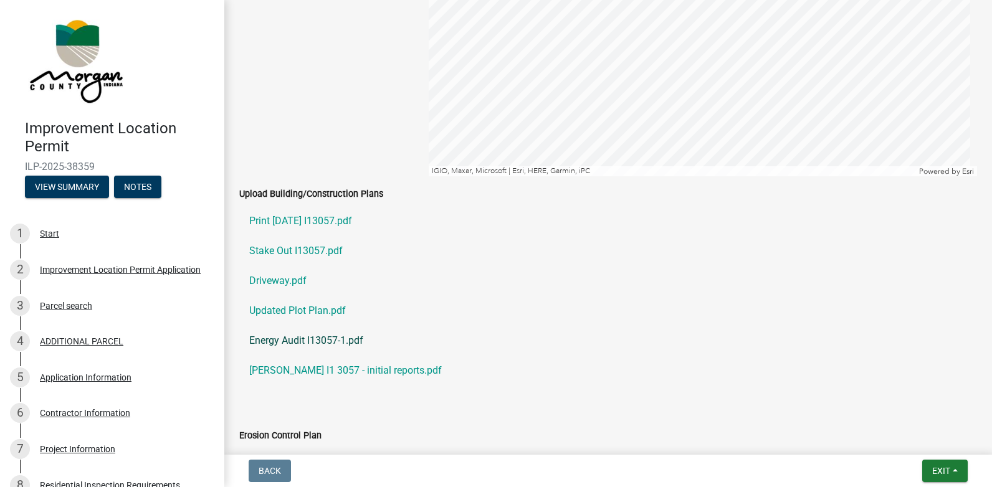
scroll to position [2554, 0]
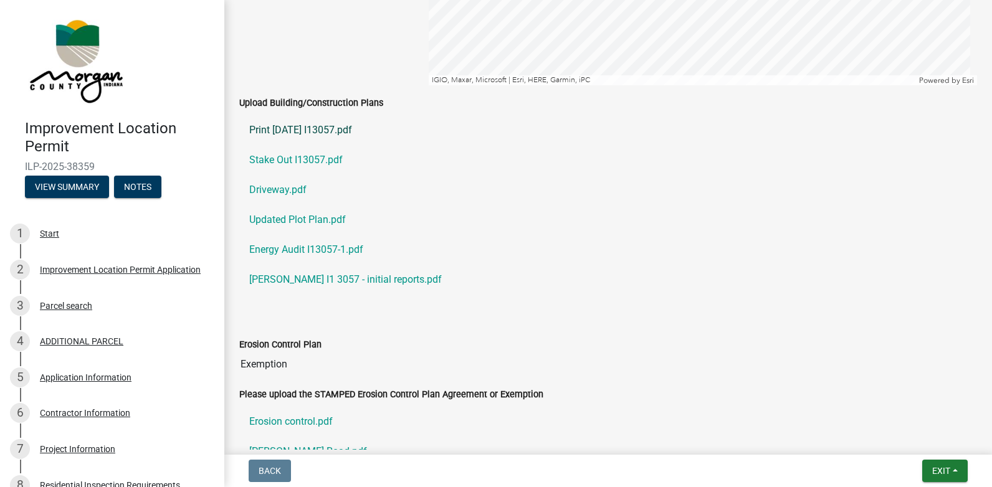
click at [288, 127] on link "Print [DATE] I13057.pdf" at bounding box center [608, 130] width 738 height 30
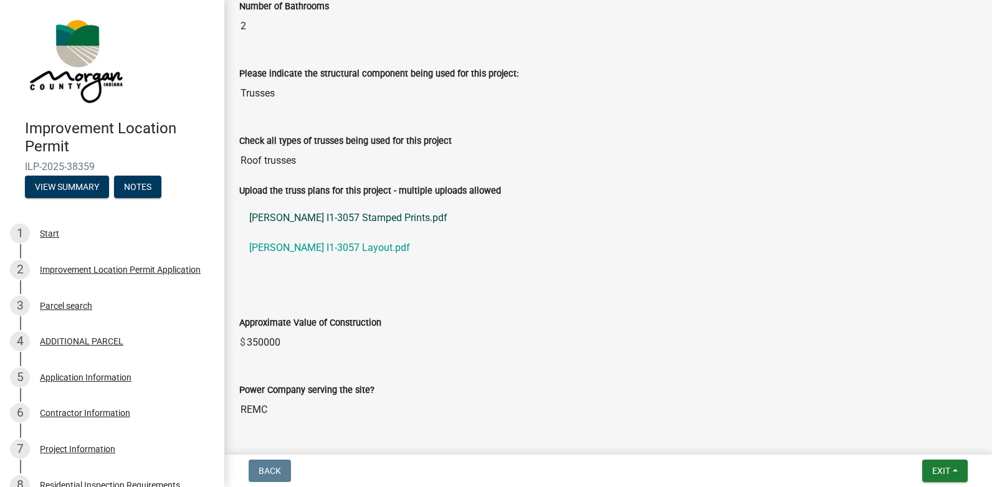
scroll to position [1102, 0]
click at [345, 247] on link "[PERSON_NAME] I1-3057 Layout.pdf" at bounding box center [608, 249] width 738 height 30
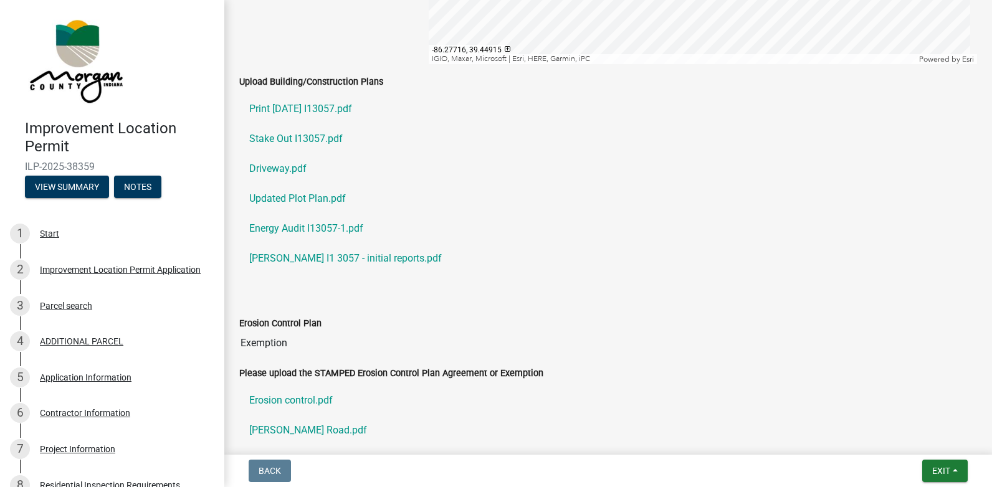
scroll to position [2597, 0]
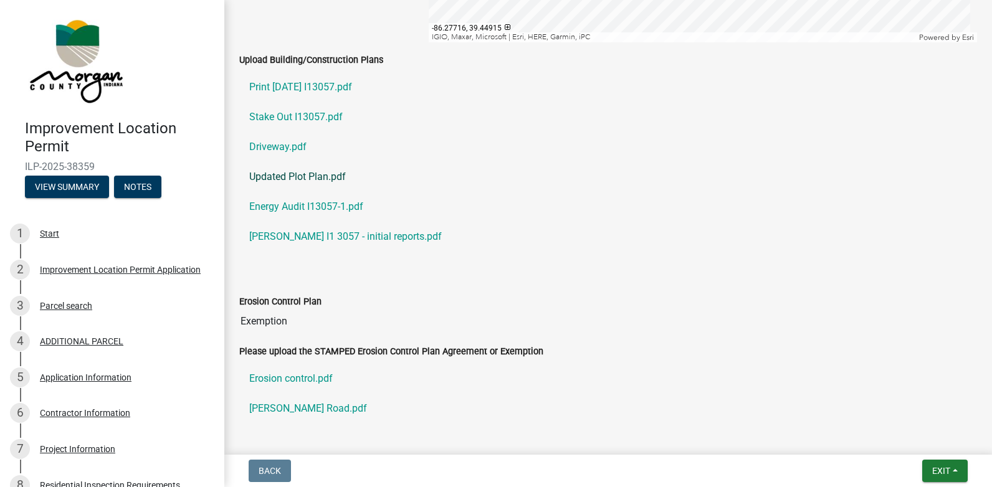
click at [298, 182] on link "Updated Plot Plan.pdf" at bounding box center [608, 177] width 738 height 30
click at [287, 113] on link "Stake Out I13057.pdf" at bounding box center [608, 117] width 738 height 30
click at [276, 174] on link "Updated Plot Plan.pdf" at bounding box center [608, 177] width 738 height 30
click at [273, 145] on link "Driveway.pdf" at bounding box center [608, 147] width 738 height 30
click at [943, 468] on span "Exit" at bounding box center [941, 471] width 18 height 10
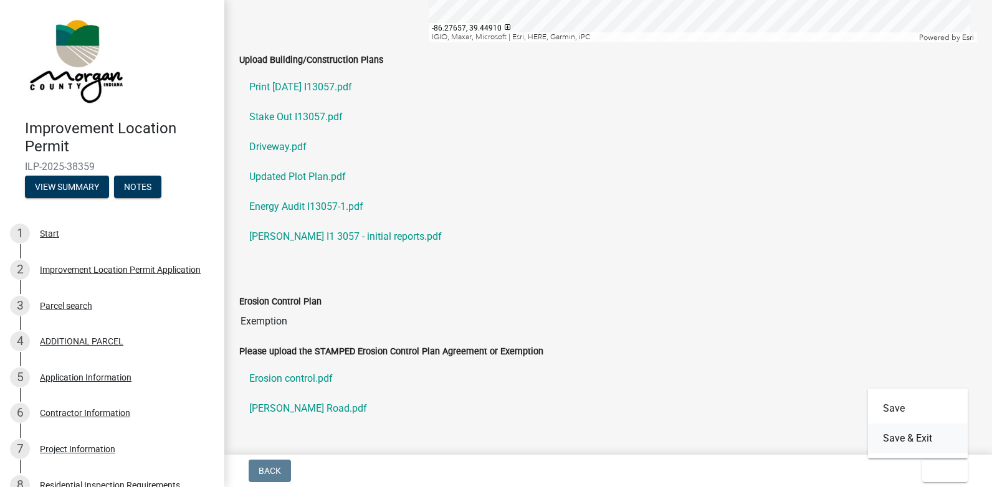
click at [911, 437] on button "Save & Exit" at bounding box center [918, 439] width 100 height 30
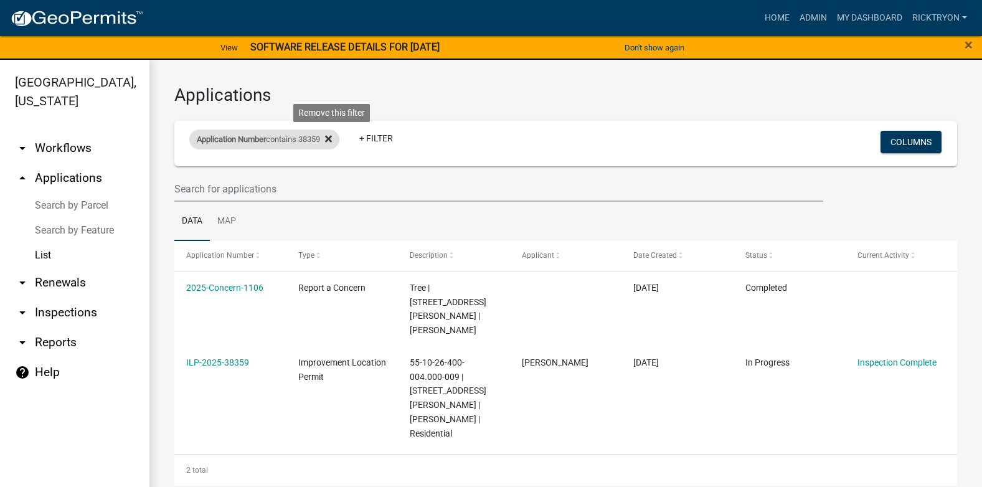
click at [332, 139] on icon at bounding box center [328, 139] width 7 height 10
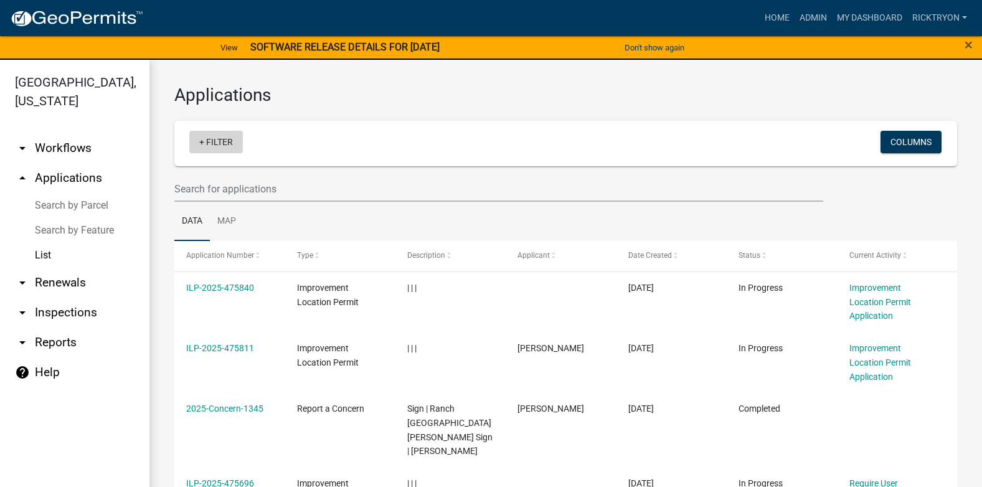
click at [217, 143] on link "+ Filter" at bounding box center [216, 142] width 54 height 22
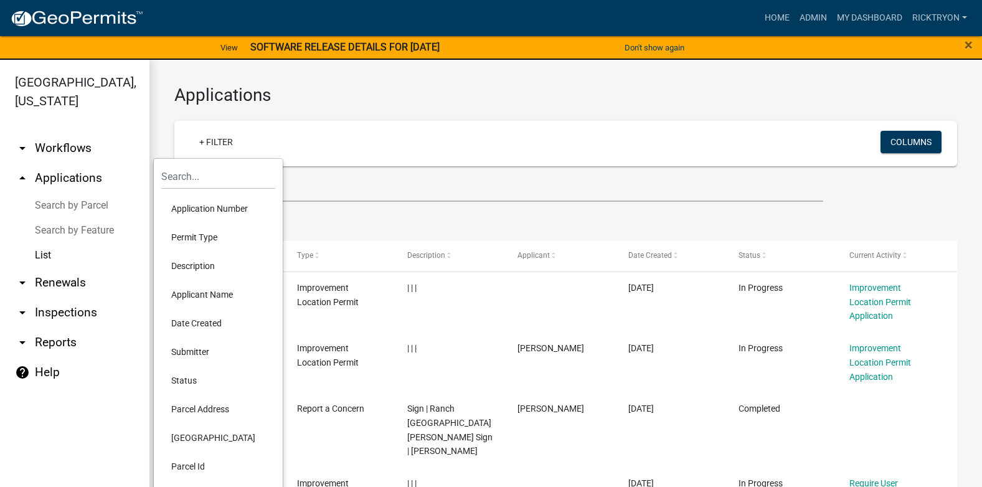
click at [214, 209] on li "Application Number" at bounding box center [218, 208] width 114 height 29
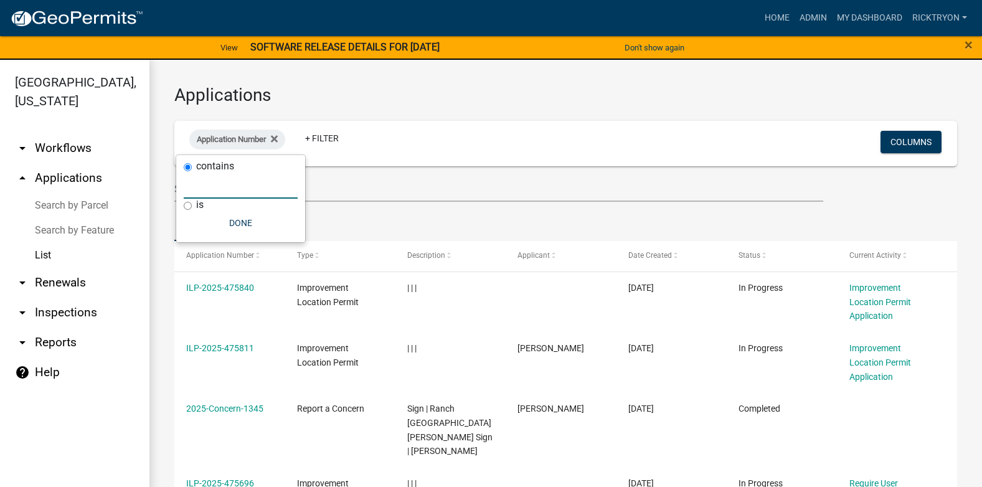
click at [212, 194] on input "text" at bounding box center [241, 186] width 114 height 26
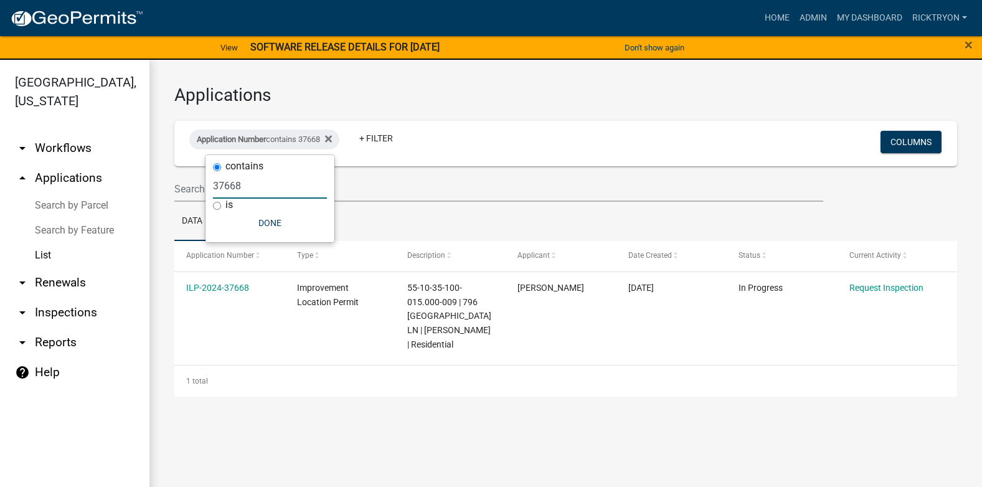
type input "37668"
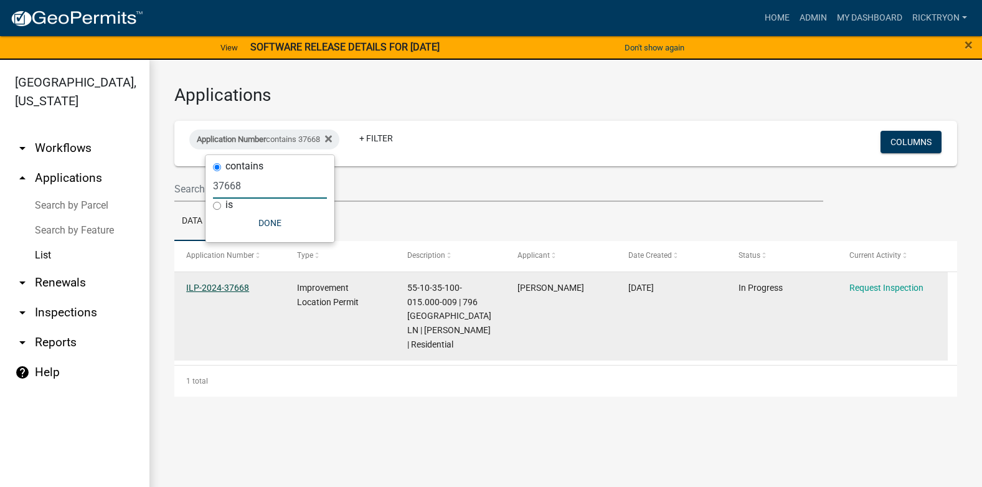
click at [229, 287] on link "ILP-2024-37668" at bounding box center [217, 288] width 63 height 10
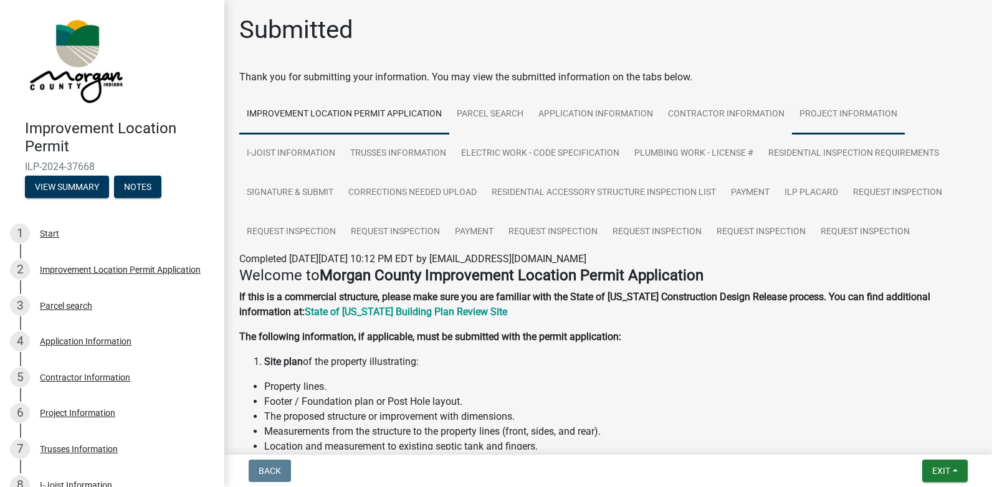
click at [808, 105] on link "Project Information" at bounding box center [848, 115] width 113 height 40
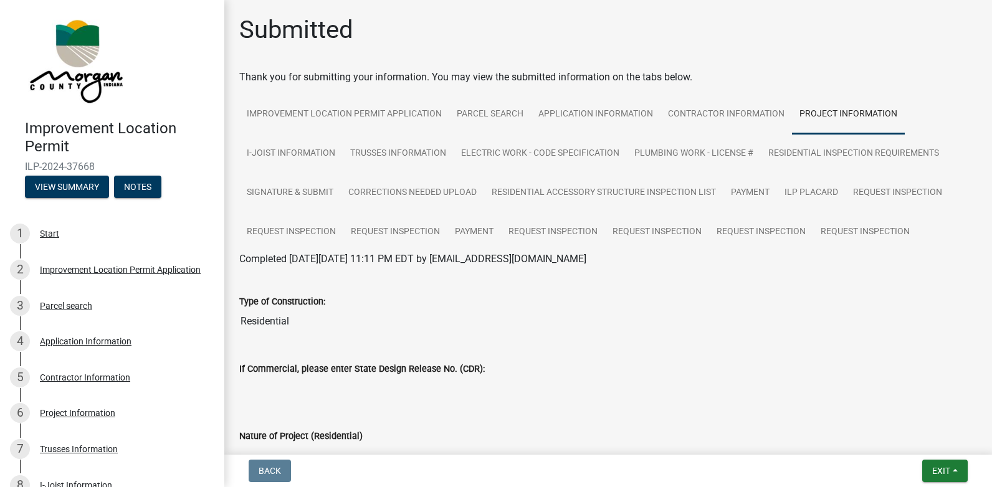
click at [817, 110] on link "Project Information" at bounding box center [848, 115] width 113 height 40
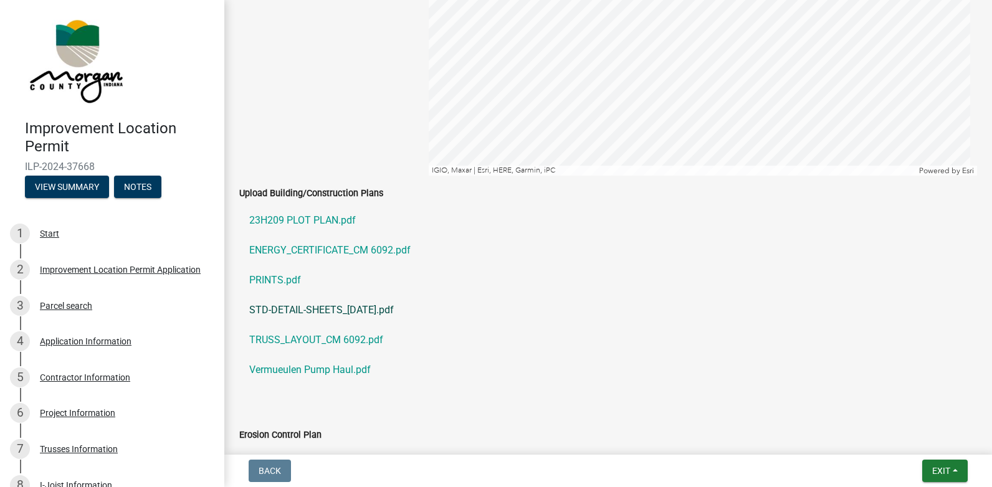
scroll to position [2118, 0]
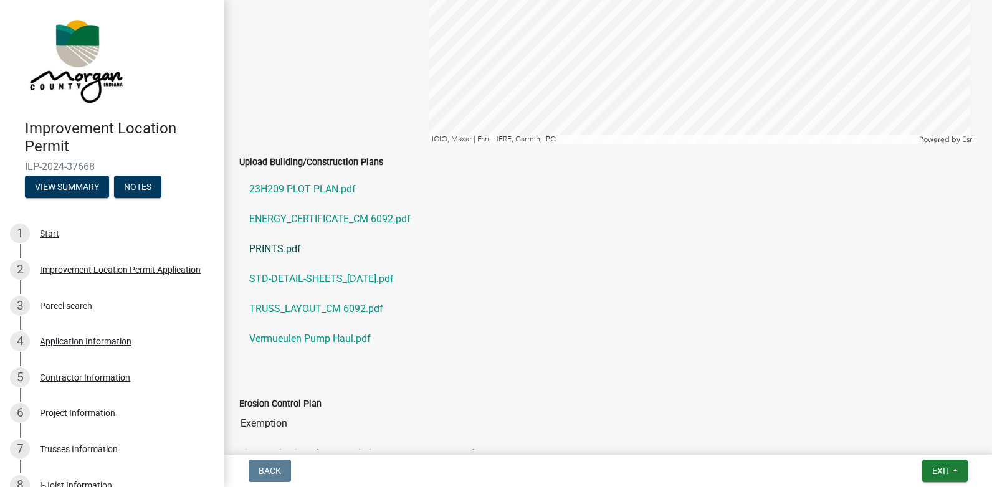
click at [282, 249] on link "PRINTS.pdf" at bounding box center [608, 249] width 738 height 30
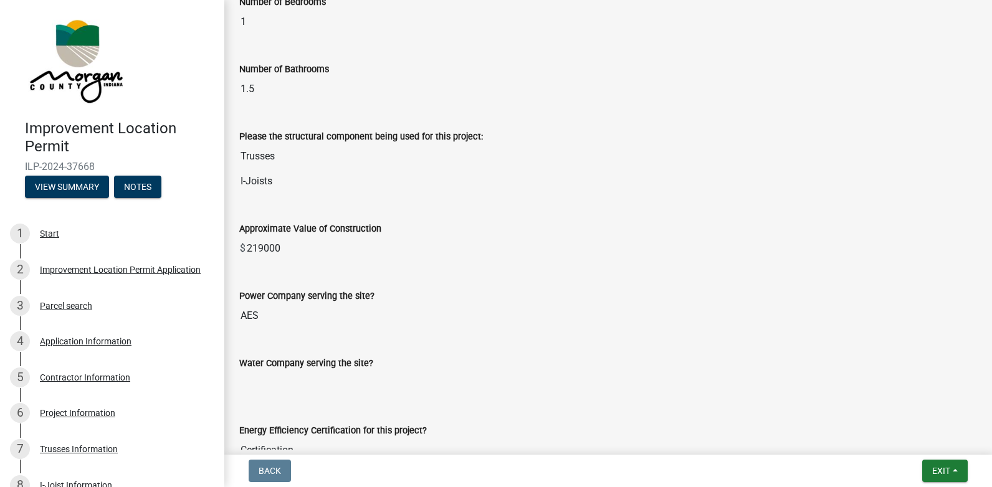
scroll to position [1184, 0]
click at [939, 475] on span "Exit" at bounding box center [941, 471] width 18 height 10
click at [919, 440] on button "Save & Exit" at bounding box center [918, 439] width 100 height 30
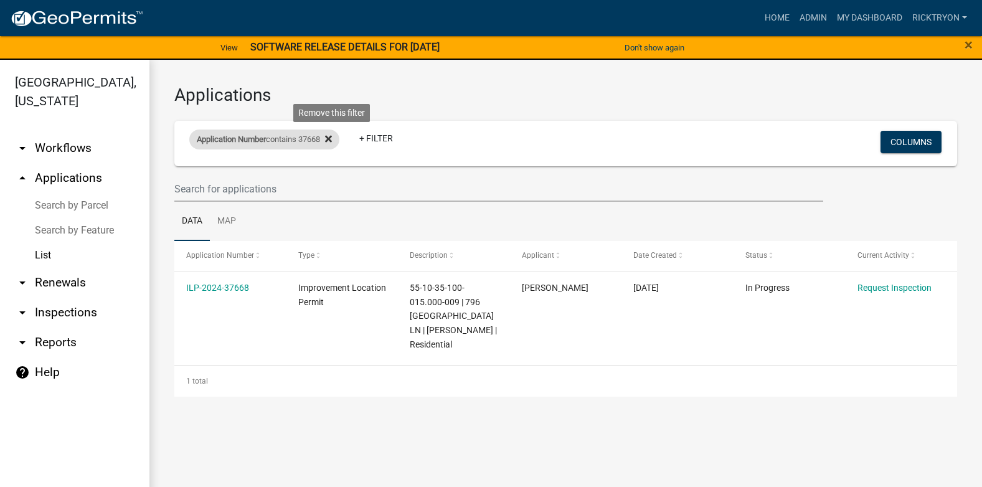
click at [332, 138] on icon at bounding box center [328, 139] width 7 height 7
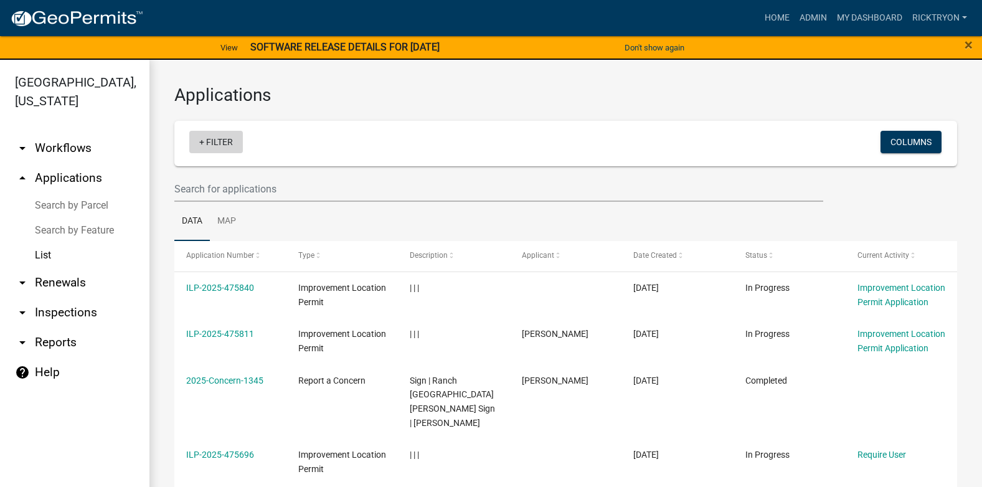
click at [211, 146] on link "+ Filter" at bounding box center [216, 142] width 54 height 22
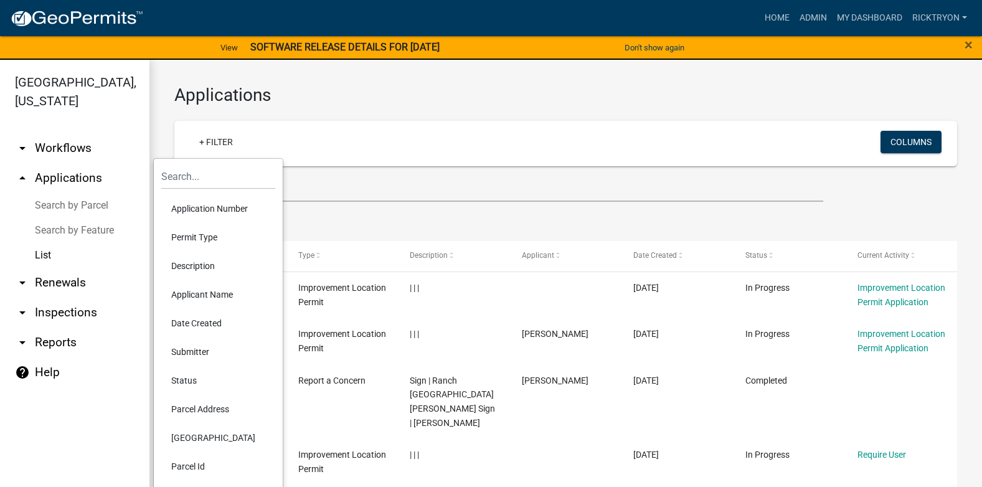
click at [214, 204] on li "Application Number" at bounding box center [218, 208] width 114 height 29
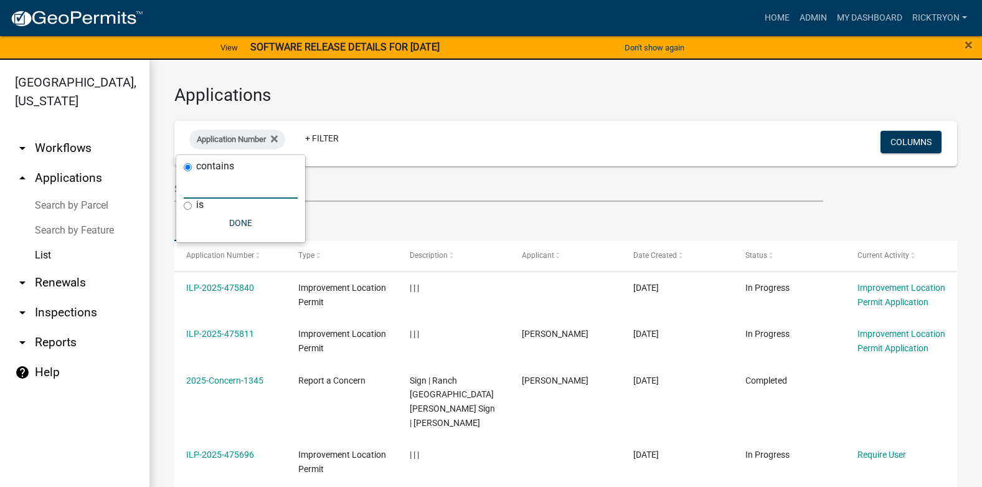
click at [202, 188] on input "text" at bounding box center [241, 186] width 114 height 26
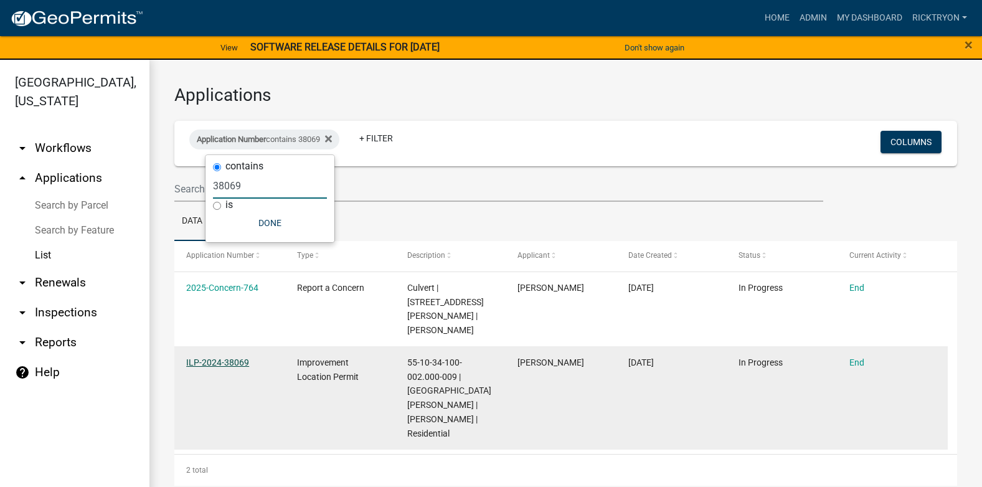
type input "38069"
click at [208, 358] on link "ILP-2024-38069" at bounding box center [217, 363] width 63 height 10
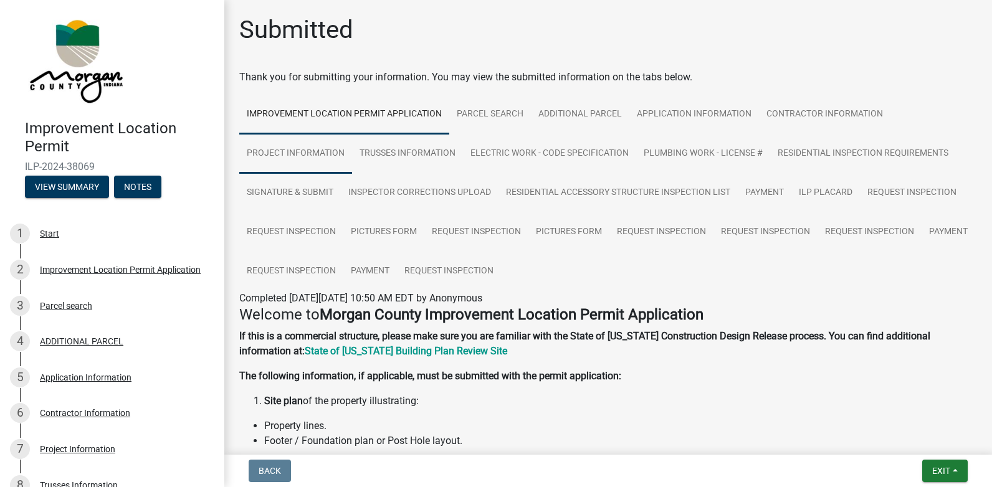
click at [312, 151] on link "Project Information" at bounding box center [295, 154] width 113 height 40
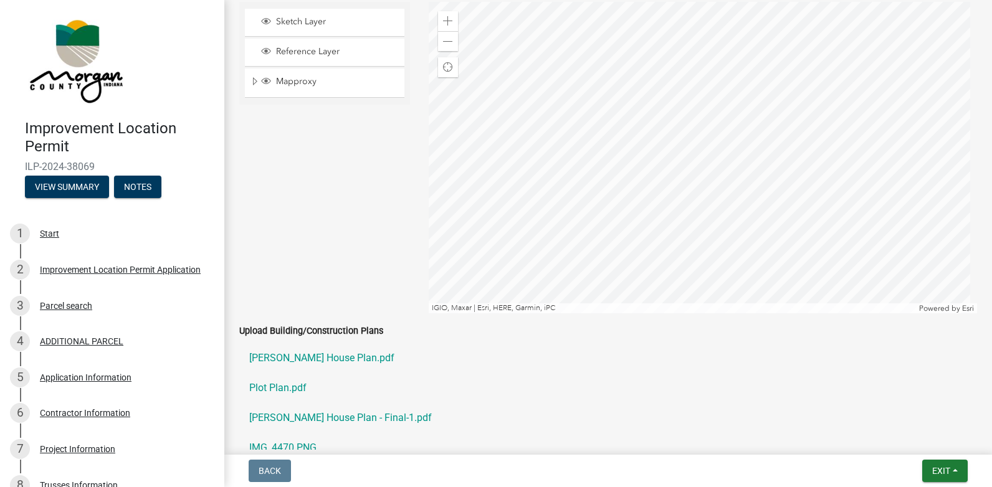
scroll to position [1994, 0]
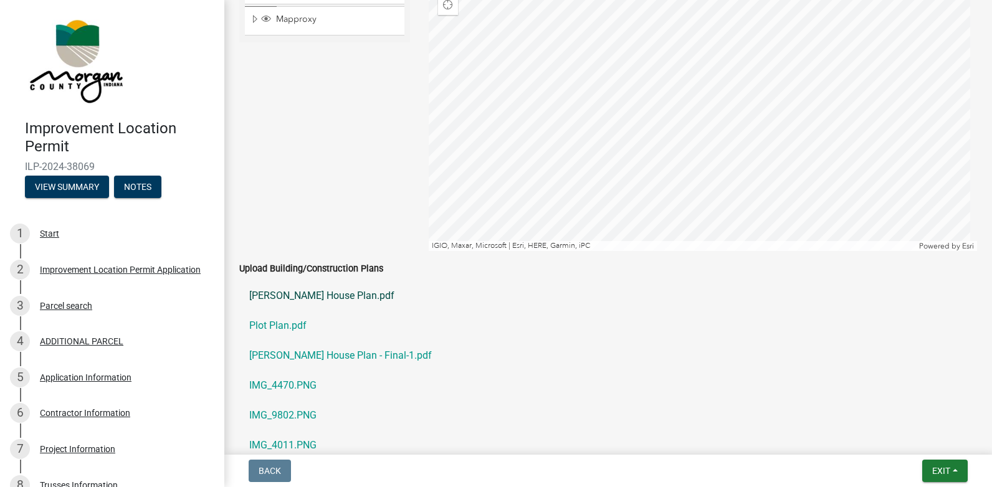
click at [278, 297] on link "[PERSON_NAME] House Plan.pdf" at bounding box center [608, 296] width 738 height 30
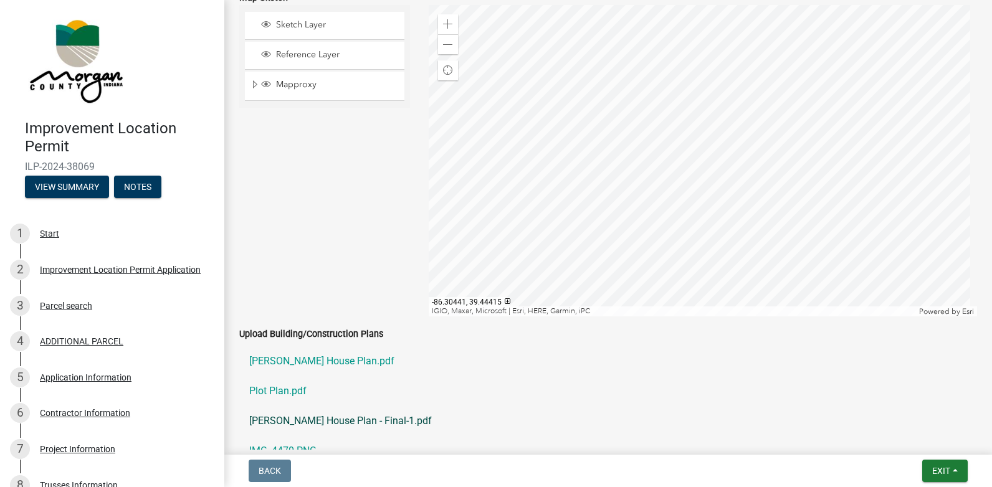
scroll to position [2140, 0]
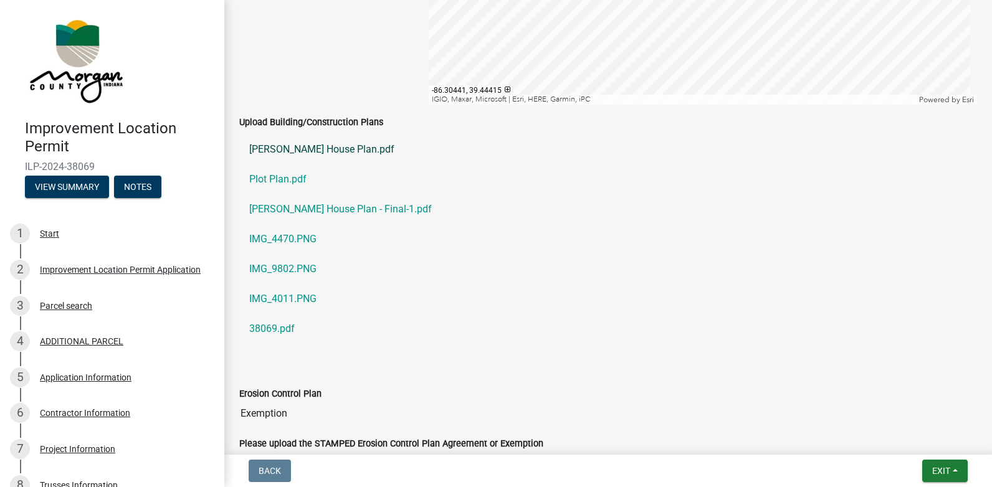
click at [307, 145] on link "[PERSON_NAME] House Plan.pdf" at bounding box center [608, 150] width 738 height 30
click at [280, 148] on link "[PERSON_NAME] House Plan.pdf" at bounding box center [608, 150] width 738 height 30
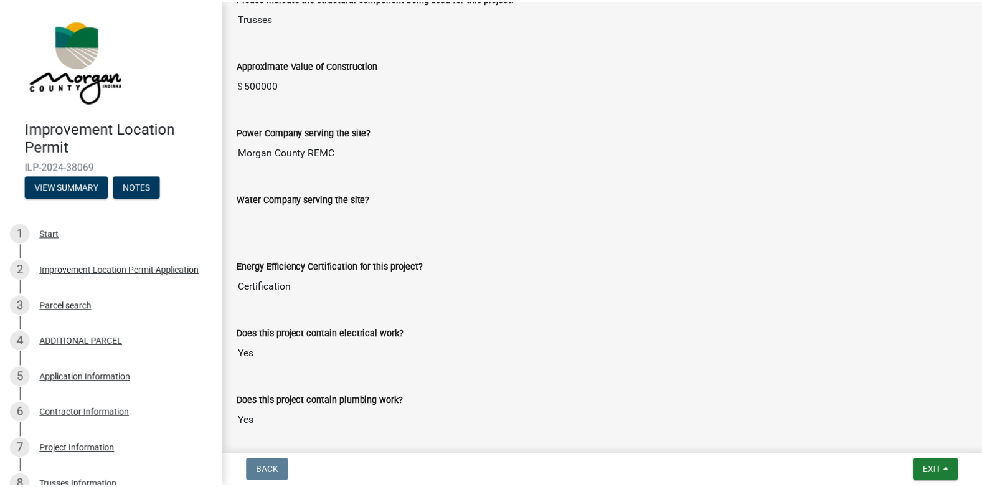
scroll to position [1143, 0]
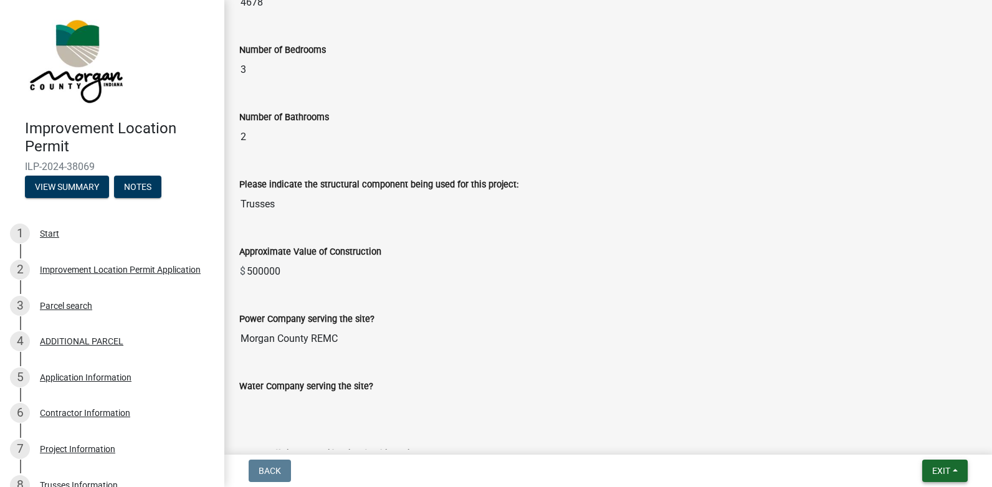
click at [941, 468] on span "Exit" at bounding box center [941, 471] width 18 height 10
click at [915, 437] on button "Save & Exit" at bounding box center [918, 439] width 100 height 30
